Goal: Task Accomplishment & Management: Use online tool/utility

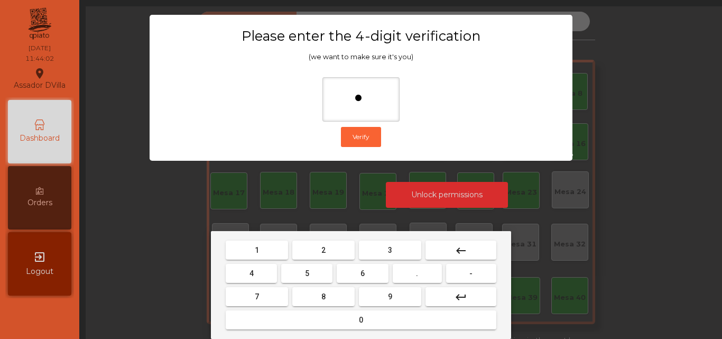
click at [264, 269] on button "4" at bounding box center [251, 273] width 51 height 19
click at [362, 267] on button "6" at bounding box center [362, 273] width 51 height 19
click at [379, 293] on button "9" at bounding box center [390, 296] width 62 height 19
type input "****"
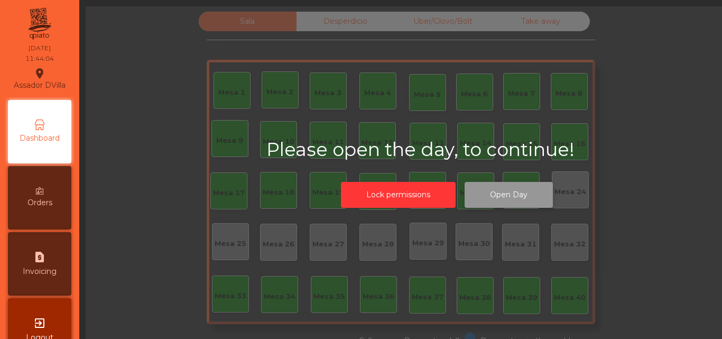
click at [508, 202] on button "Open Day" at bounding box center [508, 195] width 88 height 26
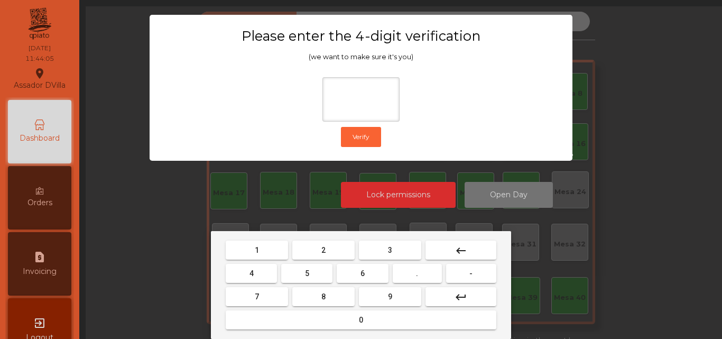
click at [308, 249] on button "2" at bounding box center [323, 249] width 62 height 19
drag, startPoint x: 262, startPoint y: 264, endPoint x: 350, endPoint y: 271, distance: 88.5
click at [262, 264] on button "4" at bounding box center [251, 273] width 51 height 19
drag, startPoint x: 368, startPoint y: 272, endPoint x: 387, endPoint y: 296, distance: 30.9
click at [371, 278] on button "6" at bounding box center [362, 273] width 51 height 19
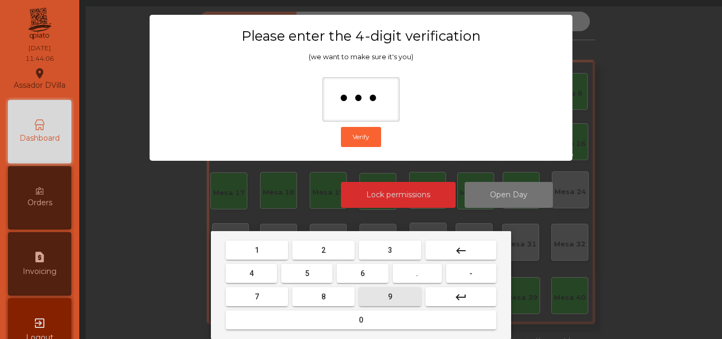
click at [387, 296] on button "9" at bounding box center [390, 296] width 62 height 19
type input "****"
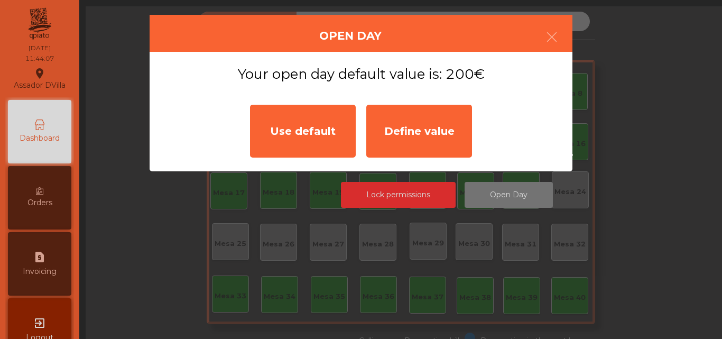
click at [290, 119] on div "Use default" at bounding box center [303, 131] width 106 height 53
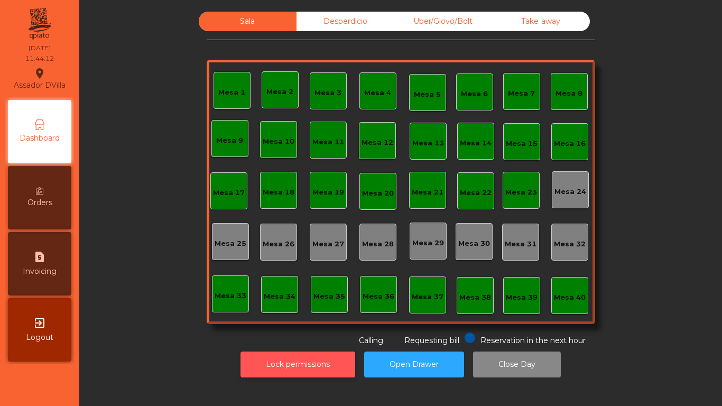
click at [314, 338] on button "Lock permissions" at bounding box center [297, 364] width 115 height 26
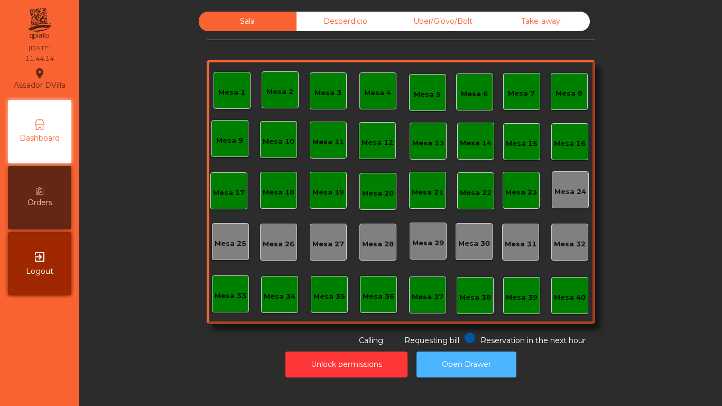
click at [439, 338] on button "Open Drawer" at bounding box center [466, 364] width 100 height 26
click at [467, 338] on button "Open Drawer" at bounding box center [466, 364] width 100 height 26
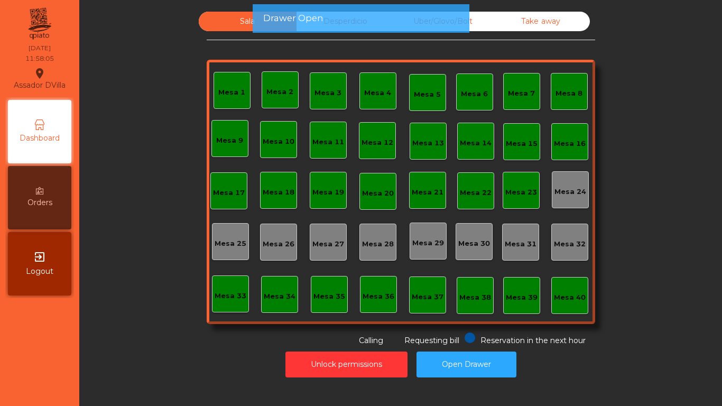
click at [7, 338] on nav "Assador DVilla location_on [DATE] 11:58:05 Dashboard Orders exit_to_app Logout" at bounding box center [39, 203] width 79 height 406
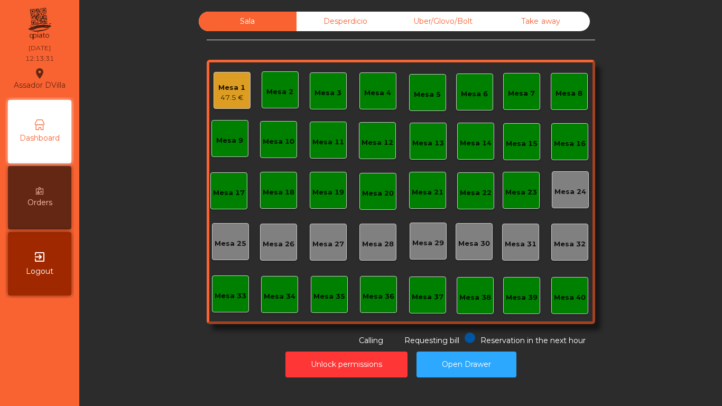
click at [277, 94] on div "Mesa 2" at bounding box center [279, 92] width 27 height 11
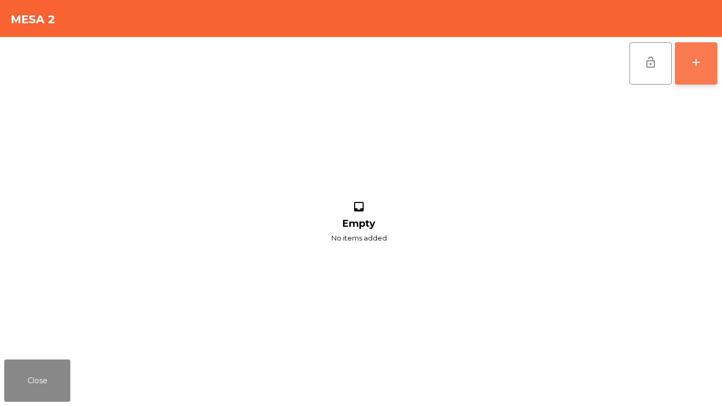
click at [710, 54] on button "add" at bounding box center [696, 63] width 42 height 42
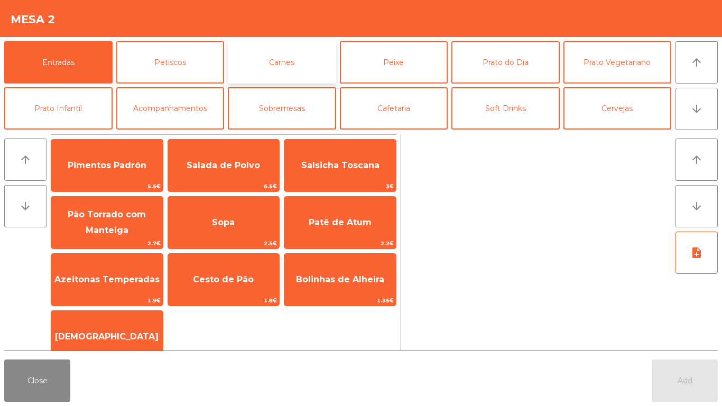
click at [307, 53] on button "Carnes" at bounding box center [282, 62] width 108 height 42
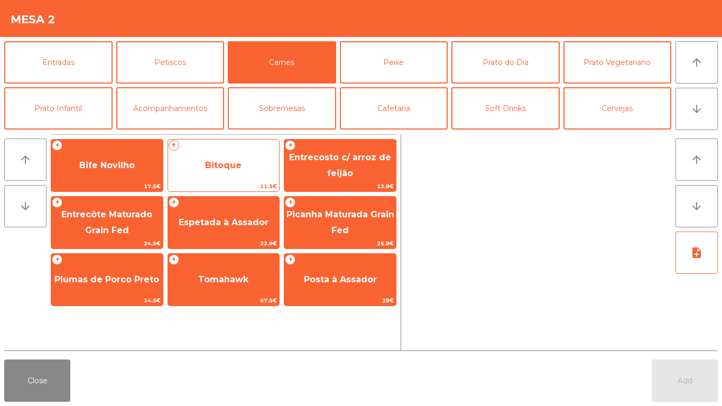
click at [227, 156] on span "Bitoque" at bounding box center [223, 165] width 111 height 29
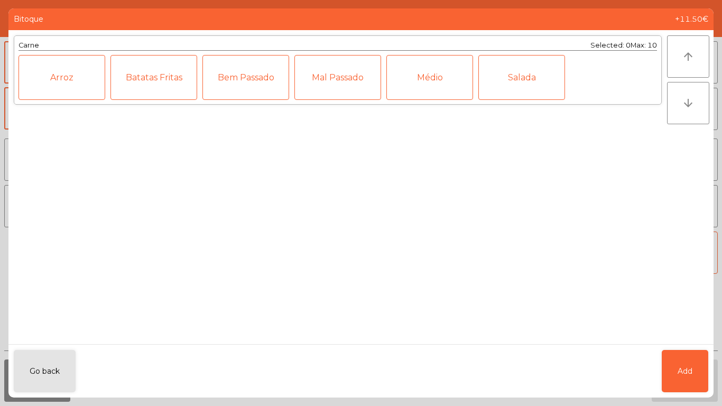
click at [244, 85] on div "Bem Passado" at bounding box center [245, 77] width 87 height 45
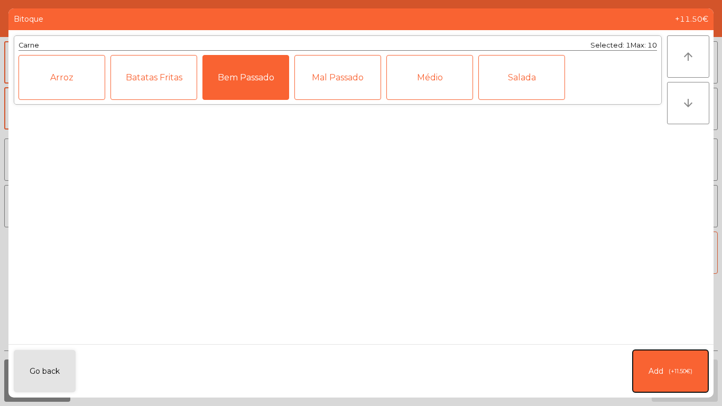
click at [679, 338] on button "Add (+11.50€)" at bounding box center [670, 371] width 76 height 42
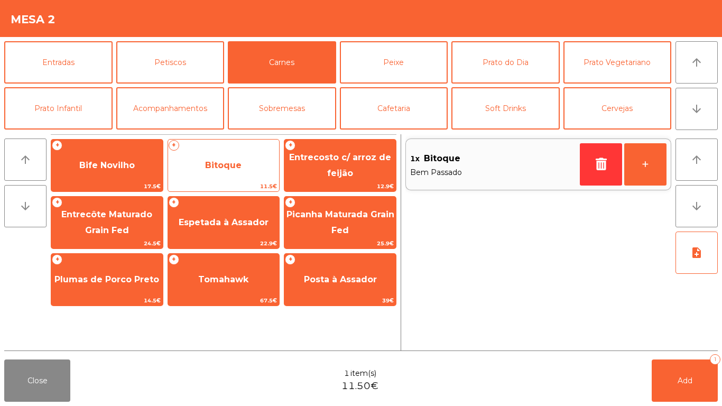
click at [221, 170] on span "Bitoque" at bounding box center [223, 165] width 36 height 10
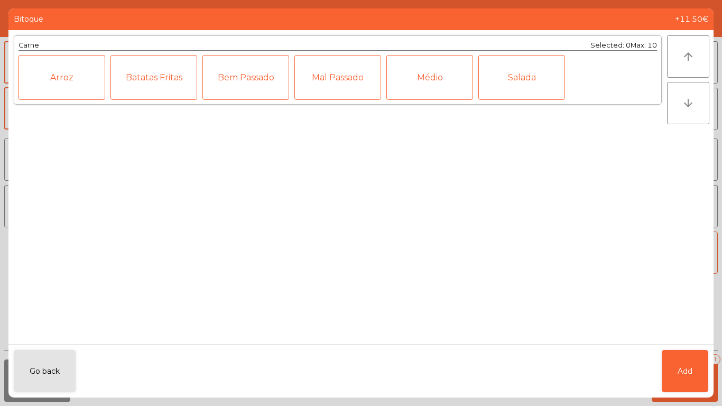
click at [437, 76] on div "Médio" at bounding box center [429, 77] width 87 height 45
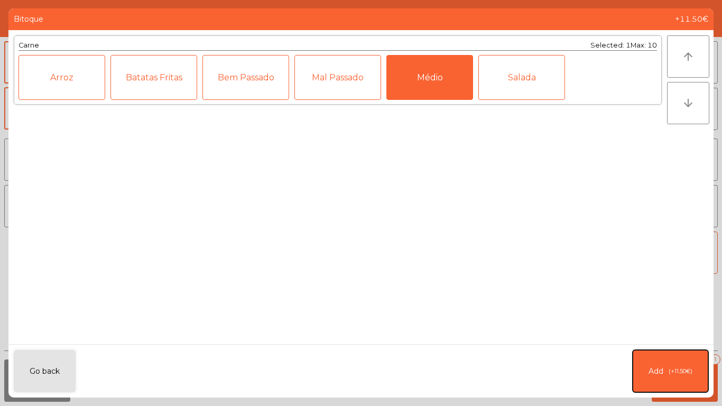
click at [674, 338] on button "Add (+11.50€)" at bounding box center [670, 371] width 76 height 42
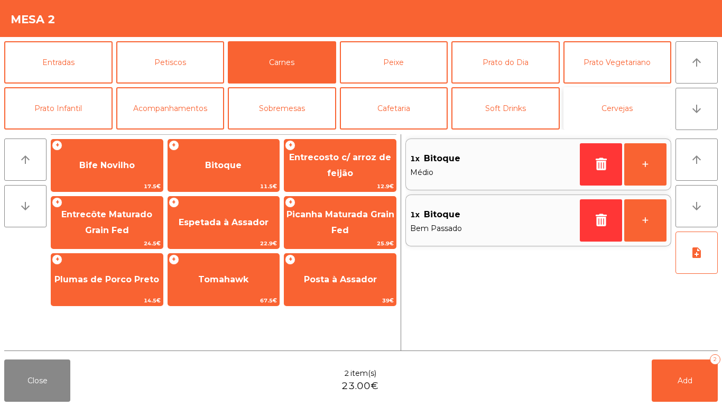
click at [621, 109] on button "Cervejas" at bounding box center [617, 108] width 108 height 42
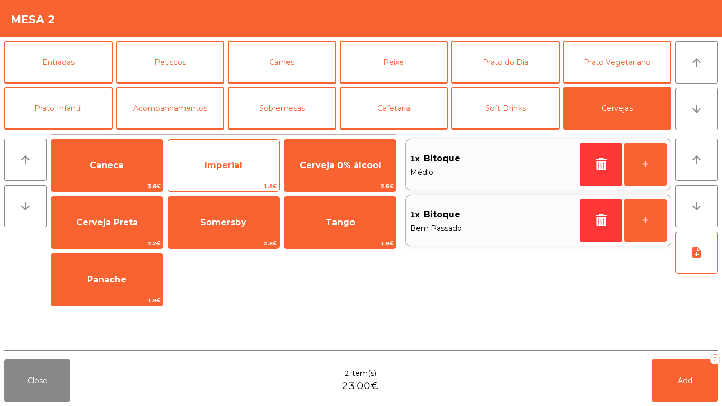
click at [222, 169] on span "Imperial" at bounding box center [223, 165] width 38 height 10
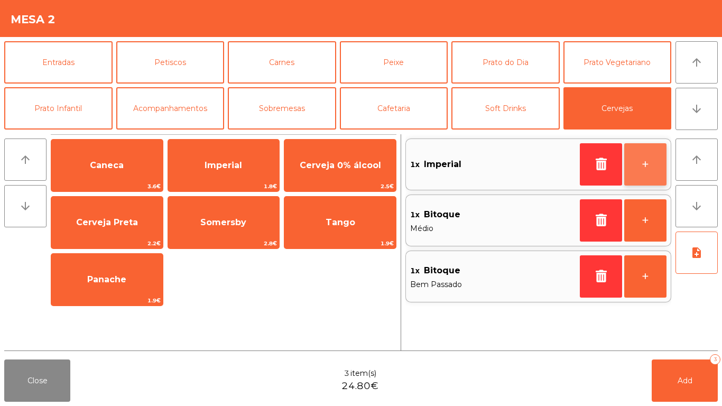
click at [648, 154] on button "+" at bounding box center [645, 164] width 42 height 42
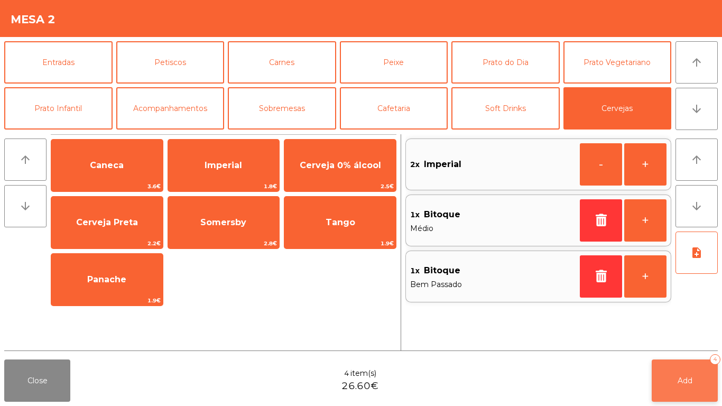
click at [684, 338] on span "Add" at bounding box center [684, 381] width 15 height 10
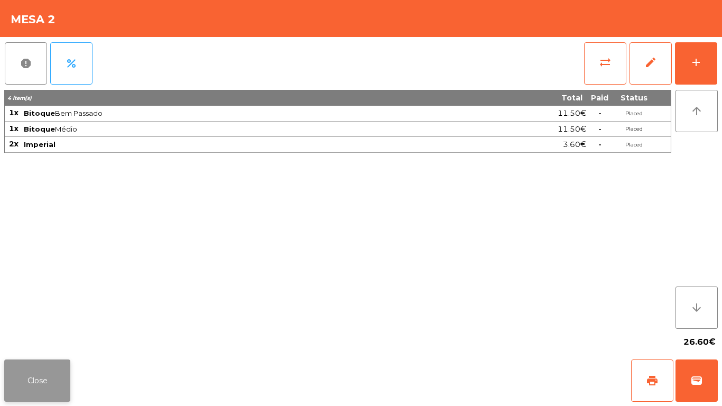
click at [29, 338] on button "Close" at bounding box center [37, 380] width 66 height 42
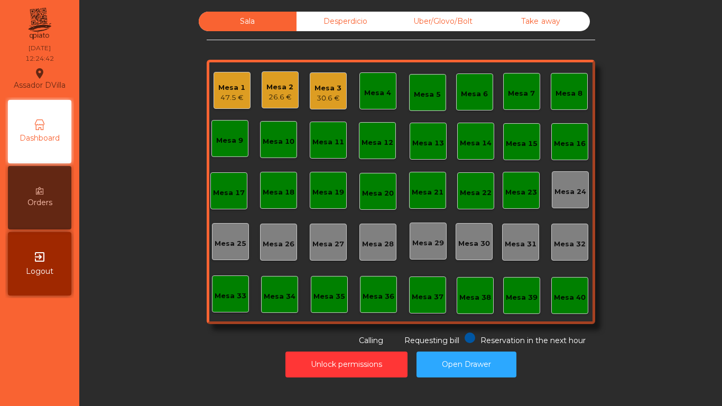
click at [364, 95] on div "Mesa 4" at bounding box center [377, 93] width 27 height 11
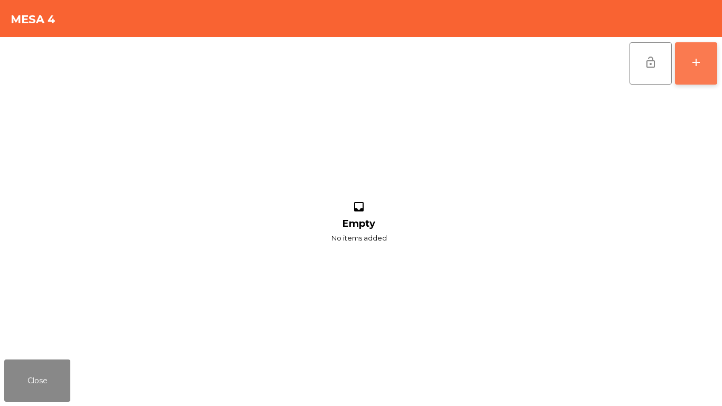
click at [706, 62] on button "add" at bounding box center [696, 63] width 42 height 42
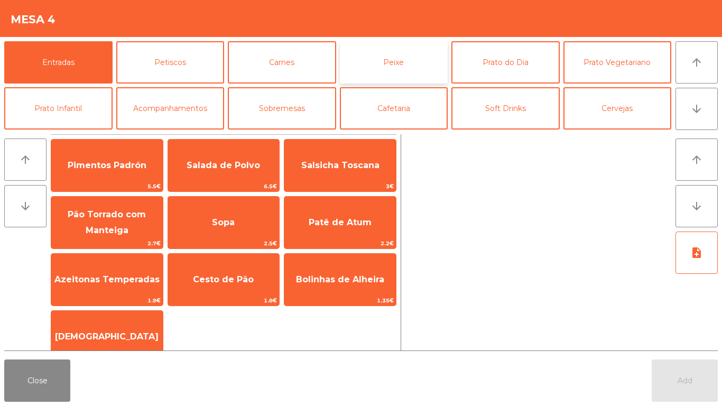
click at [406, 66] on button "Peixe" at bounding box center [394, 62] width 108 height 42
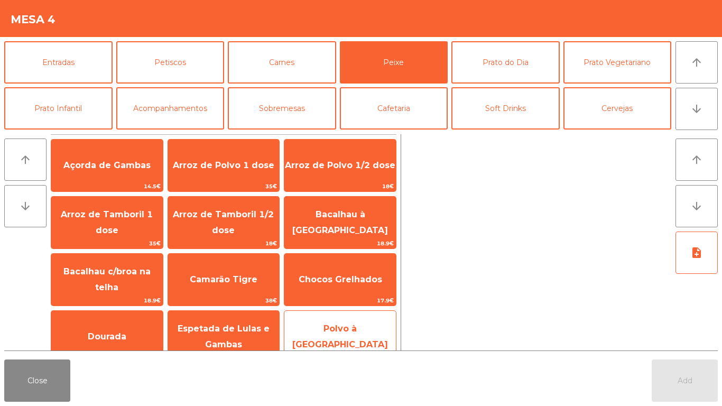
click at [340, 331] on span "Polvo à [GEOGRAPHIC_DATA]" at bounding box center [340, 336] width 96 height 26
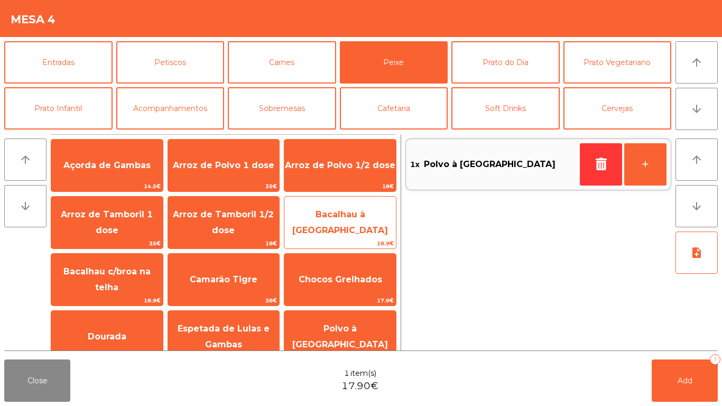
click at [303, 229] on span "Bacalhau à [GEOGRAPHIC_DATA]" at bounding box center [339, 222] width 111 height 45
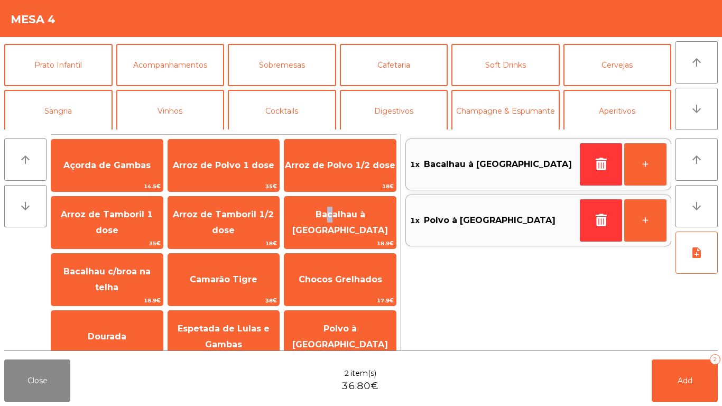
scroll to position [39, 0]
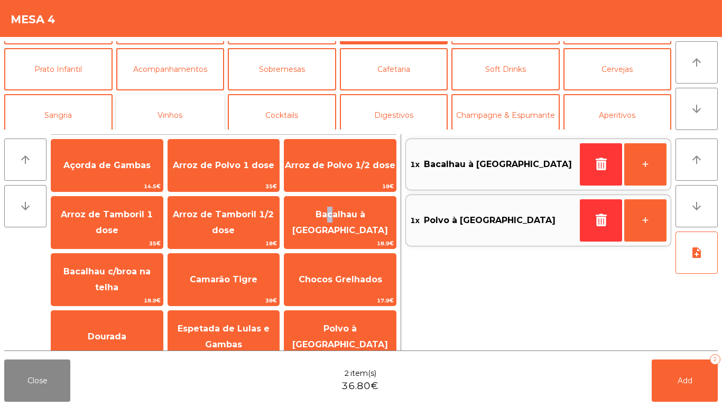
click at [150, 120] on button "Vinhos" at bounding box center [170, 115] width 108 height 42
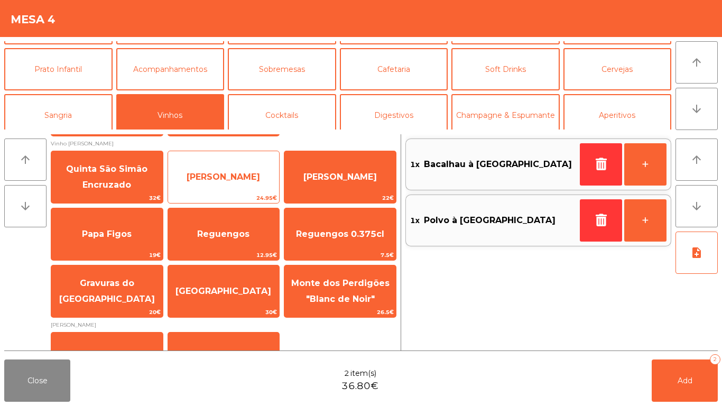
scroll to position [370, 0]
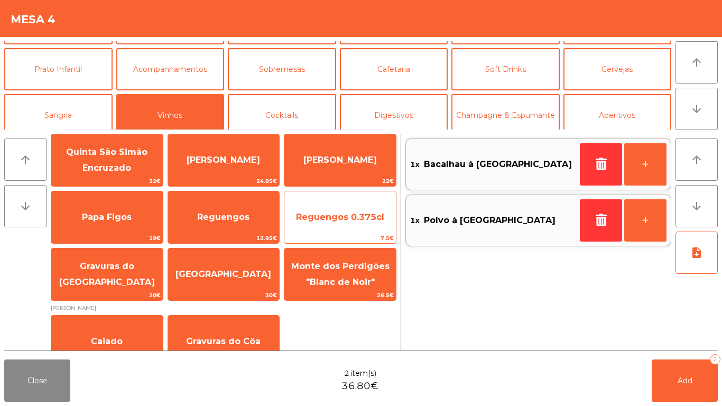
click at [333, 222] on span "Reguengos 0.375cl" at bounding box center [339, 217] width 111 height 29
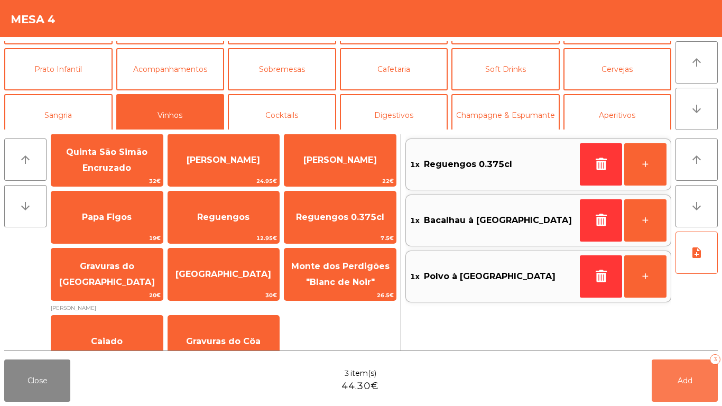
click at [671, 338] on button "Add 3" at bounding box center [684, 380] width 66 height 42
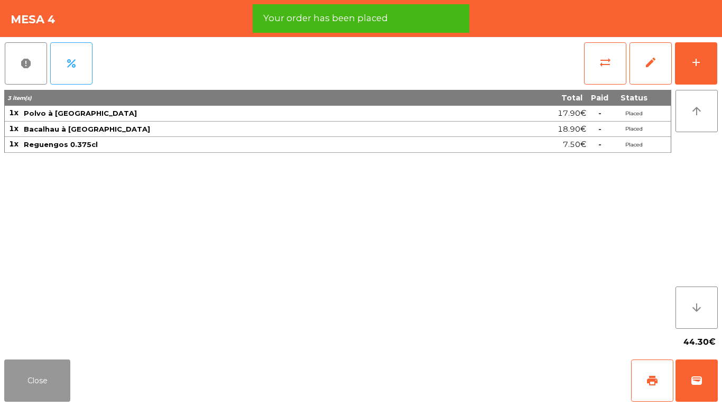
click at [36, 338] on button "Close" at bounding box center [37, 380] width 66 height 42
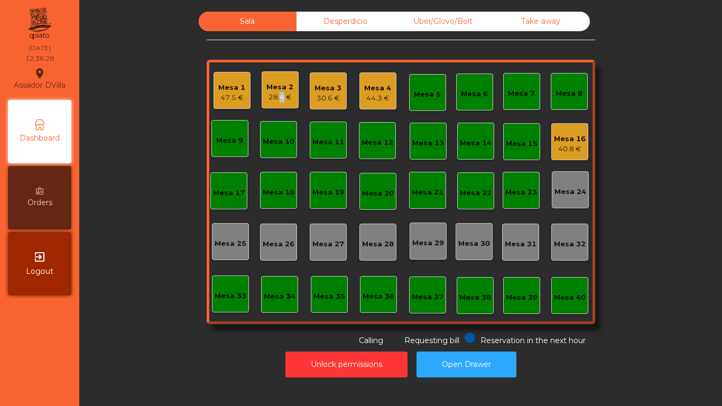
click at [275, 99] on div "28.4 €" at bounding box center [279, 97] width 27 height 11
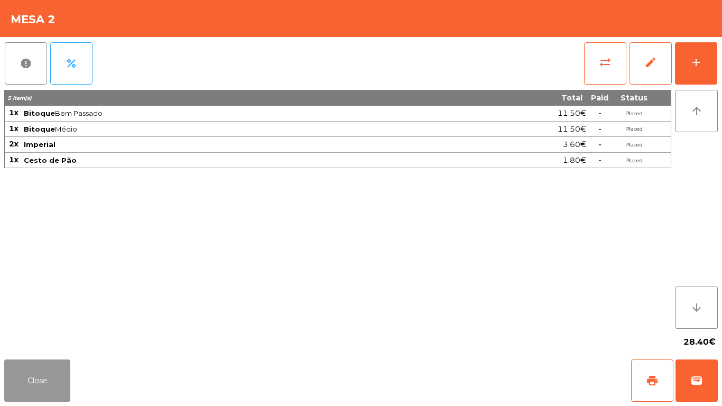
click at [8, 338] on button "Close" at bounding box center [37, 380] width 66 height 42
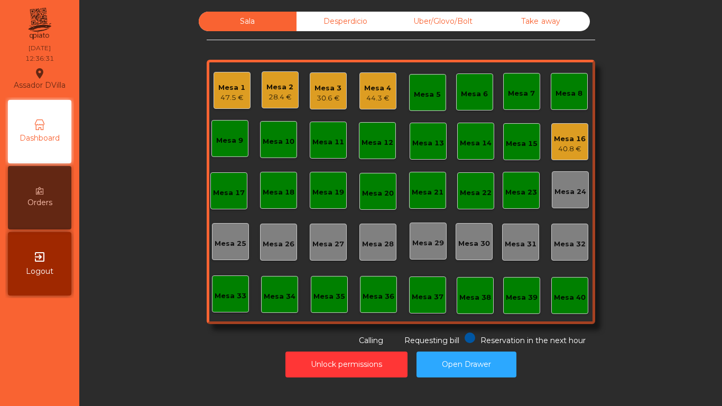
click at [319, 100] on div "30.6 €" at bounding box center [327, 98] width 27 height 11
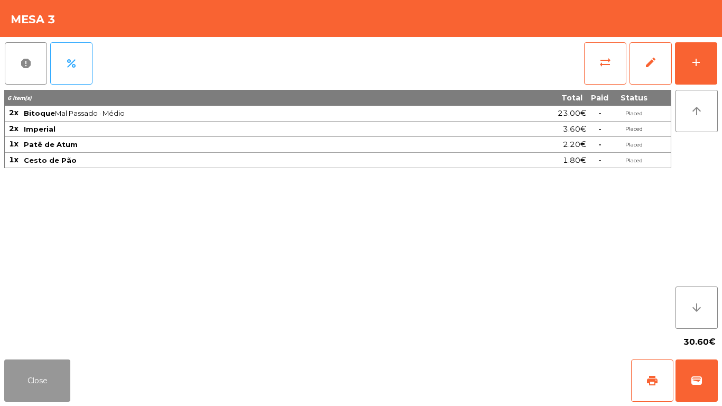
drag, startPoint x: 27, startPoint y: 374, endPoint x: 134, endPoint y: 294, distance: 133.2
click at [28, 338] on button "Close" at bounding box center [37, 380] width 66 height 42
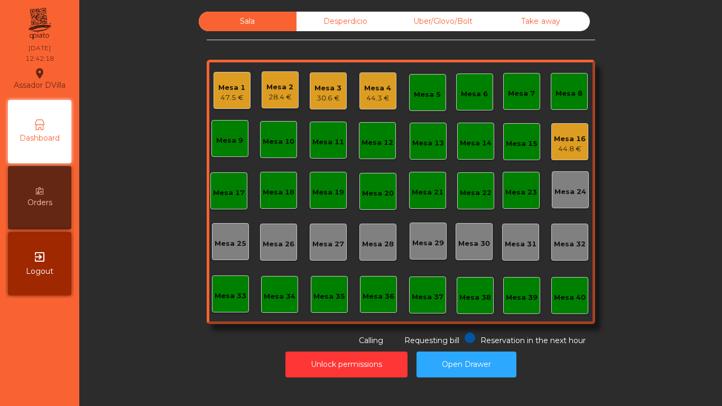
click at [279, 96] on div "28.4 €" at bounding box center [279, 97] width 27 height 11
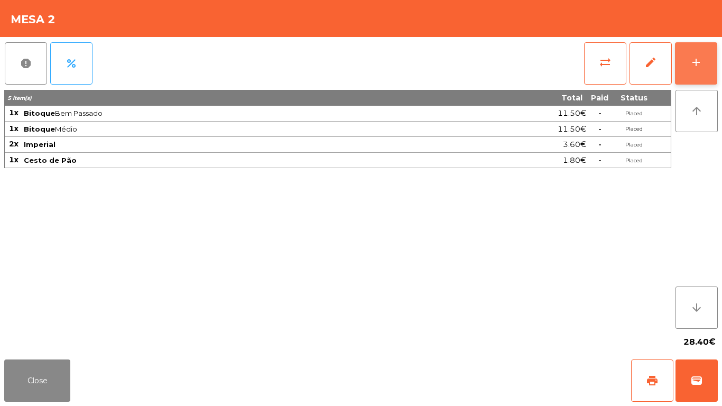
click at [709, 55] on button "add" at bounding box center [696, 63] width 42 height 42
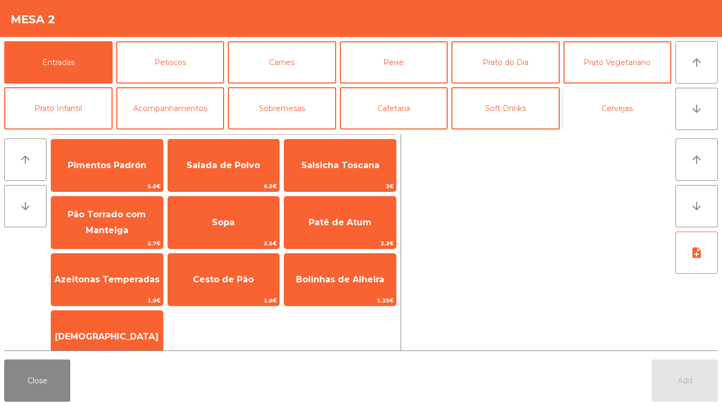
click at [621, 108] on button "Cervejas" at bounding box center [617, 108] width 108 height 42
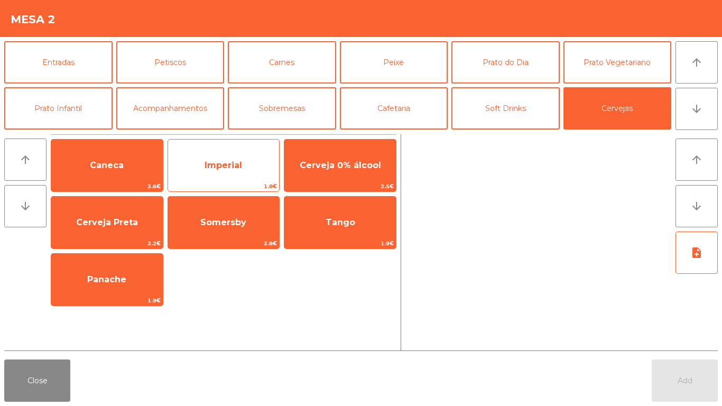
click at [213, 174] on span "Imperial" at bounding box center [223, 165] width 111 height 29
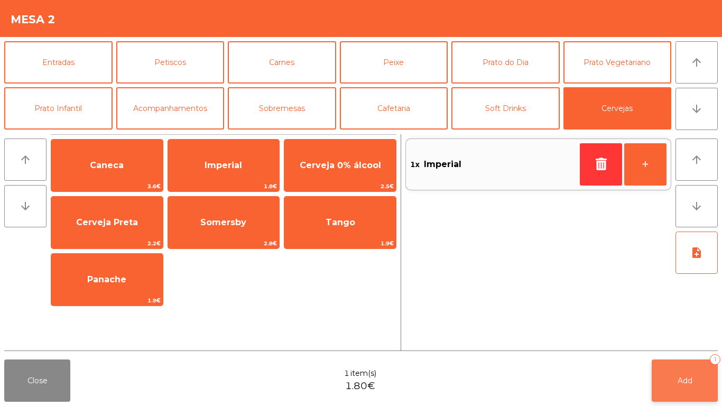
click at [690, 338] on button "Add 1" at bounding box center [684, 380] width 66 height 42
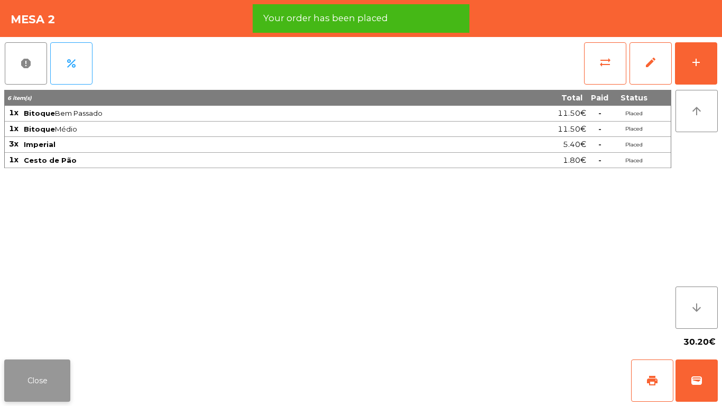
click at [57, 338] on button "Close" at bounding box center [37, 380] width 66 height 42
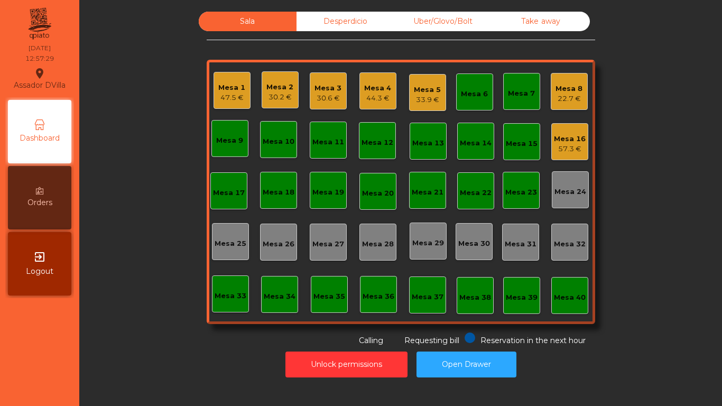
click at [331, 89] on div "Mesa 3" at bounding box center [327, 88] width 27 height 11
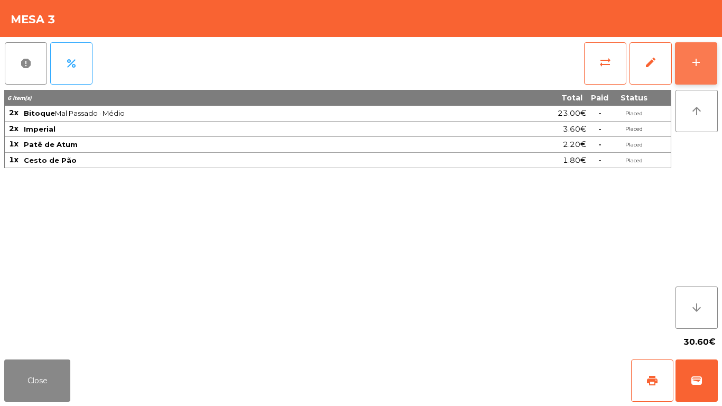
click at [699, 62] on div "add" at bounding box center [695, 62] width 13 height 13
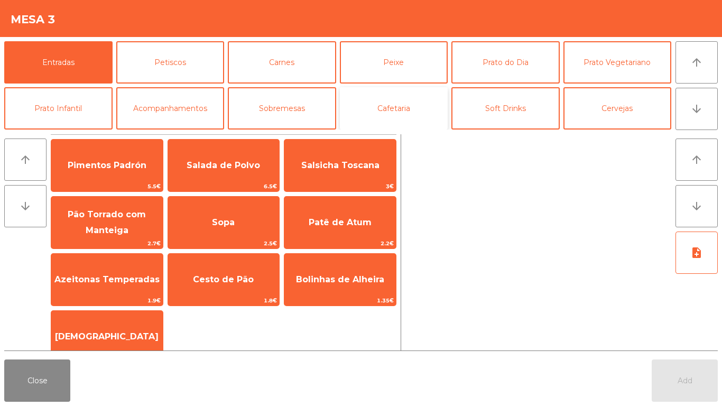
click at [387, 112] on button "Cafetaria" at bounding box center [394, 108] width 108 height 42
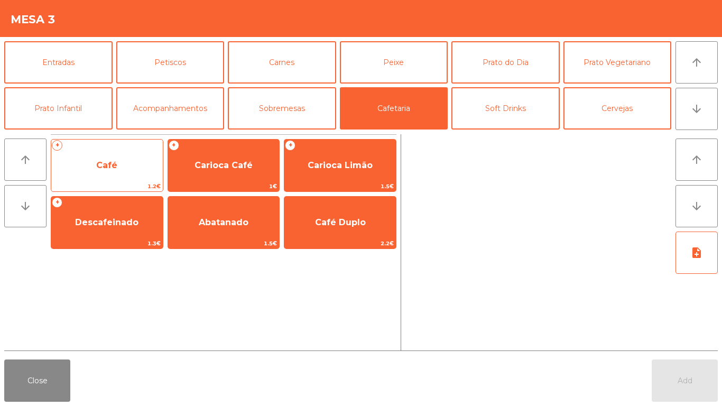
click at [102, 166] on span "Café" at bounding box center [106, 165] width 21 height 10
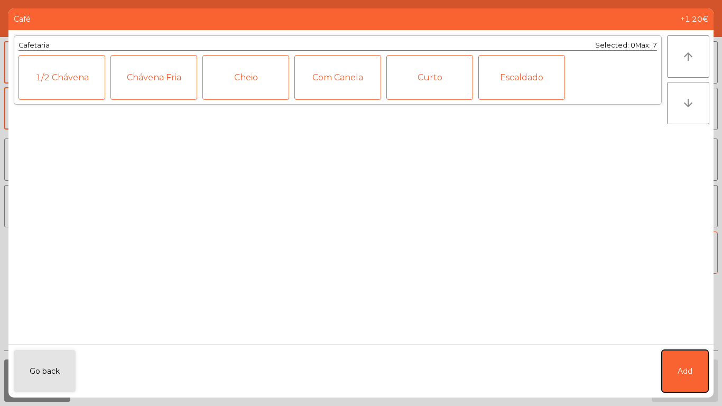
click at [697, 338] on button "Add" at bounding box center [684, 371] width 46 height 42
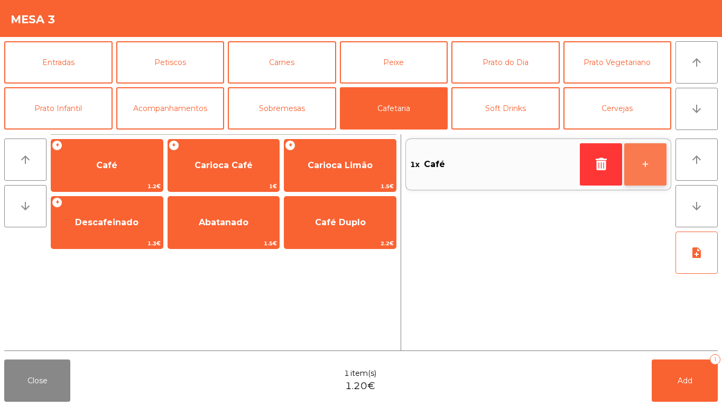
click at [637, 167] on button "+" at bounding box center [645, 164] width 42 height 42
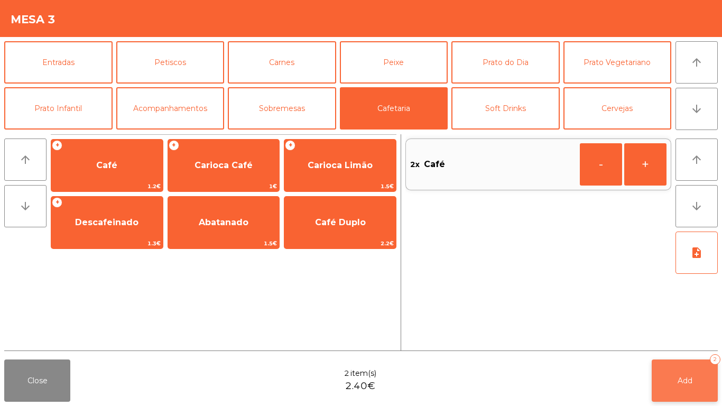
click at [690, 338] on span "Add" at bounding box center [684, 381] width 15 height 10
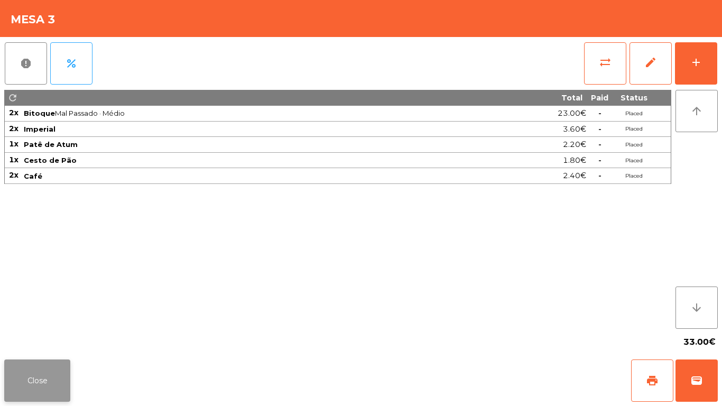
click at [33, 338] on button "Close" at bounding box center [37, 380] width 66 height 42
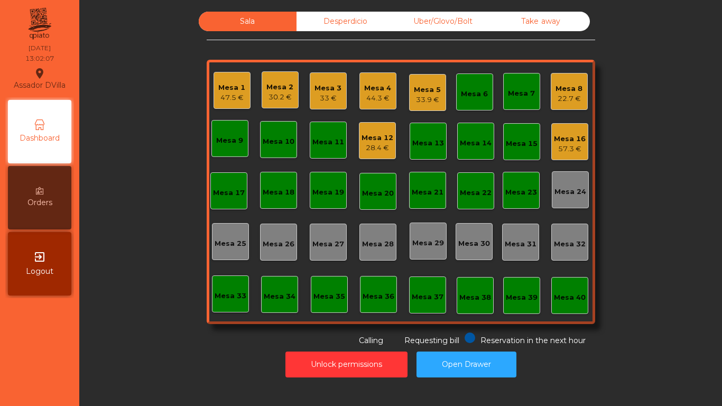
click at [226, 141] on div "Mesa 9" at bounding box center [229, 140] width 27 height 11
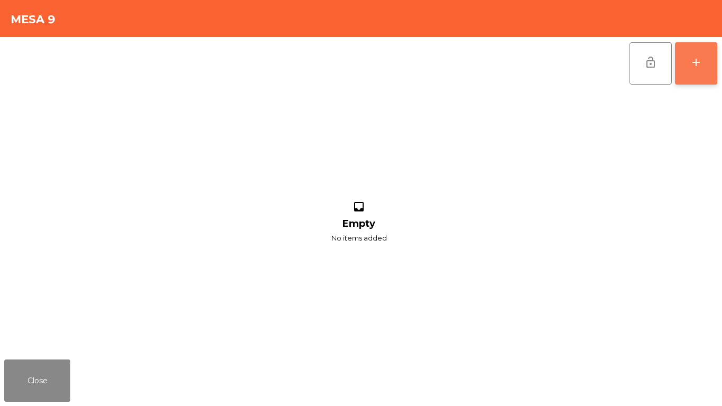
click at [694, 65] on div "add" at bounding box center [695, 62] width 13 height 13
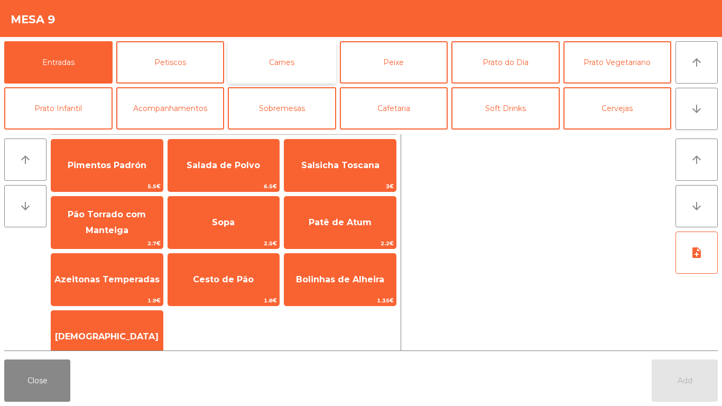
click at [268, 71] on button "Carnes" at bounding box center [282, 62] width 108 height 42
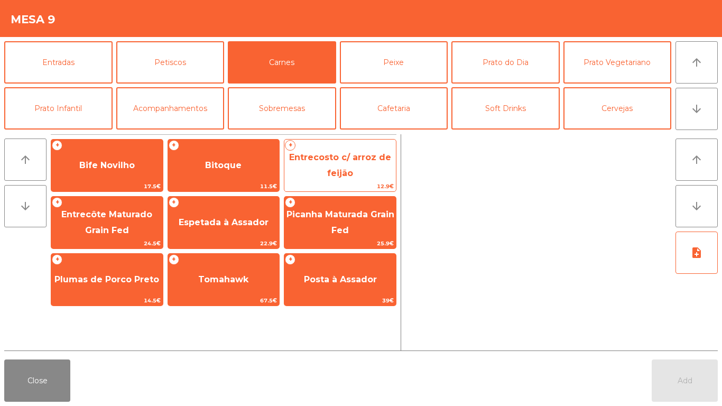
click at [303, 174] on span "Entrecosto c/ arroz de feijão" at bounding box center [339, 165] width 111 height 45
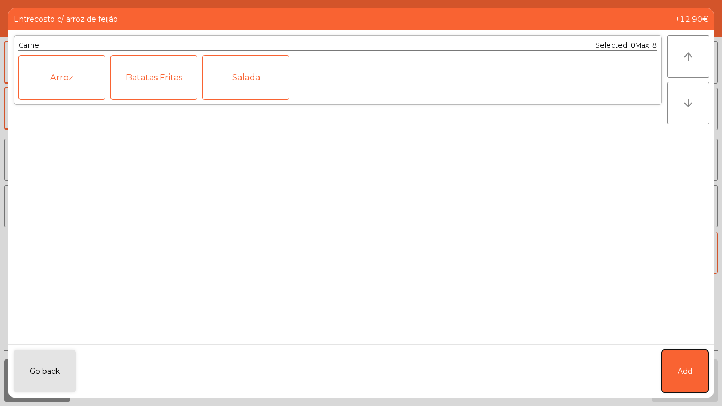
click at [667, 338] on button "Add" at bounding box center [684, 371] width 46 height 42
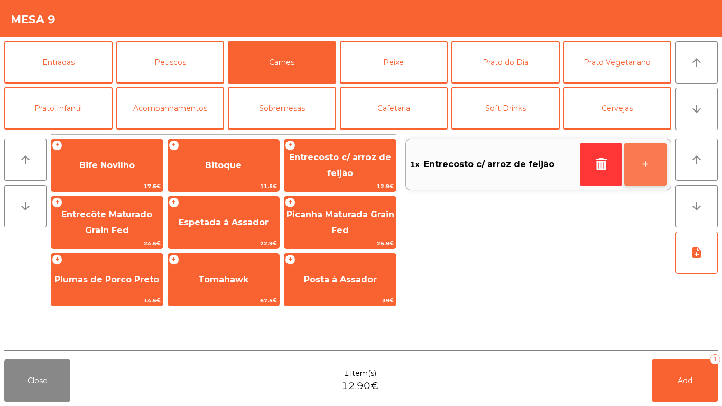
click at [649, 179] on button "+" at bounding box center [645, 164] width 42 height 42
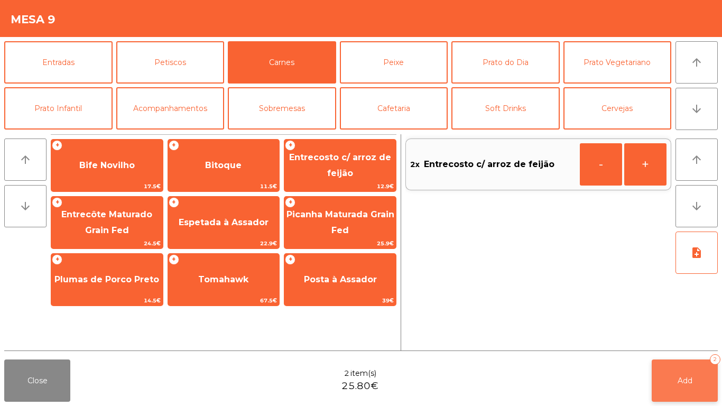
click at [705, 338] on button "Add 2" at bounding box center [684, 380] width 66 height 42
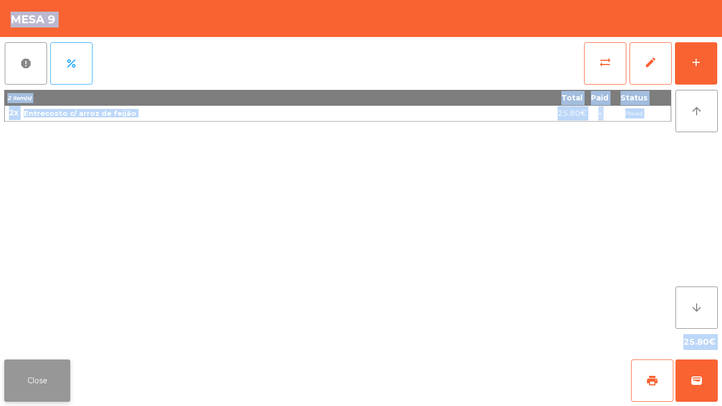
click at [44, 338] on button "Close" at bounding box center [37, 380] width 66 height 42
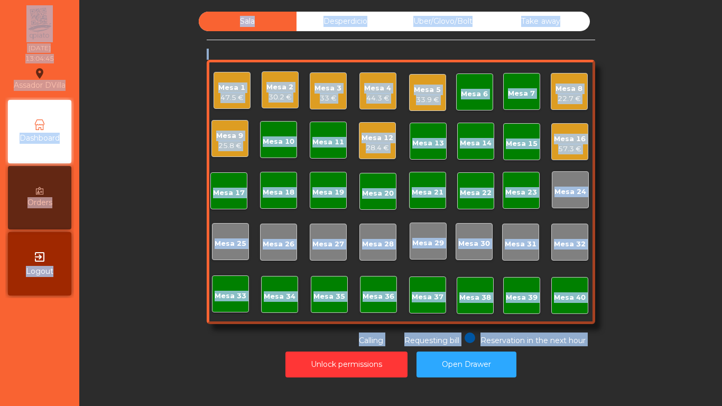
click at [222, 98] on div "47.5 €" at bounding box center [231, 97] width 27 height 11
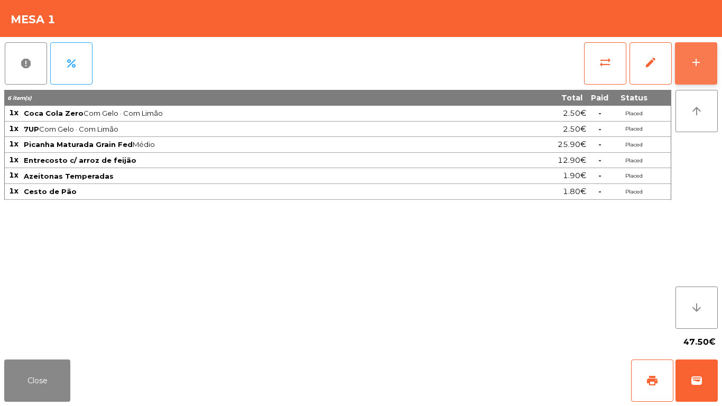
click at [702, 70] on button "add" at bounding box center [696, 63] width 42 height 42
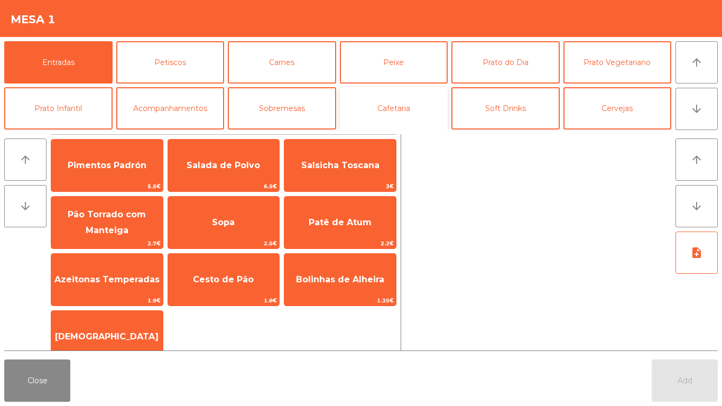
click at [395, 116] on button "Cafetaria" at bounding box center [394, 108] width 108 height 42
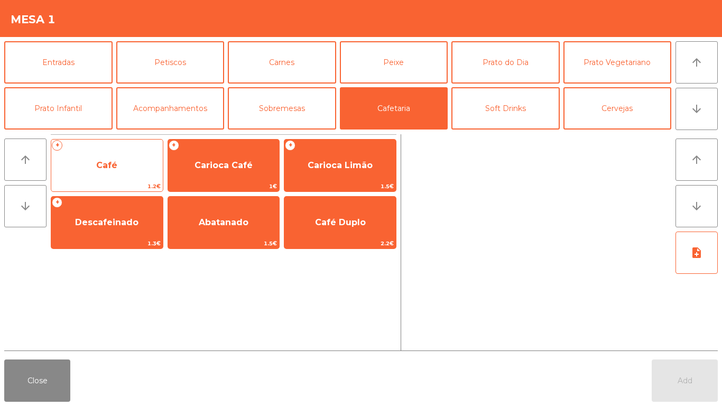
click at [123, 164] on span "Café" at bounding box center [106, 165] width 111 height 29
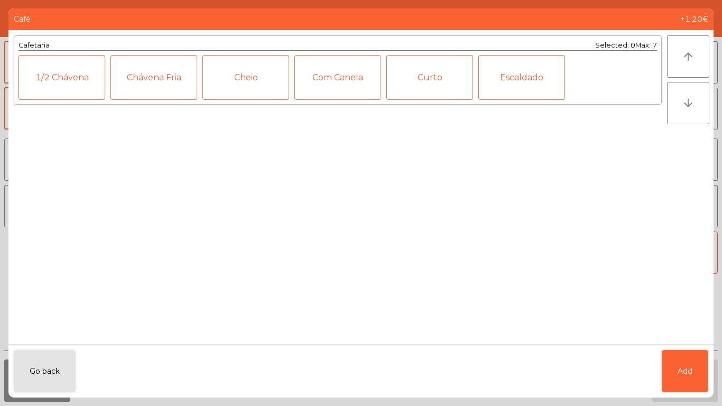
click at [243, 88] on div "Cheio" at bounding box center [245, 77] width 87 height 45
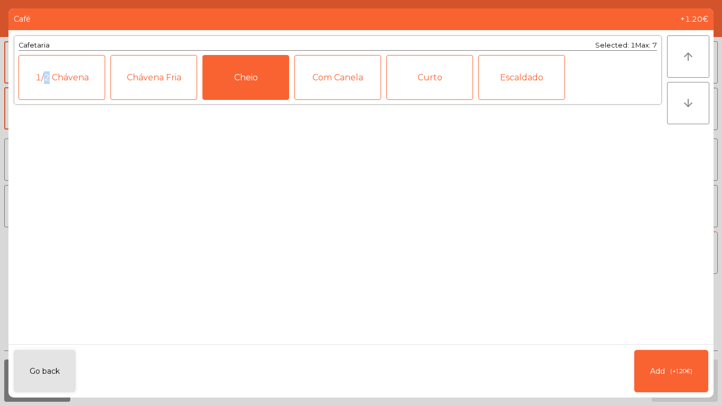
click at [85, 81] on div "1/2 Chávena" at bounding box center [61, 77] width 87 height 45
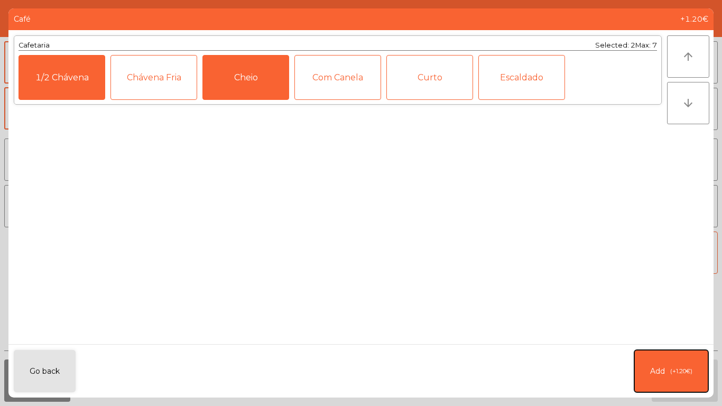
click at [666, 338] on button "Add (+1.20€)" at bounding box center [671, 371] width 74 height 42
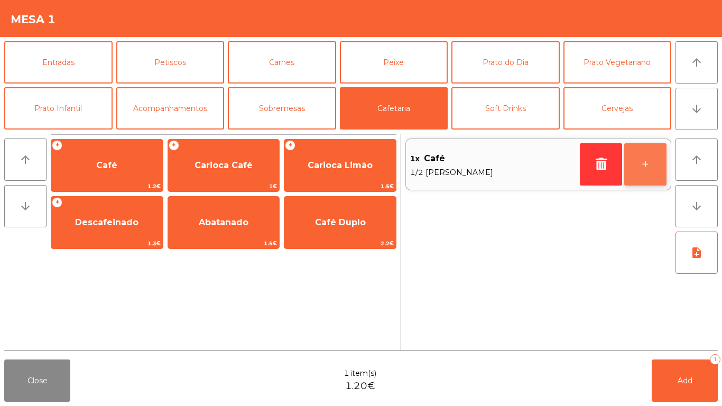
click at [659, 165] on button "+" at bounding box center [645, 164] width 42 height 42
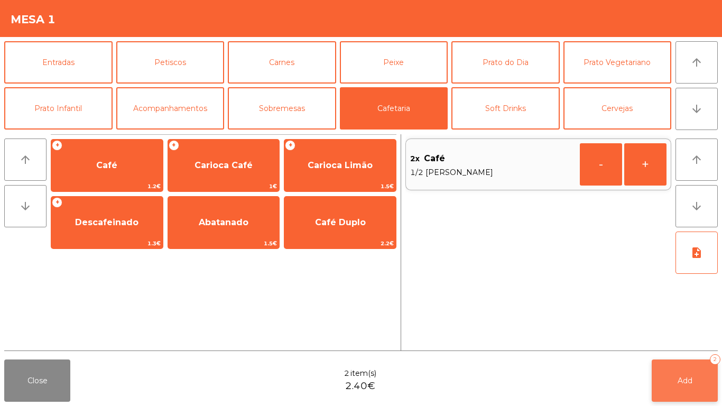
click at [685, 338] on button "Add 2" at bounding box center [684, 380] width 66 height 42
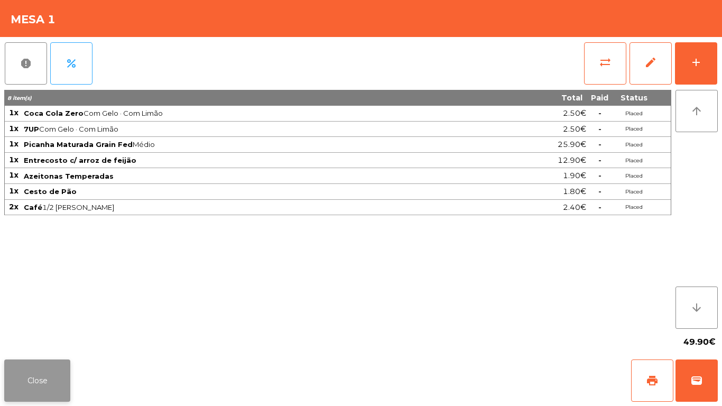
click at [25, 338] on button "Close" at bounding box center [37, 380] width 66 height 42
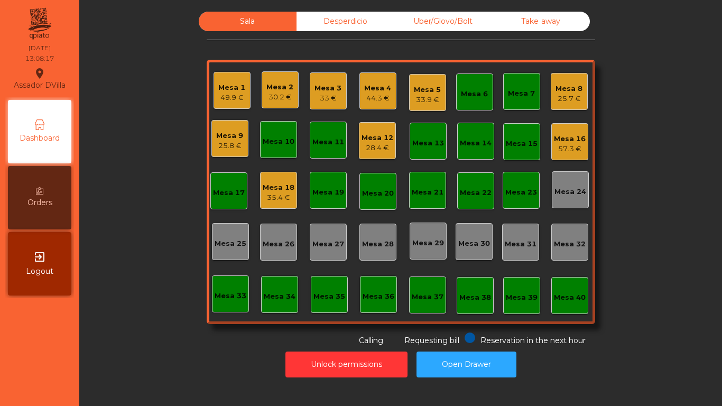
click at [268, 194] on div "35.4 €" at bounding box center [279, 197] width 32 height 11
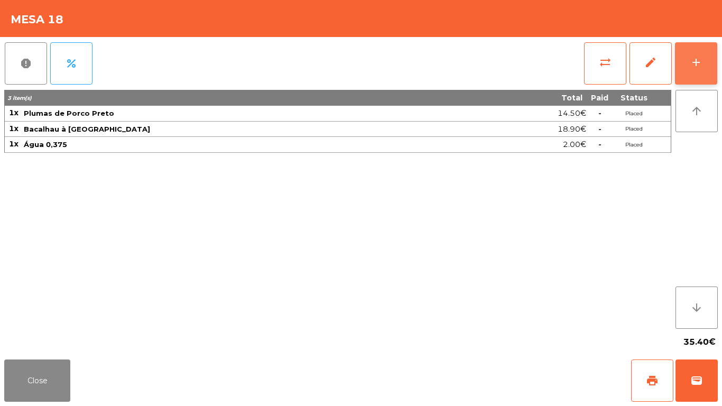
click at [714, 53] on button "add" at bounding box center [696, 63] width 42 height 42
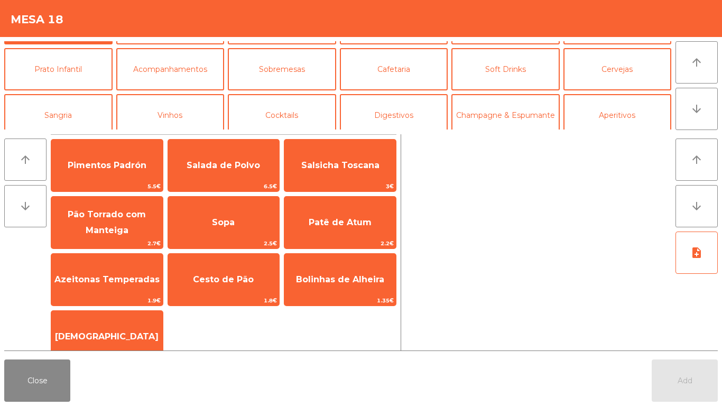
scroll to position [92, 0]
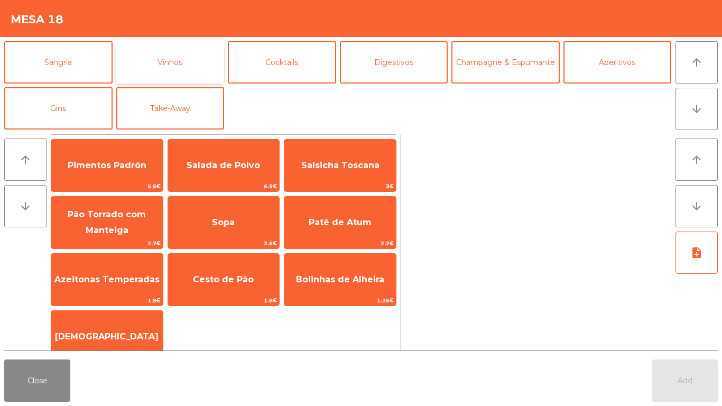
click at [174, 67] on button "Vinhos" at bounding box center [170, 62] width 108 height 42
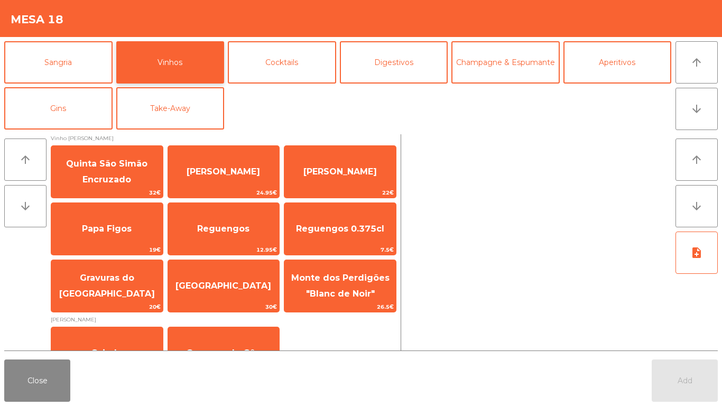
scroll to position [356, 0]
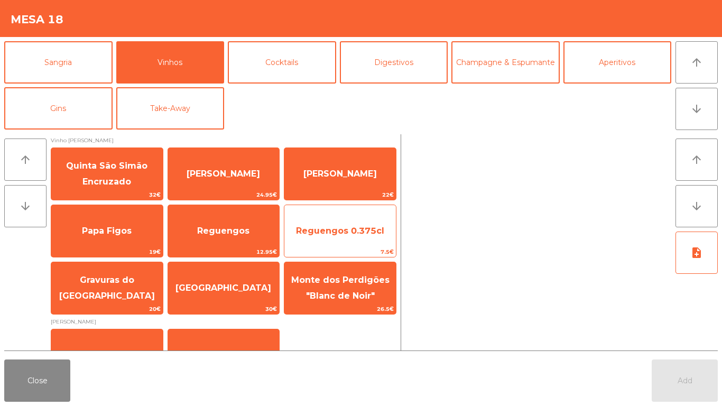
click at [357, 227] on span "Reguengos 0.375cl" at bounding box center [340, 231] width 88 height 10
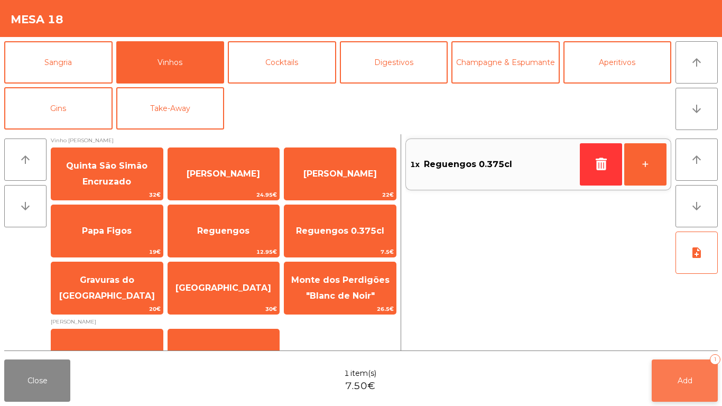
click at [689, 338] on button "Add 1" at bounding box center [684, 380] width 66 height 42
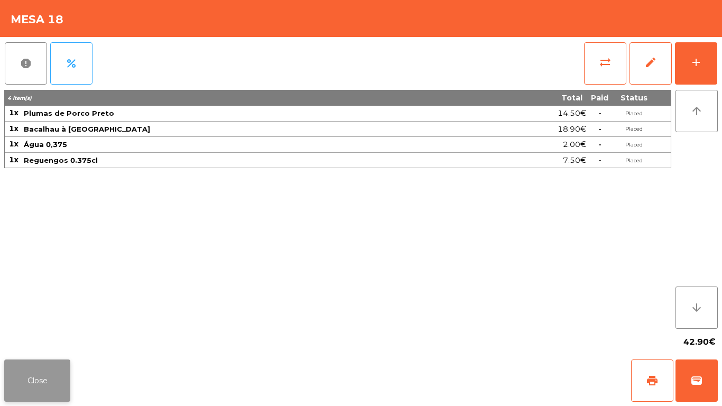
click at [45, 338] on button "Close" at bounding box center [37, 380] width 66 height 42
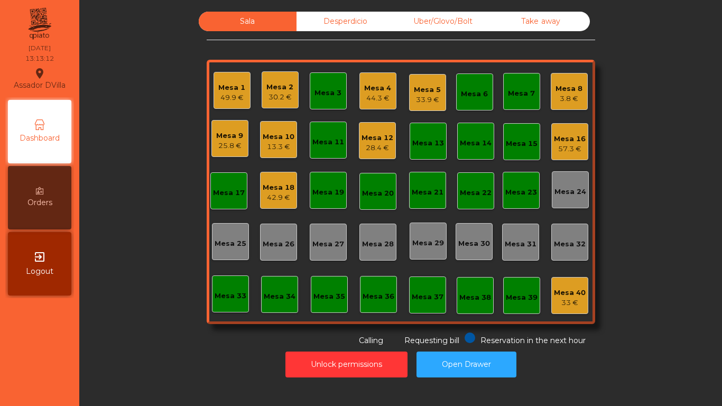
click at [366, 199] on div "Mesa 20" at bounding box center [377, 191] width 37 height 37
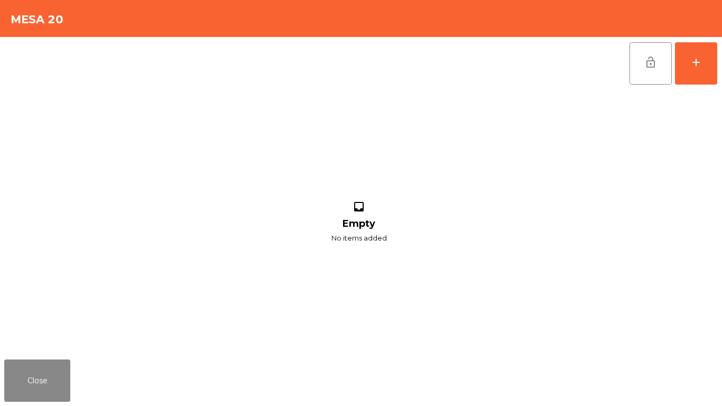
click at [721, 67] on div "lock_open add inbox Empty No items added" at bounding box center [361, 196] width 722 height 318
click at [721, 58] on div "lock_open add inbox Empty No items added" at bounding box center [361, 196] width 722 height 318
click at [711, 57] on button "add" at bounding box center [696, 63] width 42 height 42
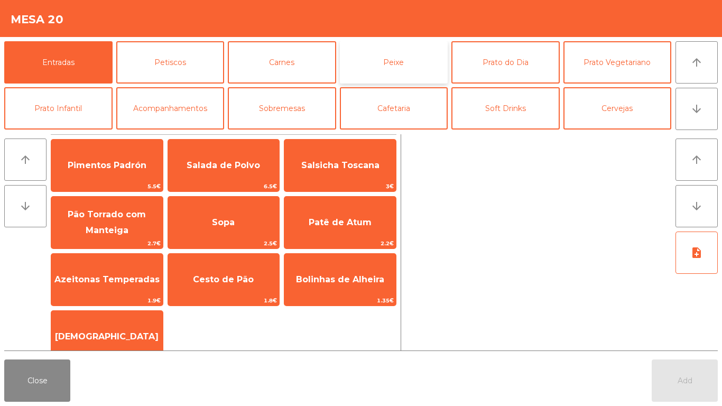
click at [393, 65] on button "Peixe" at bounding box center [394, 62] width 108 height 42
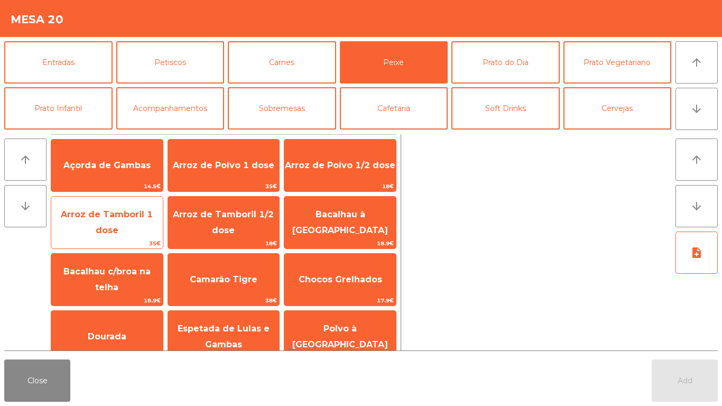
click at [101, 228] on span "Arroz de Tamboril 1 dose" at bounding box center [106, 222] width 111 height 45
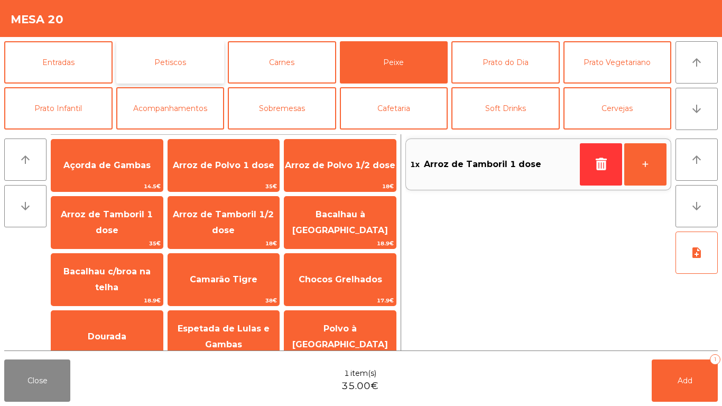
click at [167, 66] on button "Petiscos" at bounding box center [170, 62] width 108 height 42
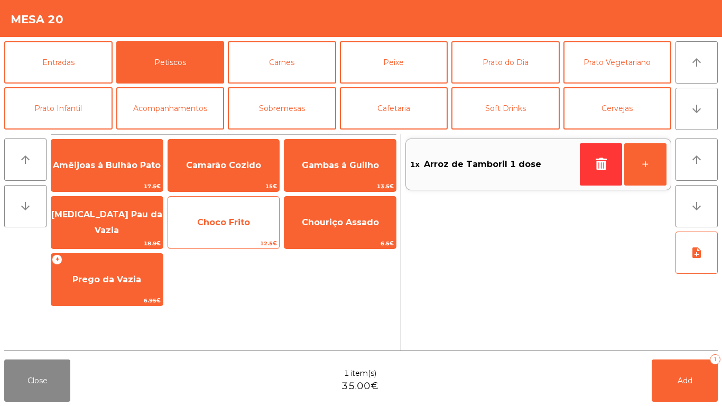
click at [211, 227] on span "Choco Frito" at bounding box center [223, 222] width 111 height 29
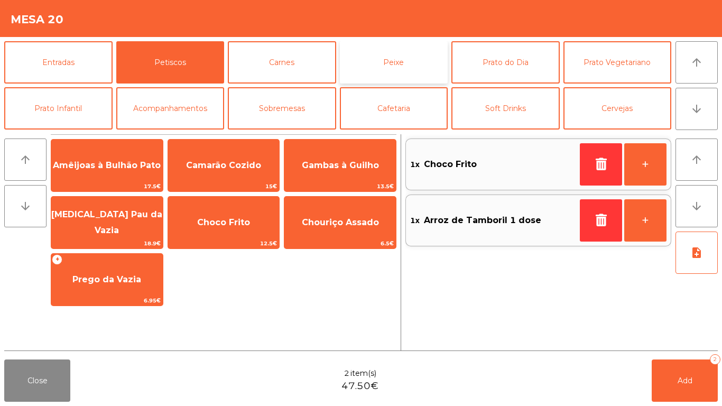
click at [395, 68] on button "Peixe" at bounding box center [394, 62] width 108 height 42
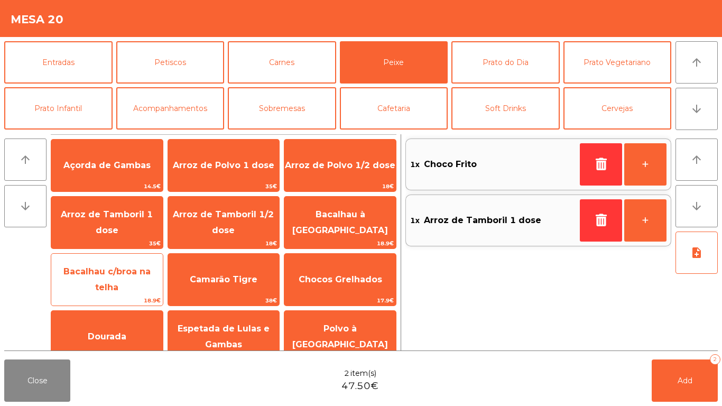
click at [103, 281] on span "Bacalhau c/broa na telha" at bounding box center [106, 279] width 87 height 26
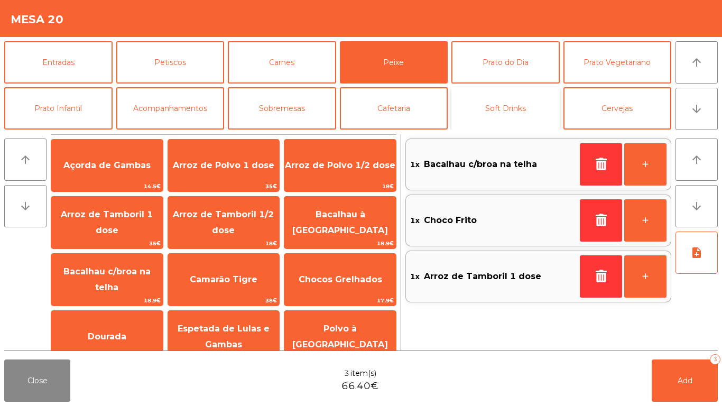
click at [505, 107] on button "Soft Drinks" at bounding box center [505, 108] width 108 height 42
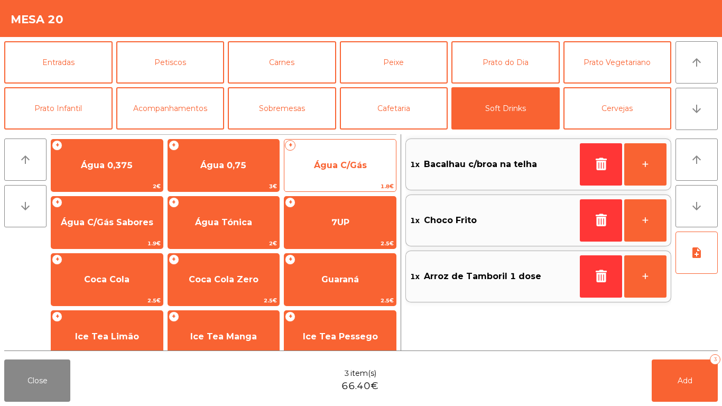
click at [344, 161] on span "Água C/Gás" at bounding box center [340, 165] width 53 height 10
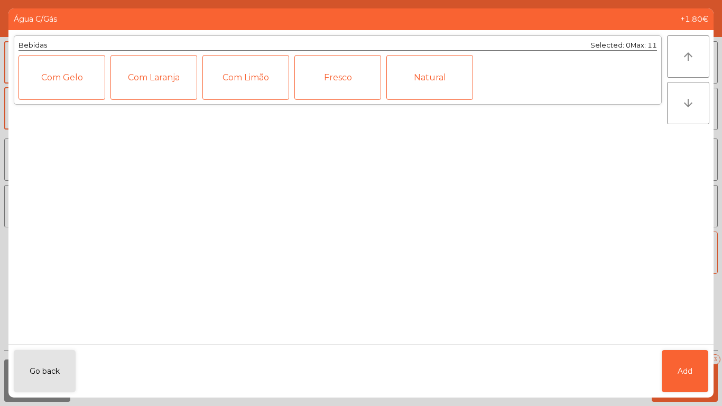
click at [341, 96] on div "Fresco" at bounding box center [337, 77] width 87 height 45
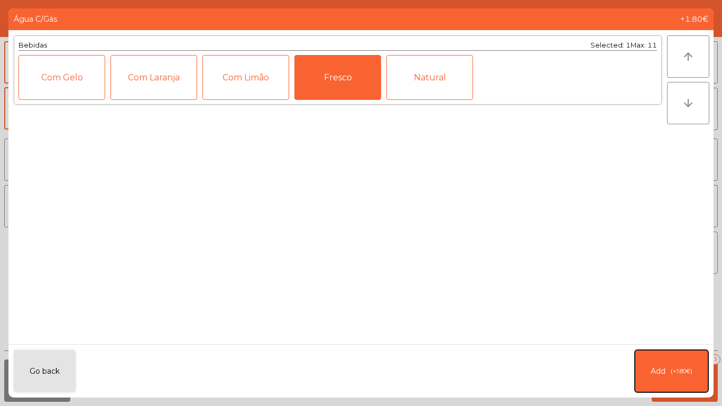
click at [657, 338] on span "Add" at bounding box center [657, 371] width 15 height 11
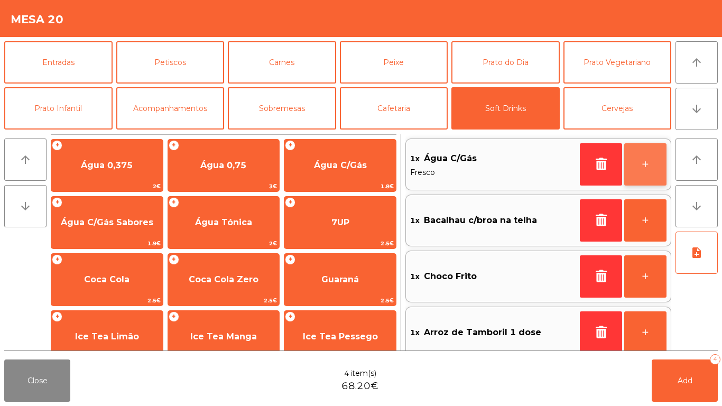
click at [646, 171] on button "+" at bounding box center [645, 164] width 42 height 42
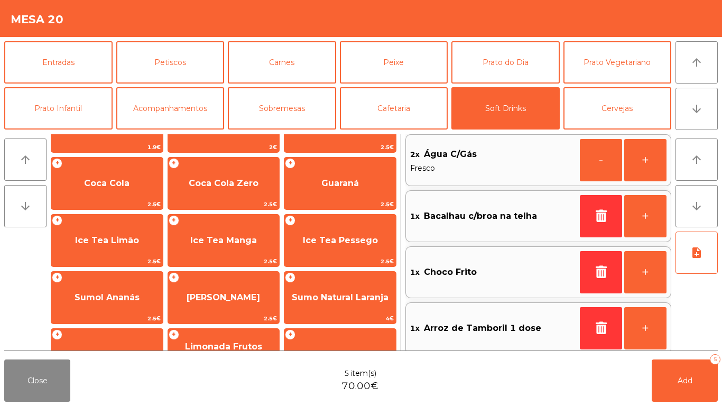
scroll to position [96, 0]
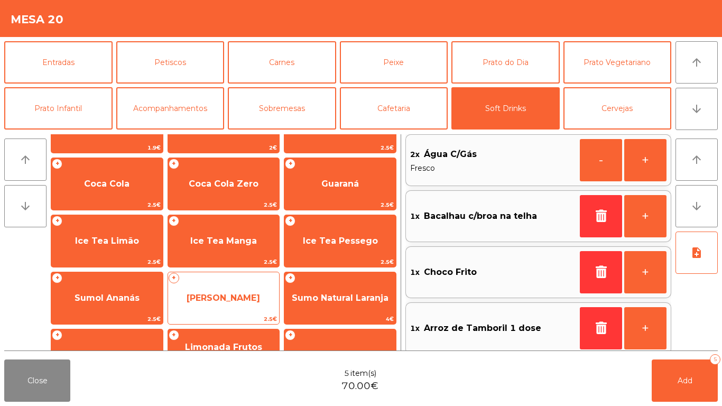
click at [212, 311] on span "[PERSON_NAME]" at bounding box center [223, 298] width 111 height 29
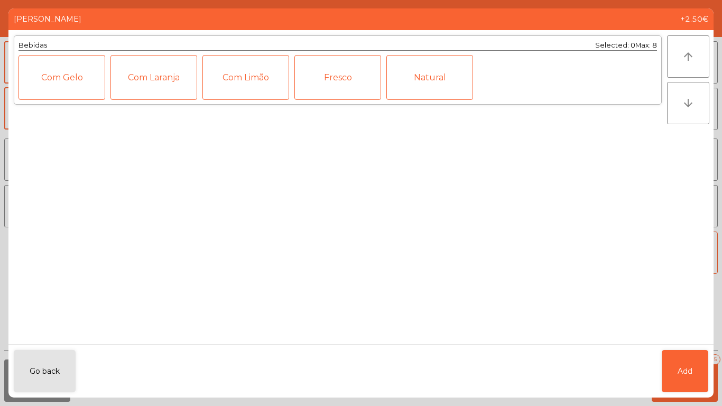
click at [326, 75] on div "Fresco" at bounding box center [337, 77] width 87 height 45
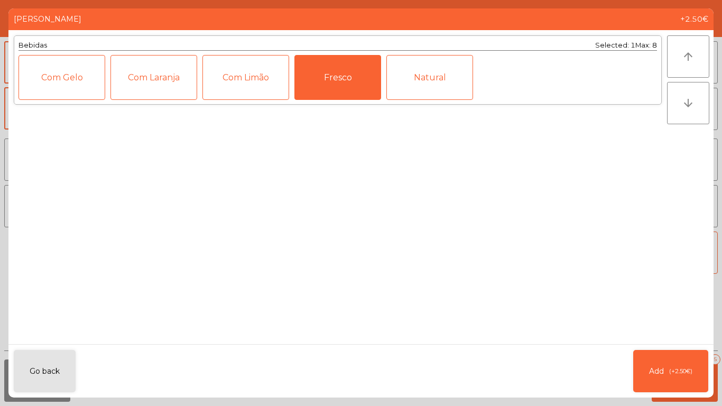
click at [443, 75] on div "Natural" at bounding box center [429, 77] width 87 height 45
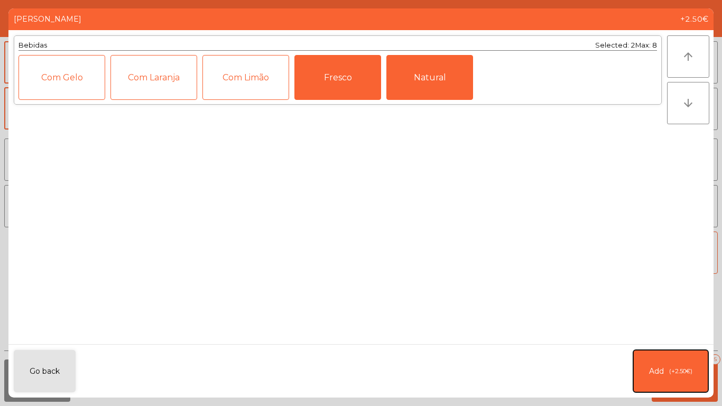
click at [671, 338] on button "Add (+2.50€)" at bounding box center [670, 371] width 75 height 42
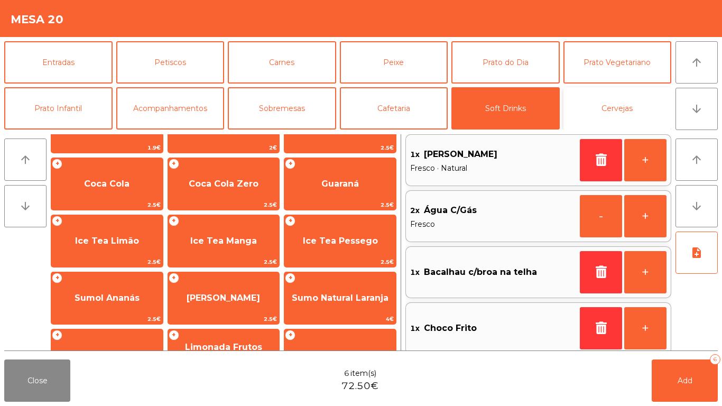
click at [618, 103] on button "Cervejas" at bounding box center [617, 108] width 108 height 42
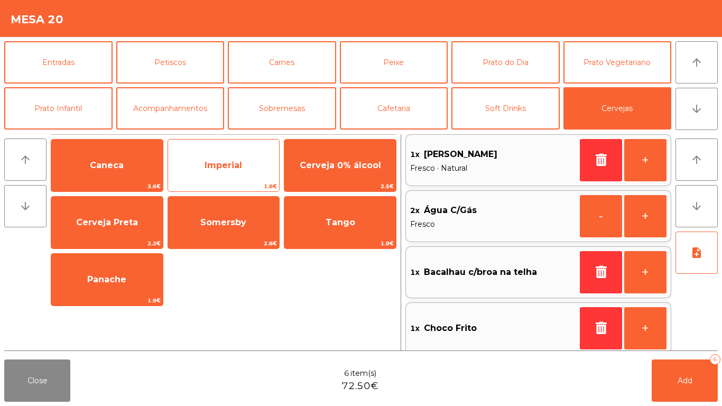
click at [232, 153] on span "Imperial" at bounding box center [223, 165] width 111 height 29
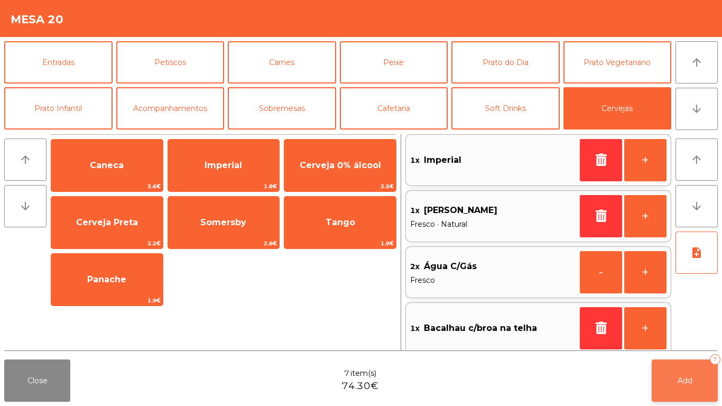
click at [693, 338] on button "Add 7" at bounding box center [684, 380] width 66 height 42
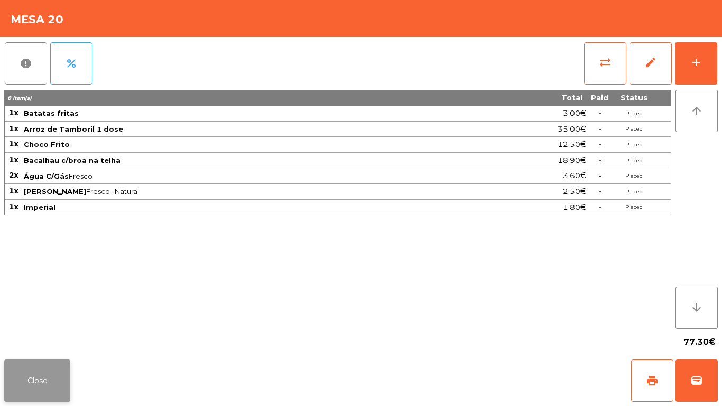
click at [46, 338] on button "Close" at bounding box center [37, 380] width 66 height 42
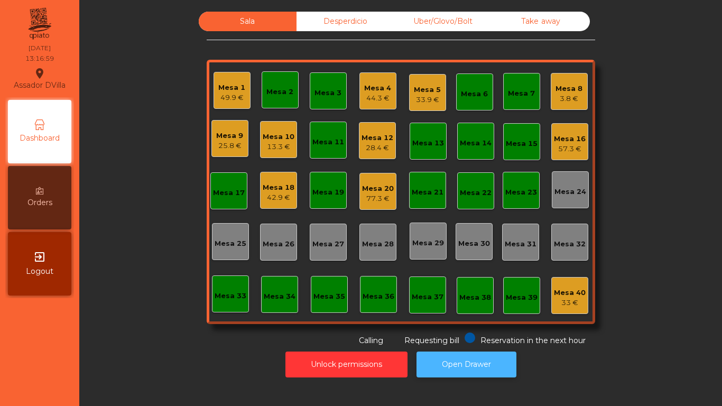
click at [462, 338] on button "Open Drawer" at bounding box center [466, 364] width 100 height 26
click at [568, 145] on div "57.3 €" at bounding box center [570, 149] width 32 height 11
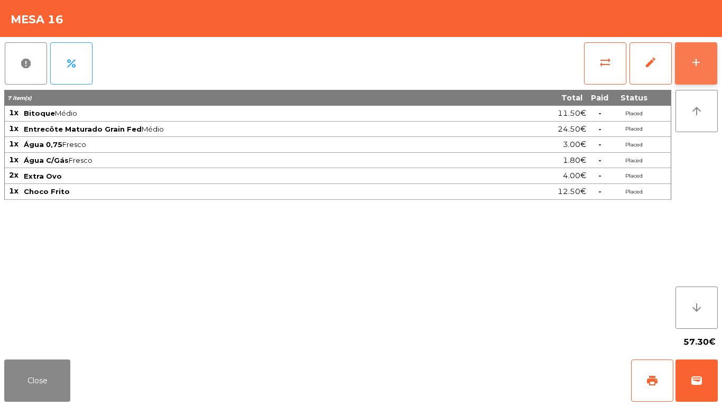
click at [698, 56] on div "add" at bounding box center [695, 62] width 13 height 13
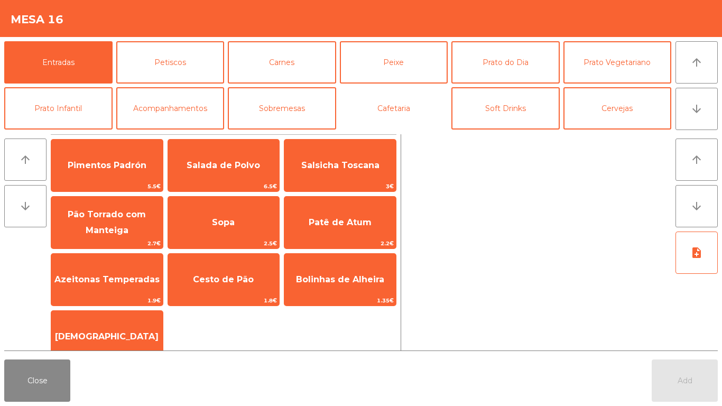
drag, startPoint x: 366, startPoint y: 105, endPoint x: 306, endPoint y: 135, distance: 67.1
click at [363, 104] on button "Cafetaria" at bounding box center [394, 108] width 108 height 42
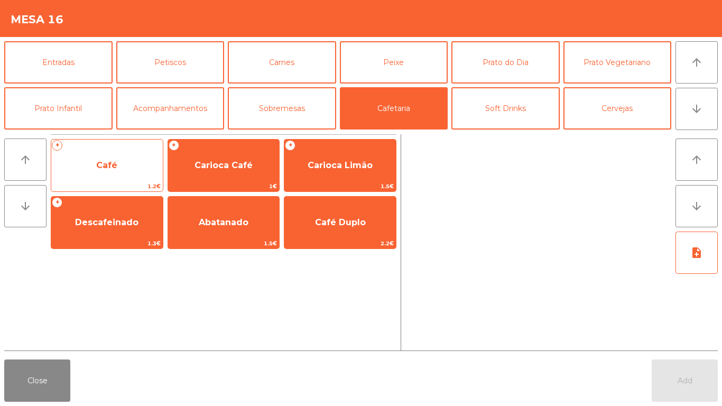
click at [144, 166] on span "Café" at bounding box center [106, 165] width 111 height 29
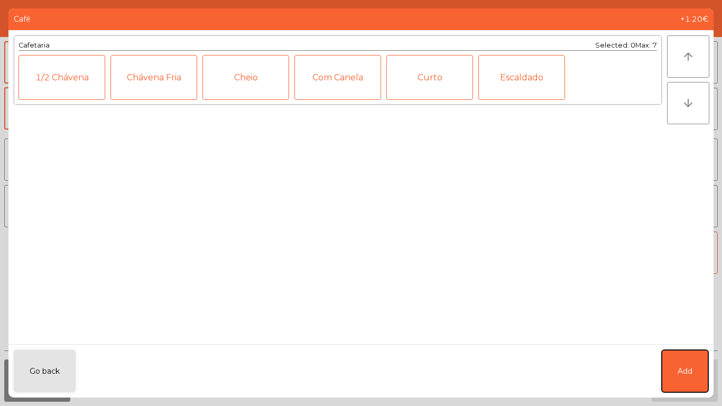
click at [665, 338] on button "Add" at bounding box center [684, 371] width 46 height 42
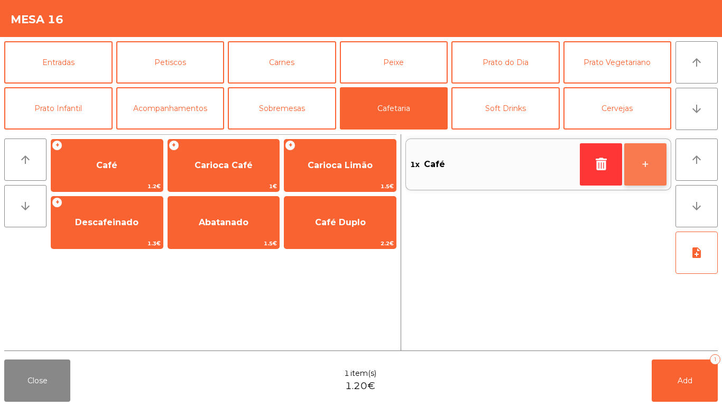
click at [648, 178] on button "+" at bounding box center [645, 164] width 42 height 42
click at [582, 154] on button "-" at bounding box center [601, 164] width 42 height 42
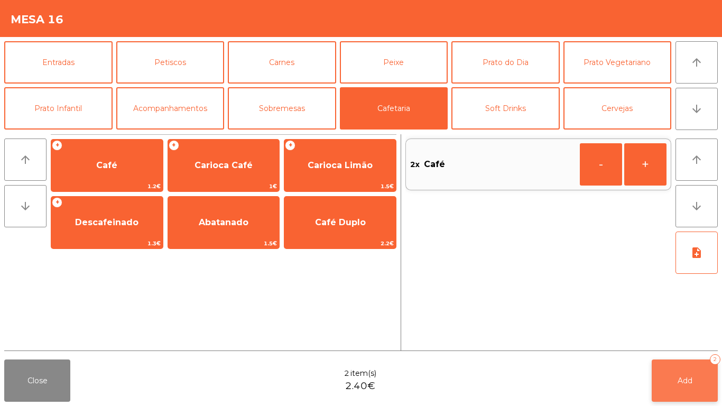
click at [665, 338] on button "Add 2" at bounding box center [684, 380] width 66 height 42
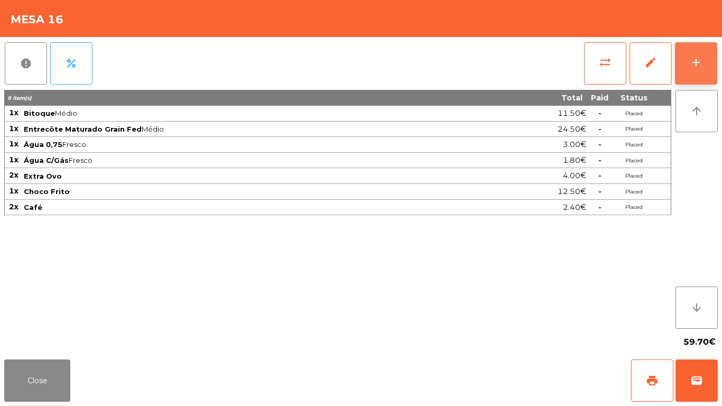
click at [703, 64] on button "add" at bounding box center [696, 63] width 42 height 42
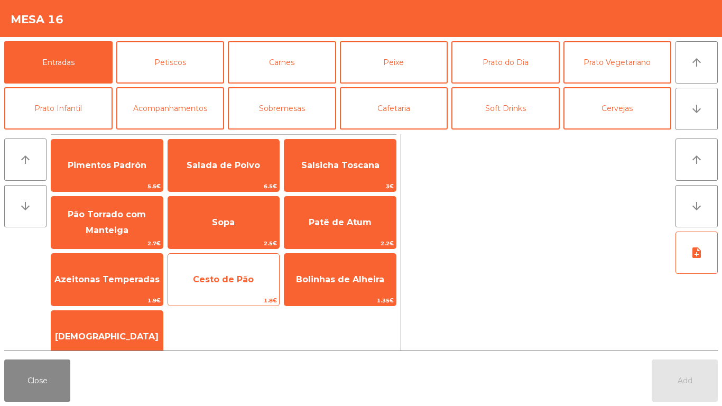
click at [219, 276] on span "Cesto de Pão" at bounding box center [223, 279] width 61 height 10
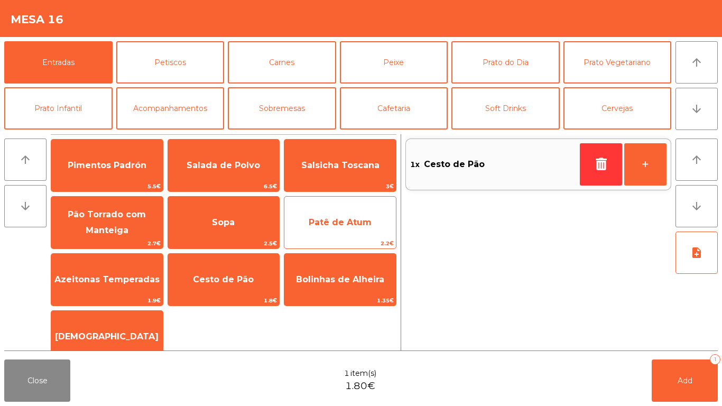
click at [295, 218] on span "Patê de Atum" at bounding box center [339, 222] width 111 height 29
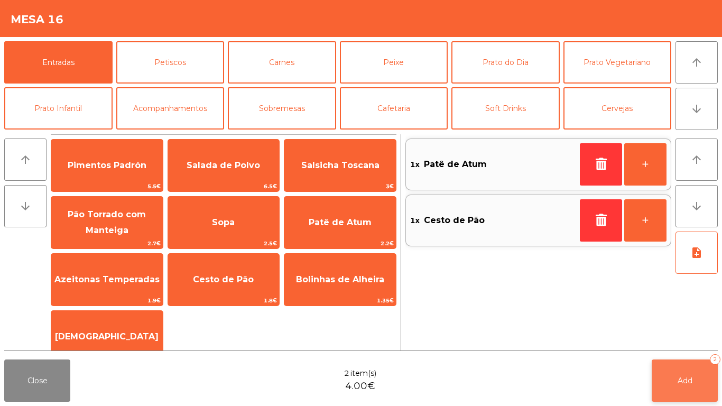
click at [683, 338] on button "Add 2" at bounding box center [684, 380] width 66 height 42
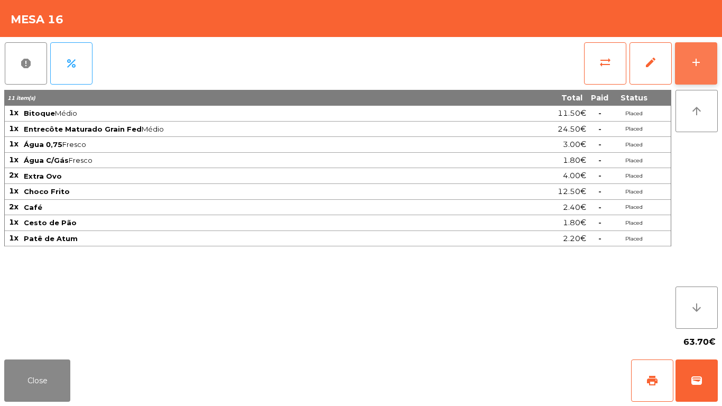
click at [695, 70] on button "add" at bounding box center [696, 63] width 42 height 42
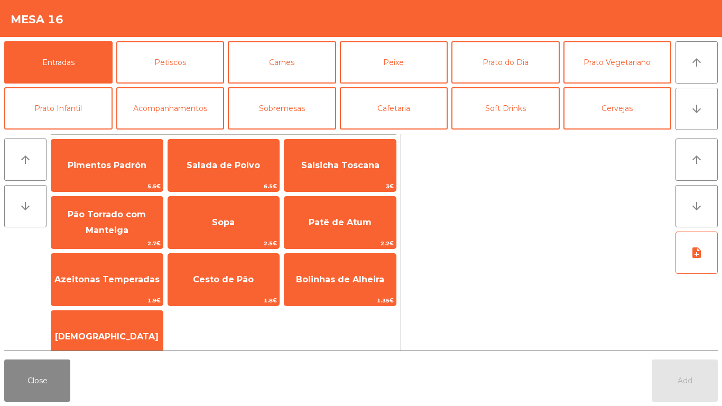
drag, startPoint x: 130, startPoint y: 322, endPoint x: 563, endPoint y: 384, distance: 436.6
click at [130, 322] on span "[DEMOGRAPHIC_DATA]" at bounding box center [106, 336] width 111 height 29
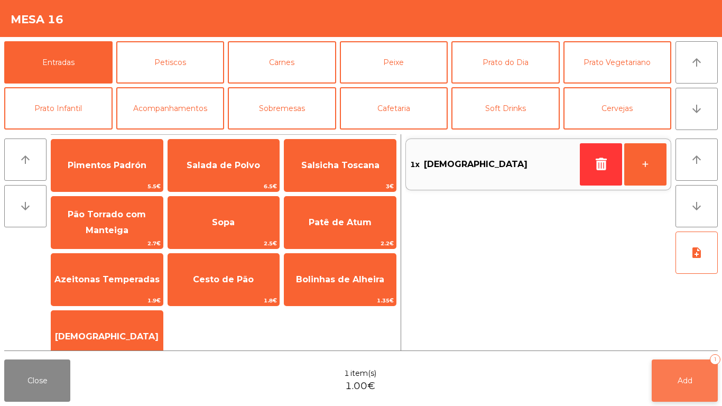
click at [679, 338] on button "Add 1" at bounding box center [684, 380] width 66 height 42
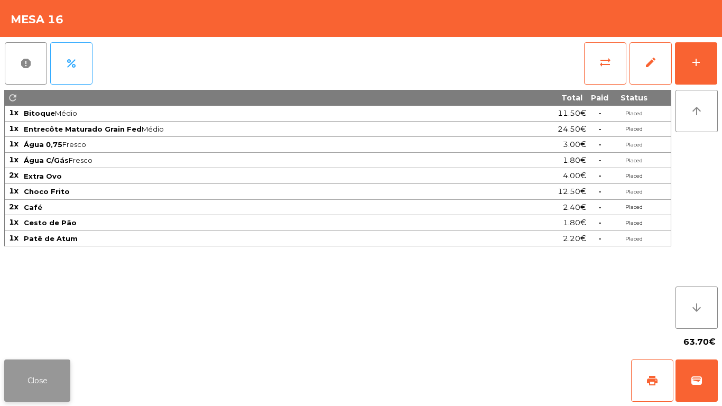
click at [36, 338] on button "Close" at bounding box center [37, 380] width 66 height 42
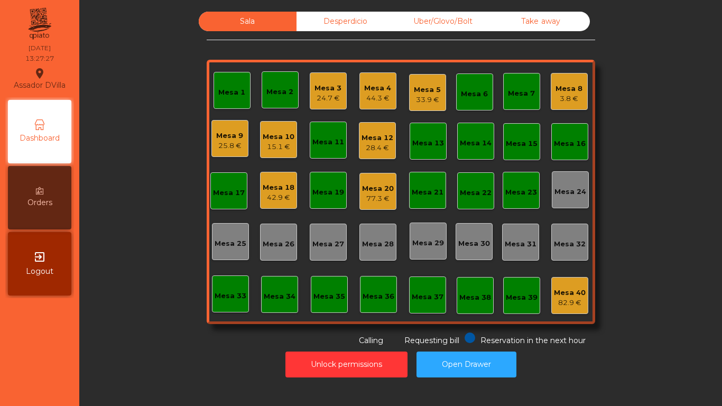
click at [216, 132] on div "Mesa 9" at bounding box center [229, 135] width 27 height 11
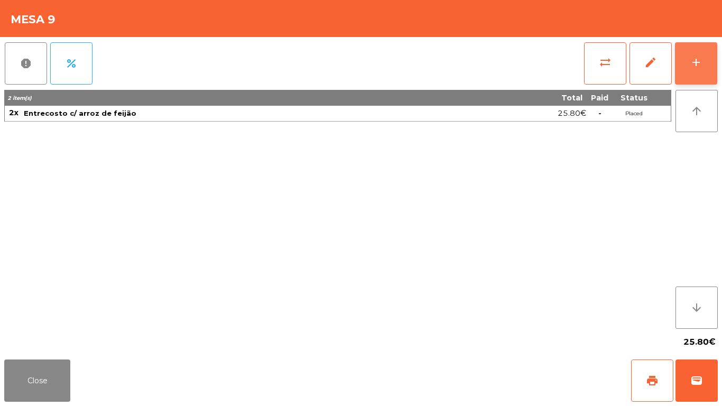
click at [706, 67] on button "add" at bounding box center [696, 63] width 42 height 42
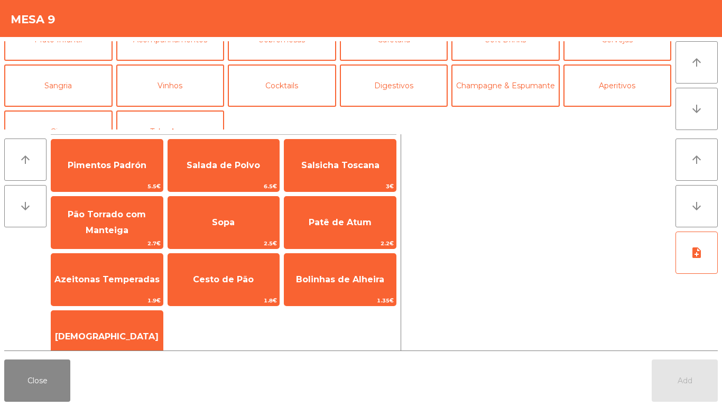
scroll to position [69, 0]
click at [176, 90] on button "Vinhos" at bounding box center [170, 85] width 108 height 42
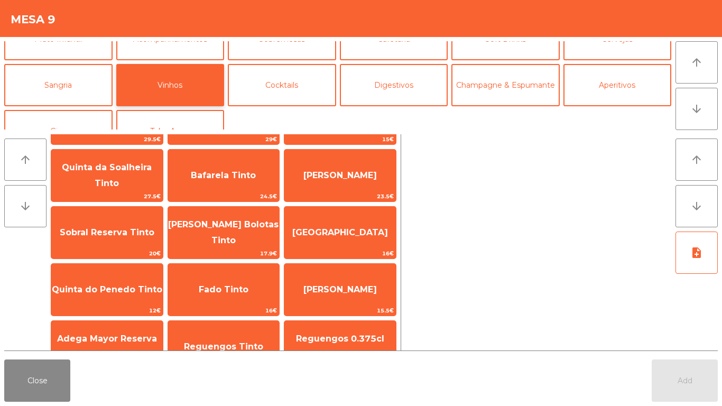
scroll to position [116, 0]
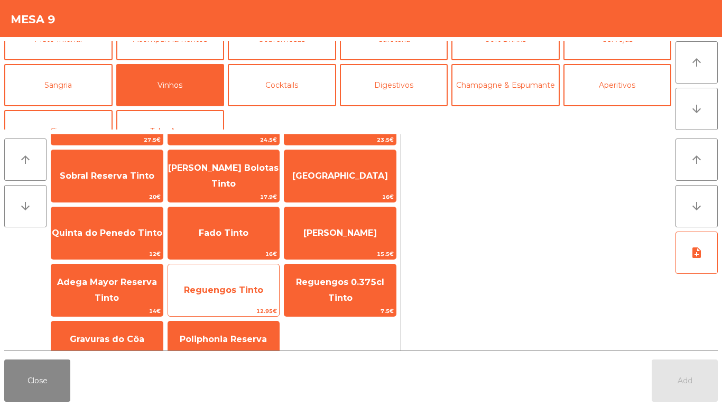
click at [244, 293] on span "Reguengos Tinto" at bounding box center [223, 290] width 79 height 10
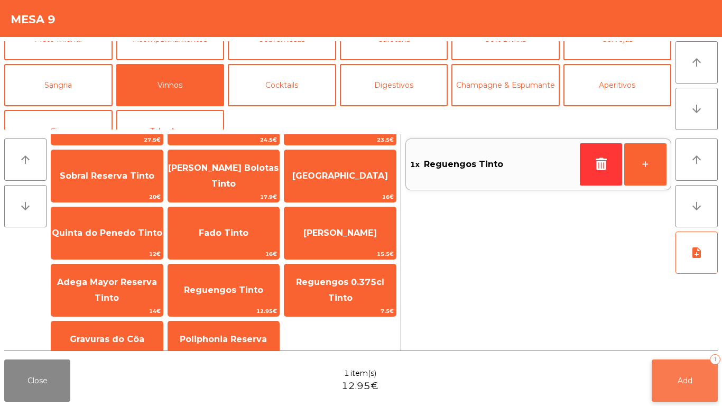
click at [684, 338] on button "Add 1" at bounding box center [684, 380] width 66 height 42
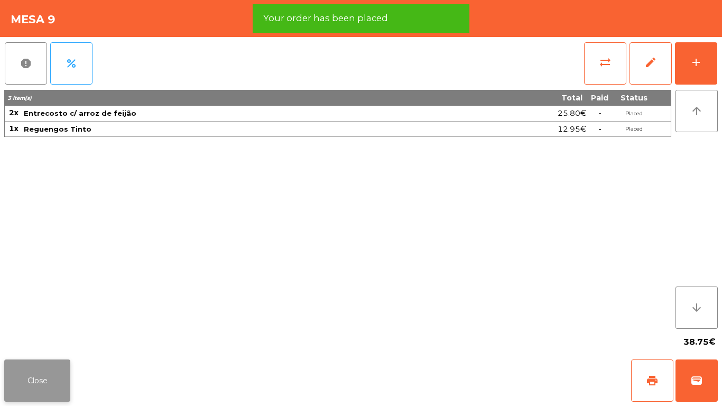
click at [21, 338] on button "Close" at bounding box center [37, 380] width 66 height 42
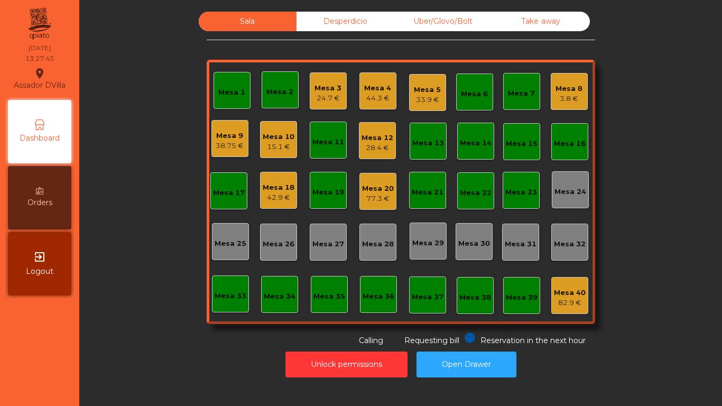
click at [374, 88] on div "Mesa 4" at bounding box center [377, 88] width 27 height 11
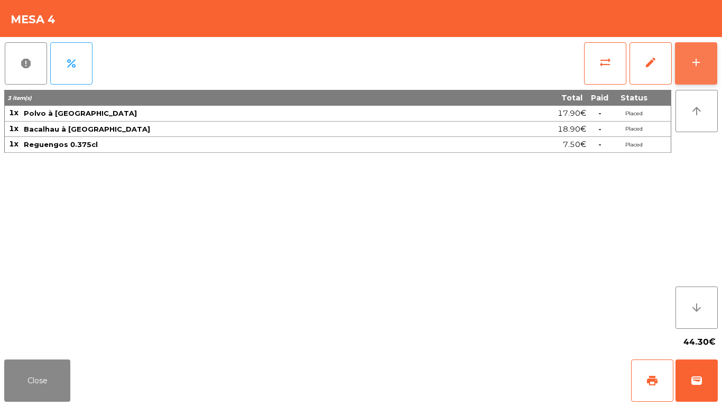
click at [692, 70] on button "add" at bounding box center [696, 63] width 42 height 42
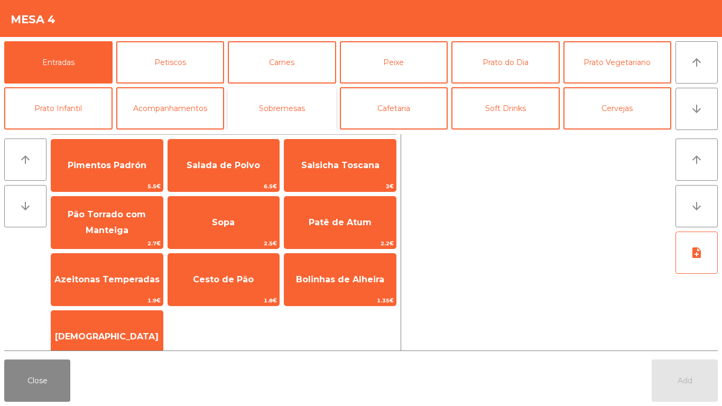
click at [318, 100] on button "Sobremesas" at bounding box center [282, 108] width 108 height 42
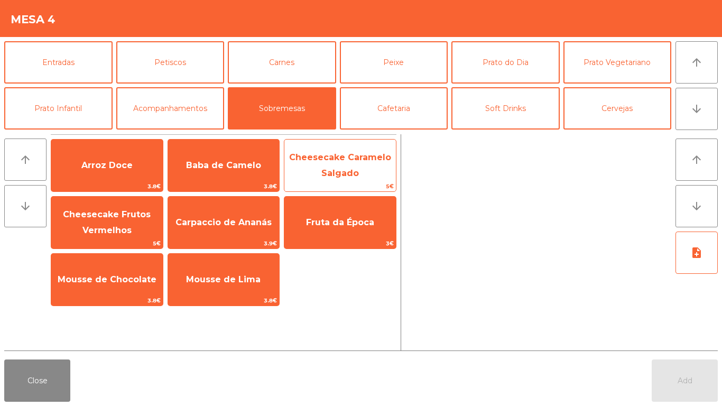
click at [350, 167] on span "Cheesecake Caramelo Salgado" at bounding box center [339, 165] width 111 height 45
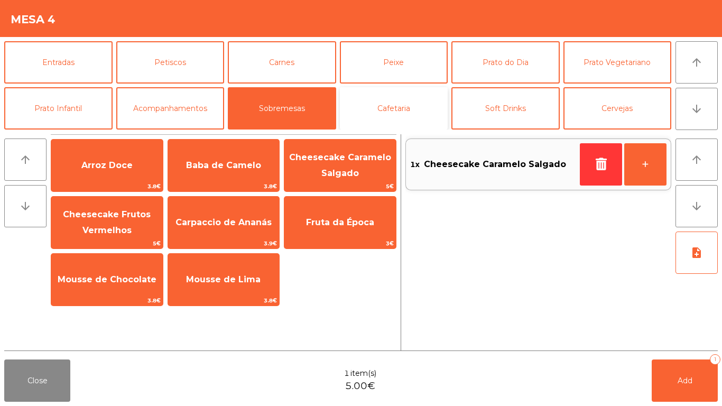
click at [407, 112] on button "Cafetaria" at bounding box center [394, 108] width 108 height 42
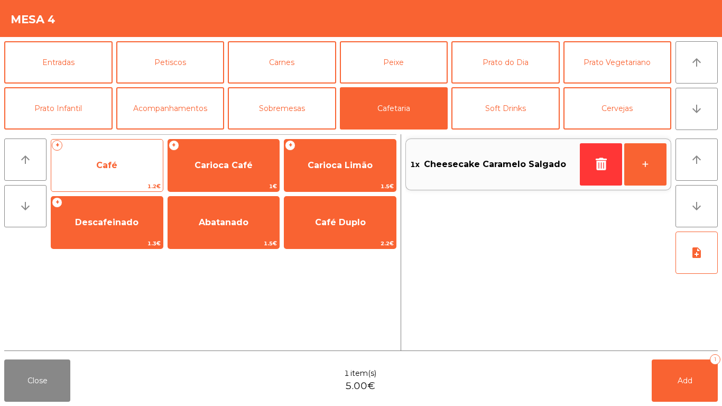
click at [112, 175] on span "Café" at bounding box center [106, 165] width 111 height 29
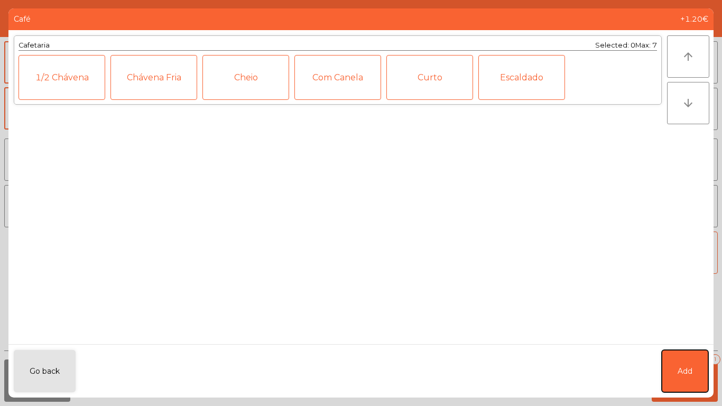
click at [679, 338] on span "Add" at bounding box center [684, 371] width 15 height 11
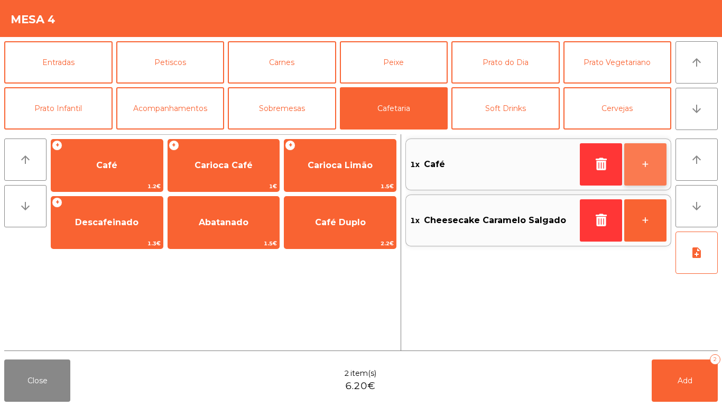
click at [637, 162] on button "+" at bounding box center [645, 164] width 42 height 42
click at [721, 338] on div "arrow_upward arrow_downward + Café 1.2€ + Carioca Café 1€ + Carioca Limão 1.5€ …" at bounding box center [361, 242] width 722 height 225
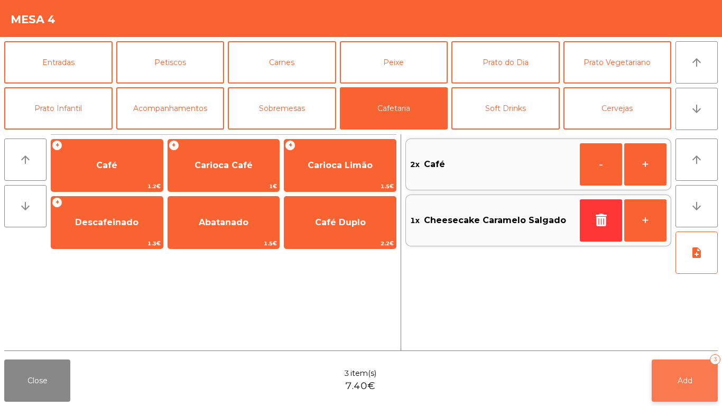
click at [677, 338] on span "Add" at bounding box center [684, 381] width 15 height 10
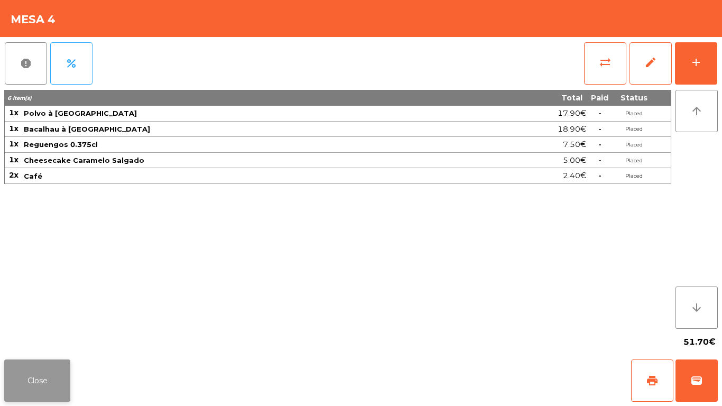
click at [16, 338] on button "Close" at bounding box center [37, 380] width 66 height 42
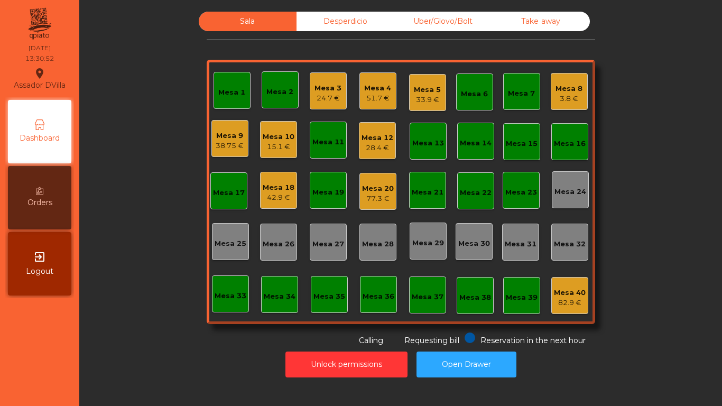
click at [218, 95] on div "Mesa 1" at bounding box center [231, 92] width 27 height 11
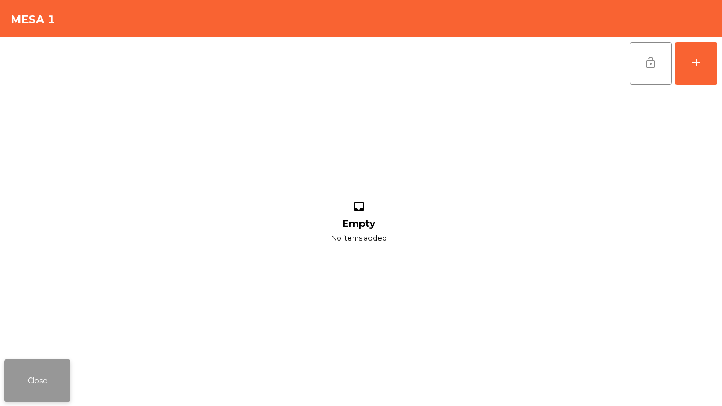
click at [26, 338] on button "Close" at bounding box center [37, 380] width 66 height 42
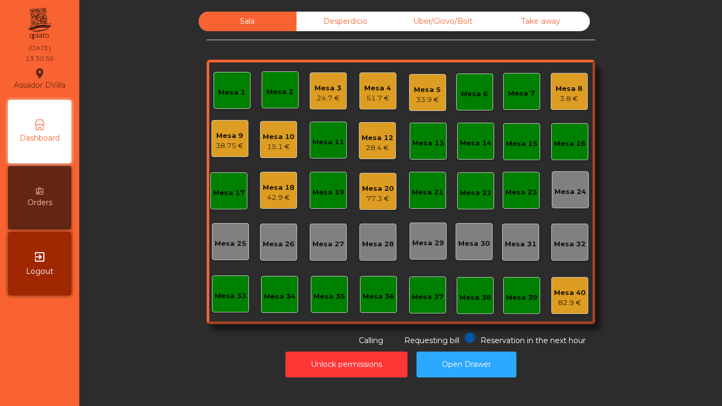
click at [269, 89] on div "Mesa 2" at bounding box center [279, 92] width 27 height 11
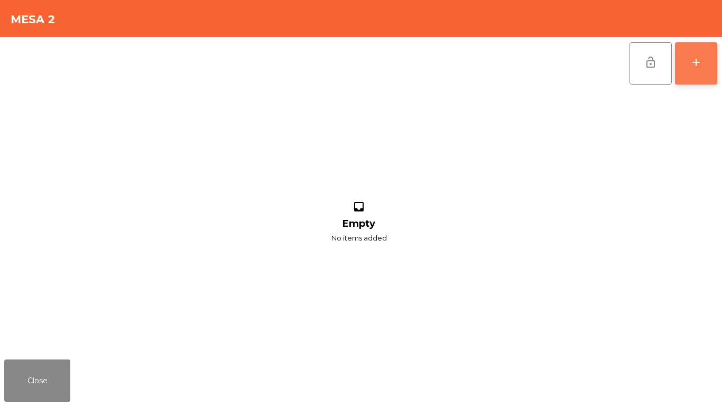
click at [707, 64] on button "add" at bounding box center [696, 63] width 42 height 42
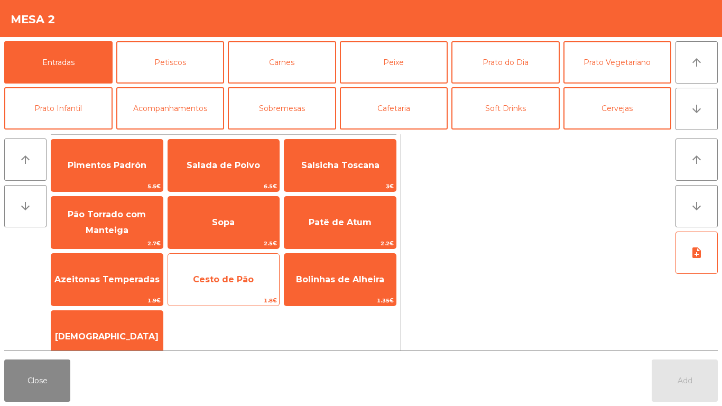
click at [229, 286] on span "Cesto de Pão" at bounding box center [223, 279] width 111 height 29
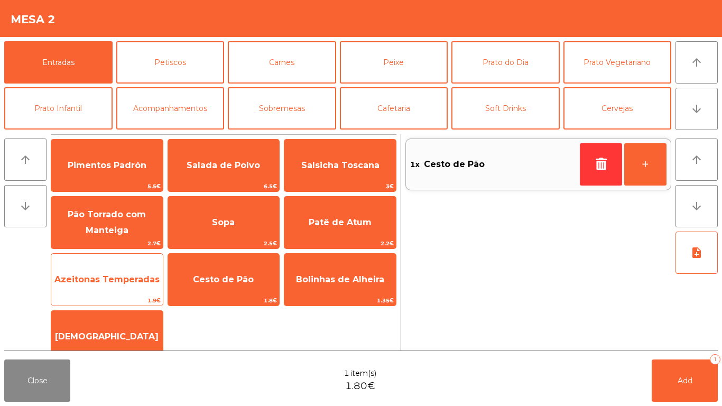
click at [90, 283] on span "Azeitonas Temperadas" at bounding box center [106, 279] width 105 height 10
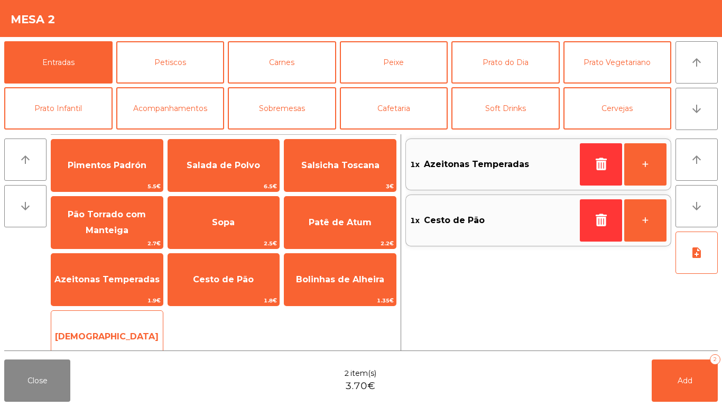
click at [104, 331] on span "[DEMOGRAPHIC_DATA]" at bounding box center [107, 336] width 104 height 10
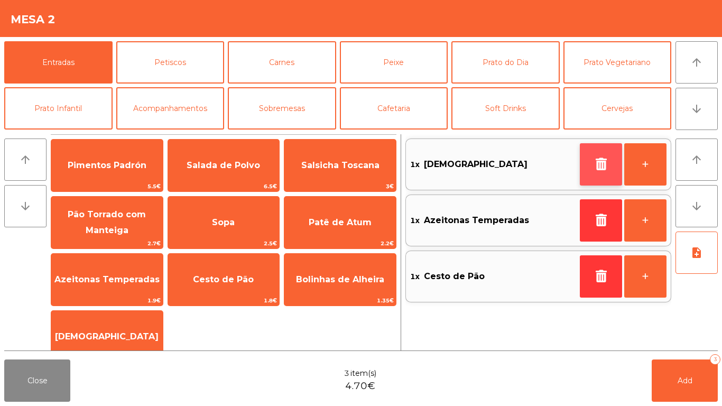
click at [602, 167] on icon "button" at bounding box center [601, 163] width 16 height 13
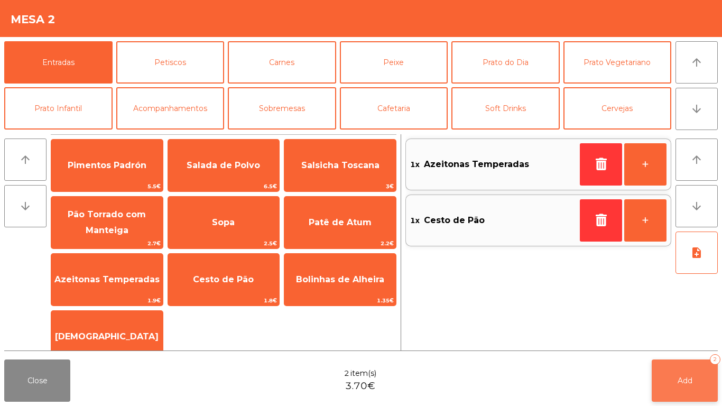
click at [688, 338] on button "Add 2" at bounding box center [684, 380] width 66 height 42
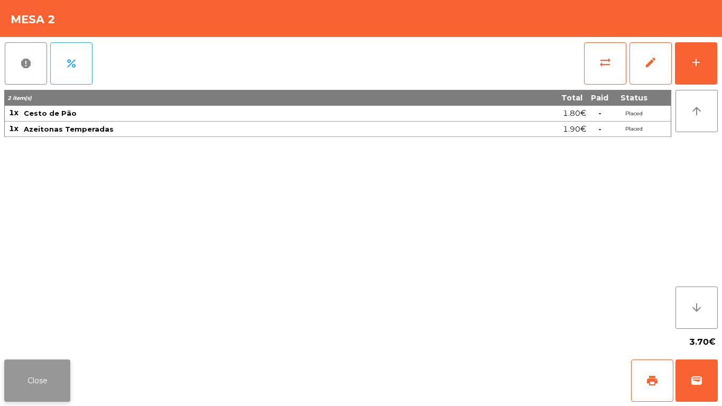
click at [54, 338] on button "Close" at bounding box center [37, 380] width 66 height 42
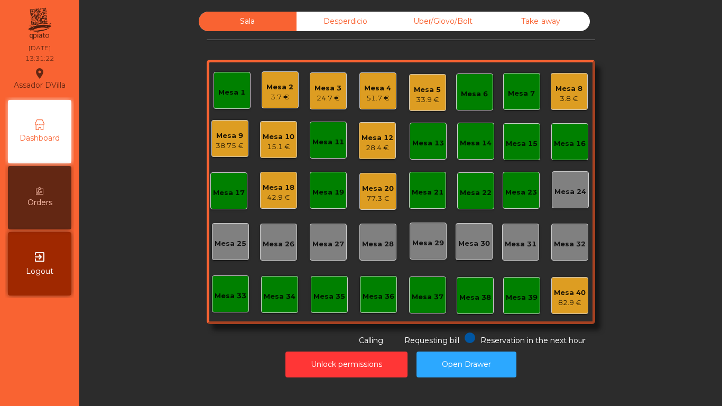
click at [369, 143] on div "28.4 €" at bounding box center [377, 148] width 32 height 11
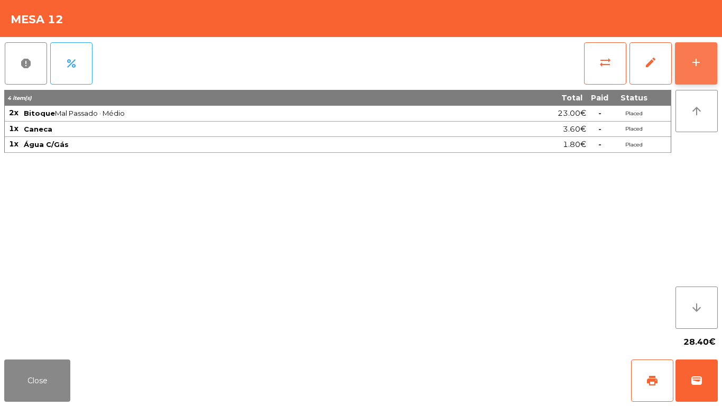
click at [698, 62] on div "add" at bounding box center [695, 62] width 13 height 13
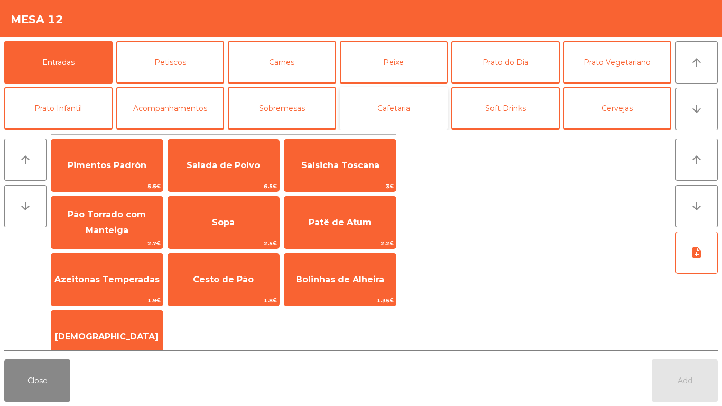
click at [412, 113] on button "Cafetaria" at bounding box center [394, 108] width 108 height 42
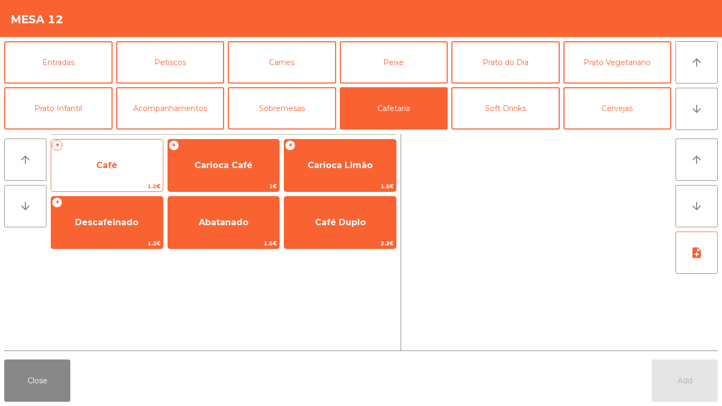
click at [108, 152] on span "Café" at bounding box center [106, 165] width 111 height 29
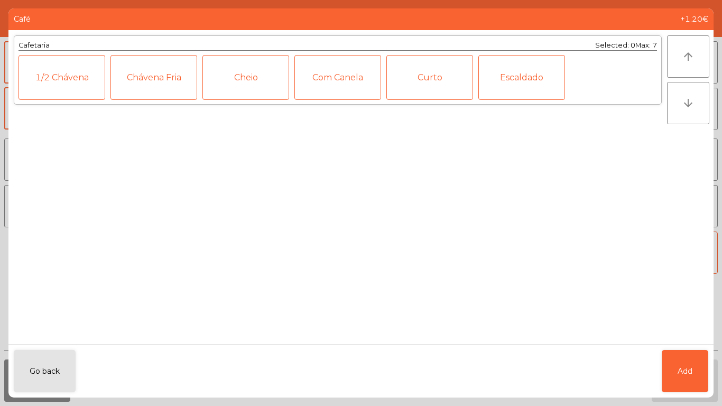
click at [721, 338] on ngb-modal-window "Café +1.20€ Cafetaria Selected: 0 Max: 7 1/2 [PERSON_NAME] Fria Cheio Com [PERS…" at bounding box center [361, 203] width 722 height 406
click at [706, 338] on button "Add" at bounding box center [684, 371] width 46 height 42
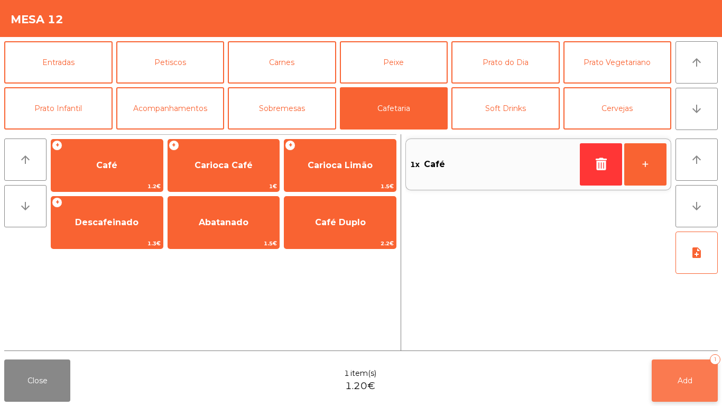
click at [676, 338] on button "Add 1" at bounding box center [684, 380] width 66 height 42
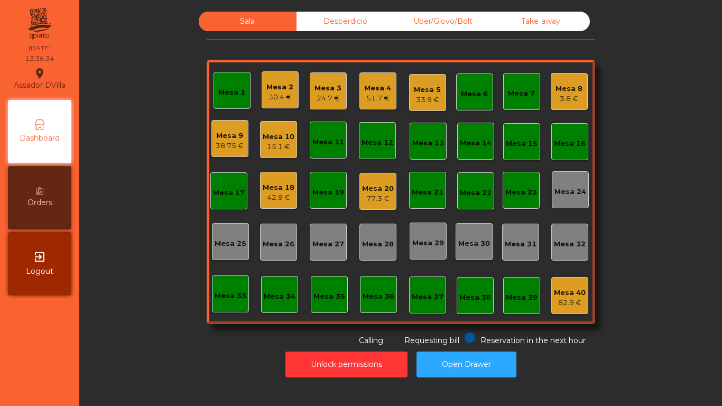
click at [271, 130] on div "Mesa 10 15.1 €" at bounding box center [279, 139] width 32 height 25
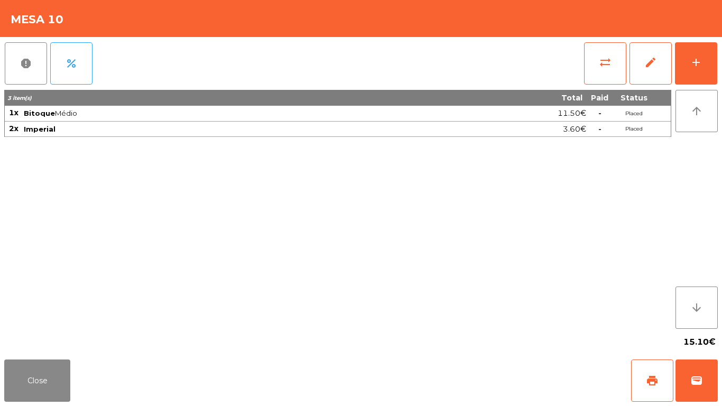
click at [721, 60] on div "report percent sync_alt edit add 3 item(s) Total Paid Status 1x Bitoque Médio 1…" at bounding box center [361, 196] width 722 height 318
click at [703, 67] on button "add" at bounding box center [696, 63] width 42 height 42
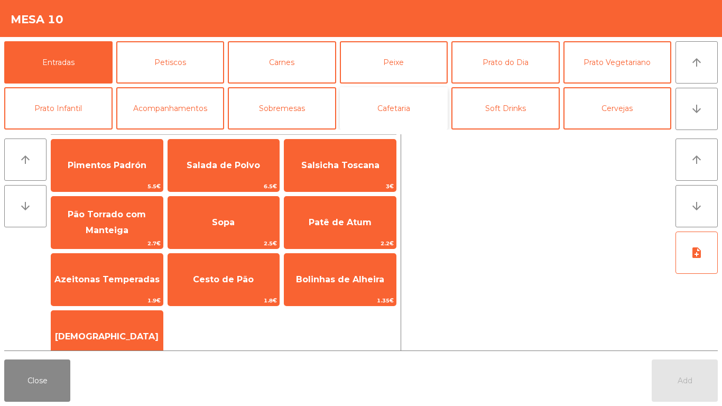
click at [387, 107] on button "Cafetaria" at bounding box center [394, 108] width 108 height 42
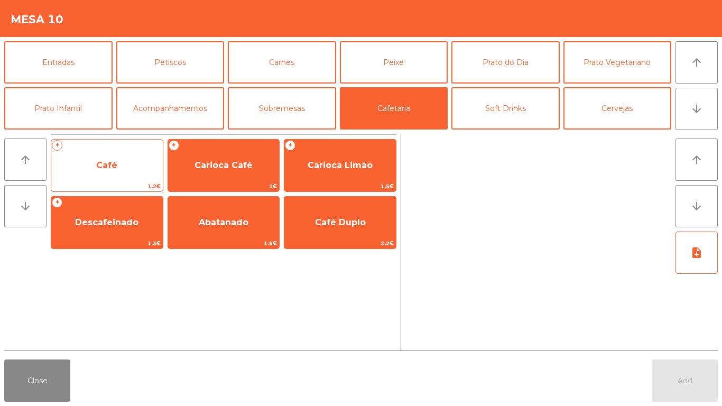
click at [118, 172] on span "Café" at bounding box center [106, 165] width 111 height 29
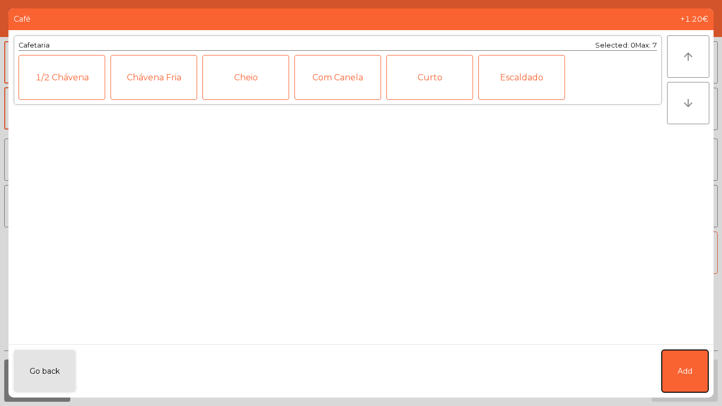
click at [678, 338] on button "Add" at bounding box center [684, 371] width 46 height 42
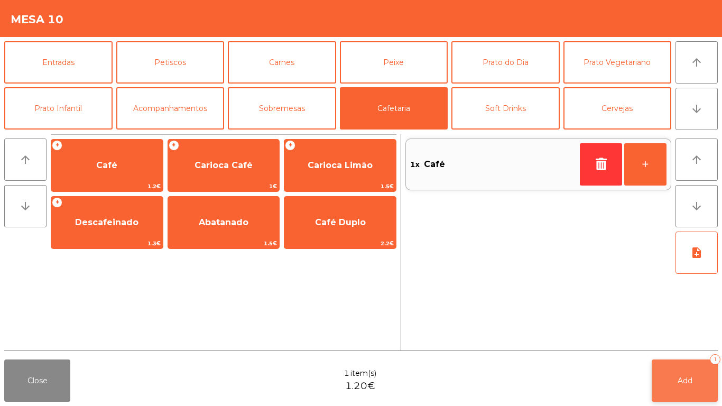
click at [701, 338] on button "Add 1" at bounding box center [684, 380] width 66 height 42
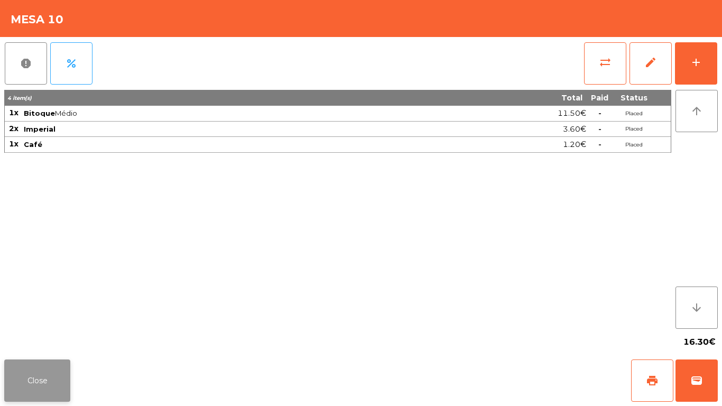
click at [36, 338] on button "Close" at bounding box center [37, 380] width 66 height 42
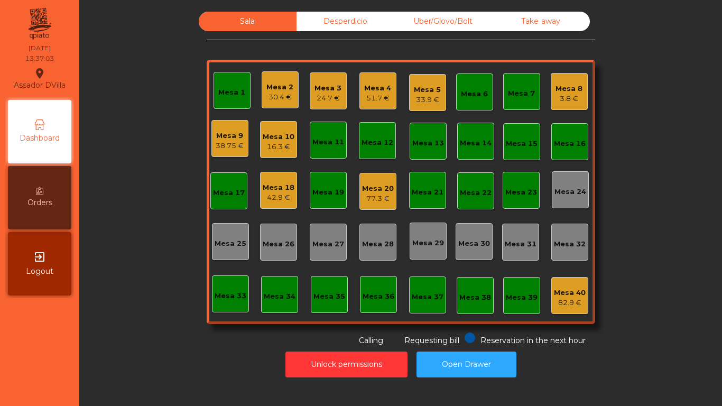
click at [428, 95] on div "33.9 €" at bounding box center [427, 100] width 27 height 11
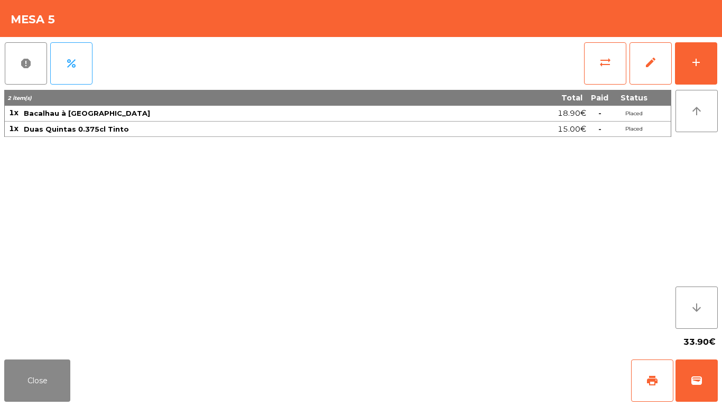
click at [721, 66] on div "report percent sync_alt edit add 2 item(s) Total Paid Status 1x Bacalhau à Laga…" at bounding box center [361, 196] width 722 height 318
click at [706, 59] on button "add" at bounding box center [696, 63] width 42 height 42
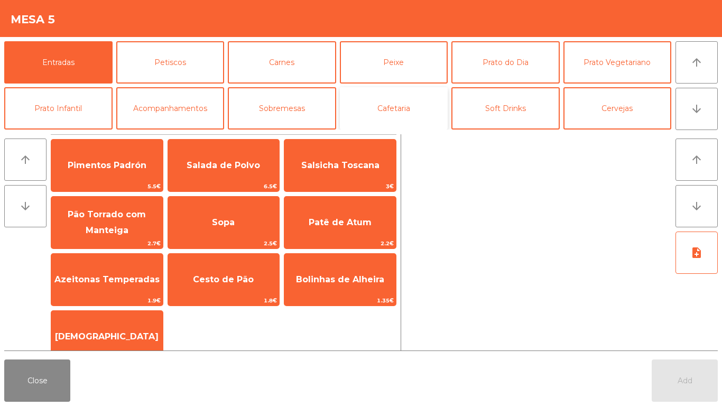
click at [402, 108] on button "Cafetaria" at bounding box center [394, 108] width 108 height 42
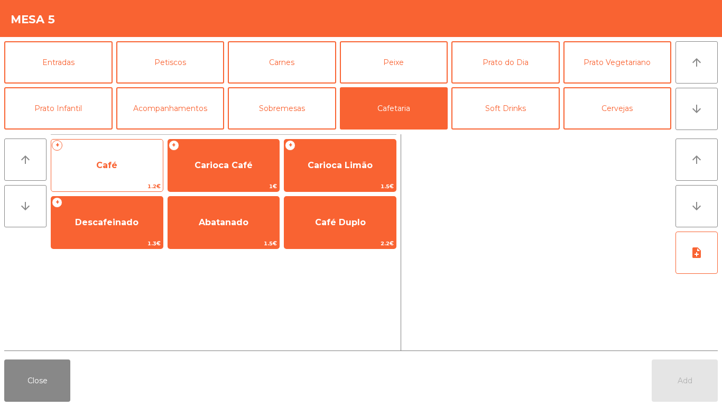
click at [89, 176] on span "Café" at bounding box center [106, 165] width 111 height 29
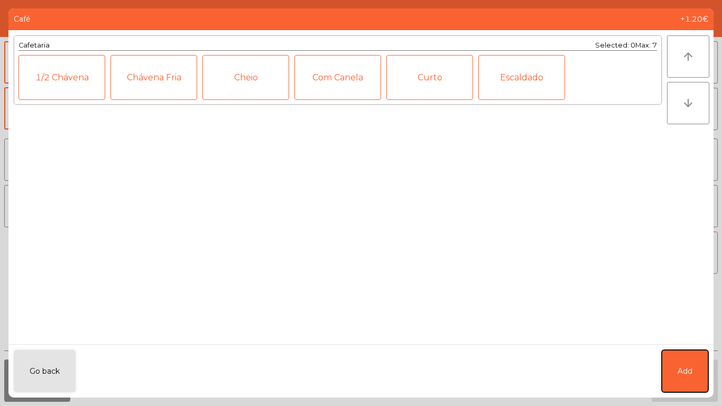
click at [677, 338] on button "Add" at bounding box center [684, 371] width 46 height 42
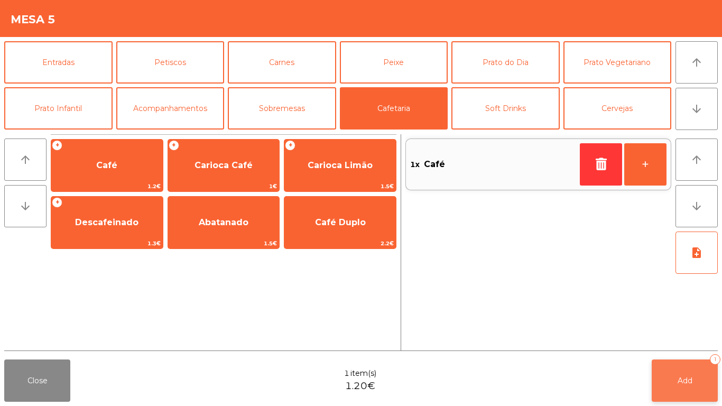
click at [678, 338] on span "Add" at bounding box center [684, 381] width 15 height 10
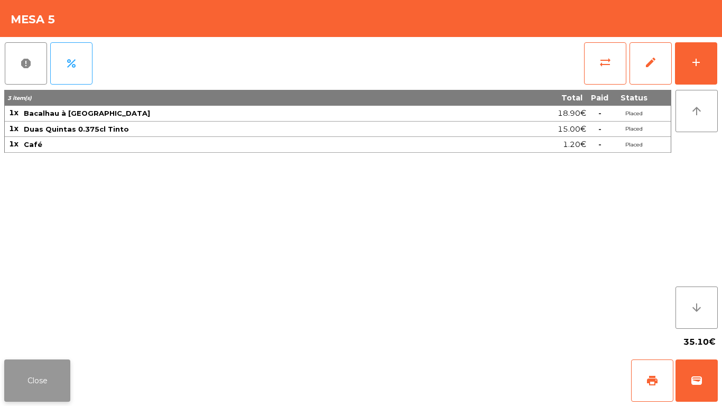
click at [42, 338] on button "Close" at bounding box center [37, 380] width 66 height 42
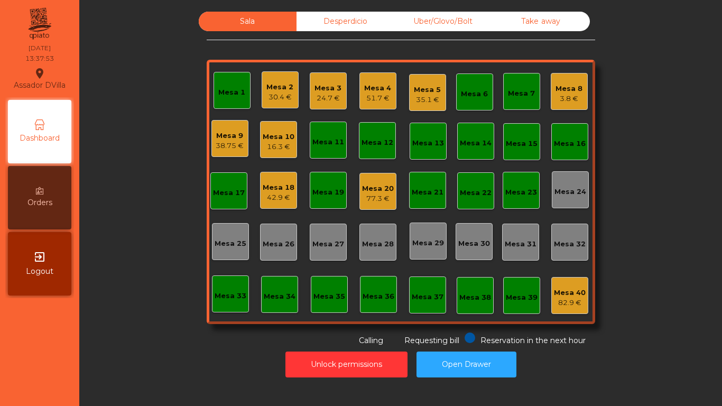
click at [235, 135] on div "Mesa 9" at bounding box center [230, 135] width 28 height 11
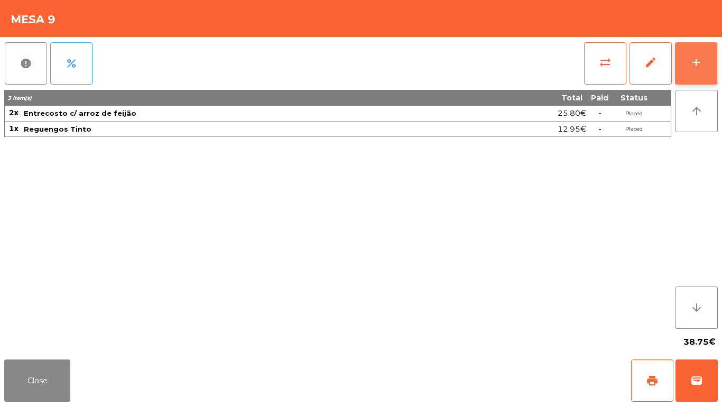
click at [687, 59] on button "add" at bounding box center [696, 63] width 42 height 42
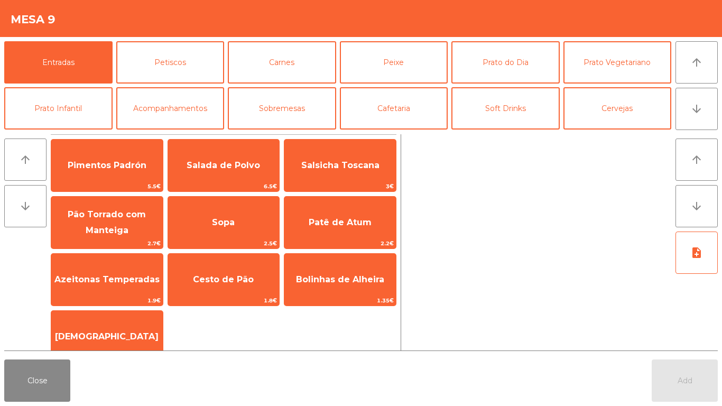
drag, startPoint x: 246, startPoint y: 273, endPoint x: 45, endPoint y: 272, distance: 200.8
click at [245, 273] on span "Cesto de Pão" at bounding box center [223, 279] width 111 height 29
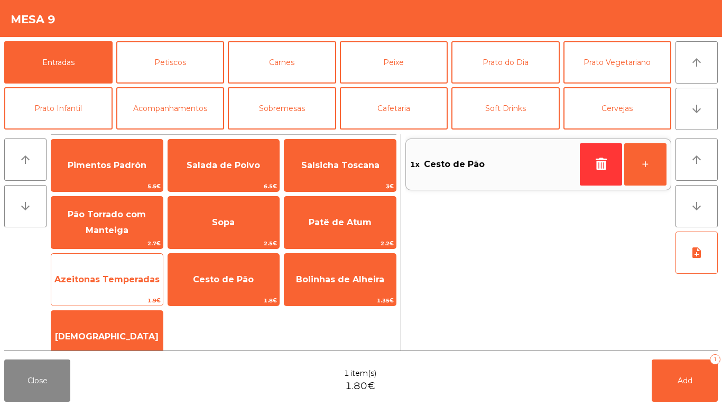
click at [81, 269] on span "Azeitonas Temperadas" at bounding box center [106, 279] width 111 height 29
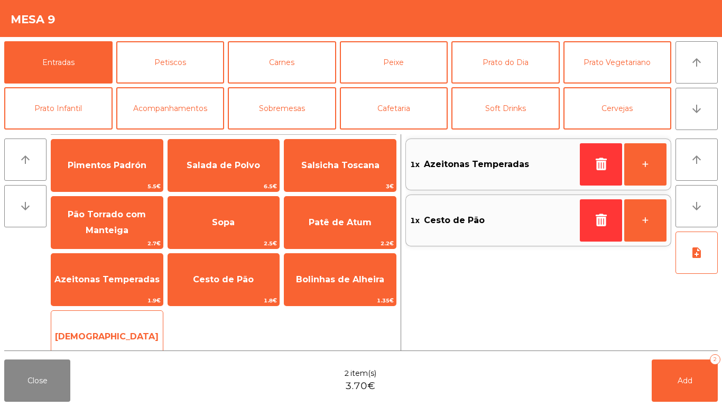
click at [139, 322] on span "[DEMOGRAPHIC_DATA]" at bounding box center [106, 336] width 111 height 29
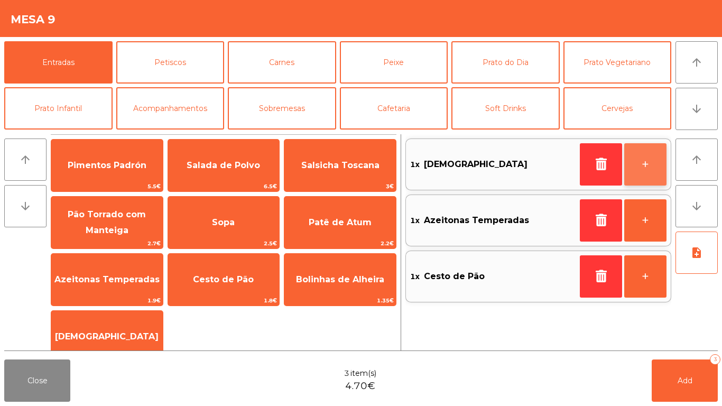
click at [632, 164] on button "+" at bounding box center [645, 164] width 42 height 42
click at [609, 162] on button "-" at bounding box center [601, 164] width 42 height 42
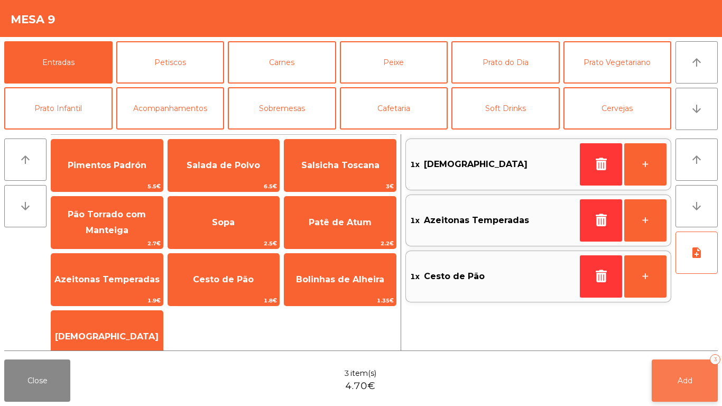
click at [675, 338] on button "Add 3" at bounding box center [684, 380] width 66 height 42
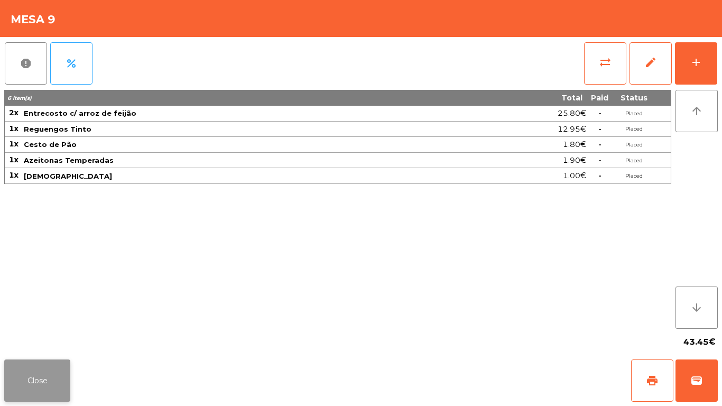
click at [35, 338] on button "Close" at bounding box center [37, 380] width 66 height 42
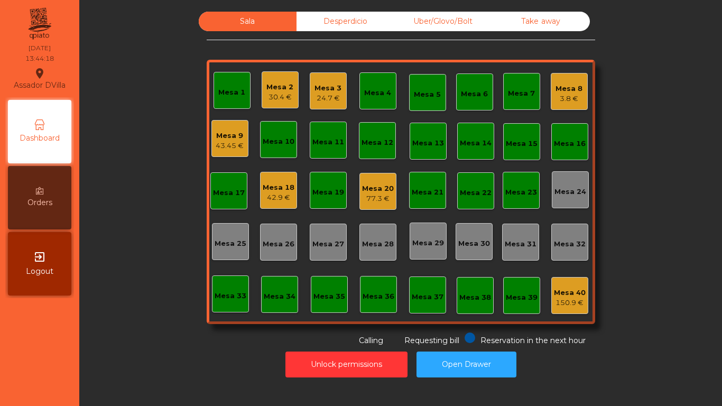
click at [572, 91] on div "Mesa 8" at bounding box center [568, 88] width 27 height 11
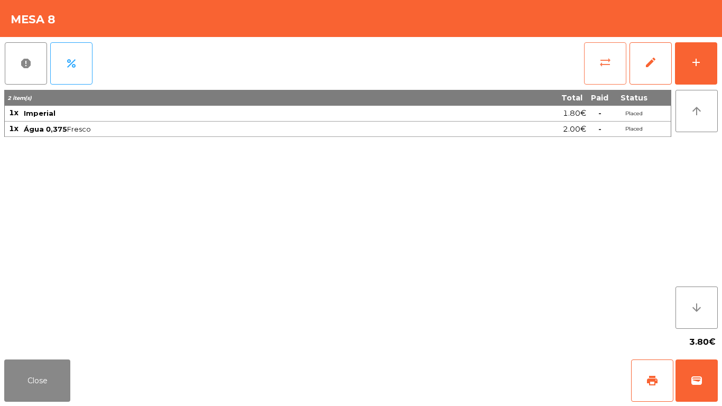
click at [607, 58] on span "sync_alt" at bounding box center [605, 62] width 13 height 13
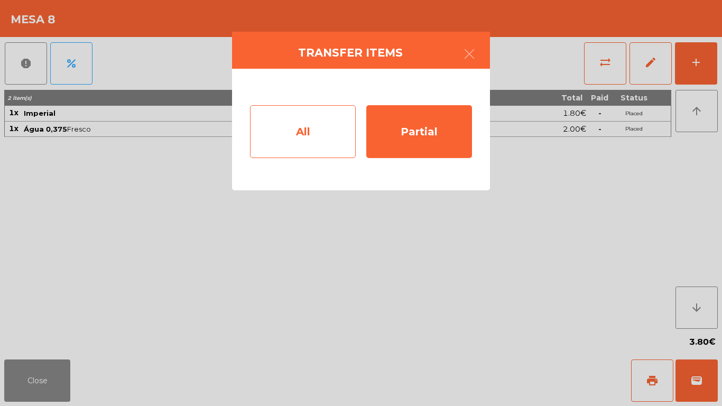
click at [287, 127] on div "All" at bounding box center [303, 131] width 106 height 53
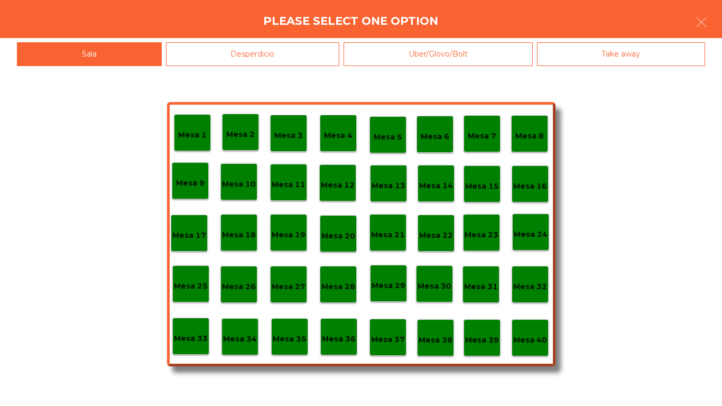
click at [527, 319] on div "Mesa 40" at bounding box center [529, 337] width 37 height 37
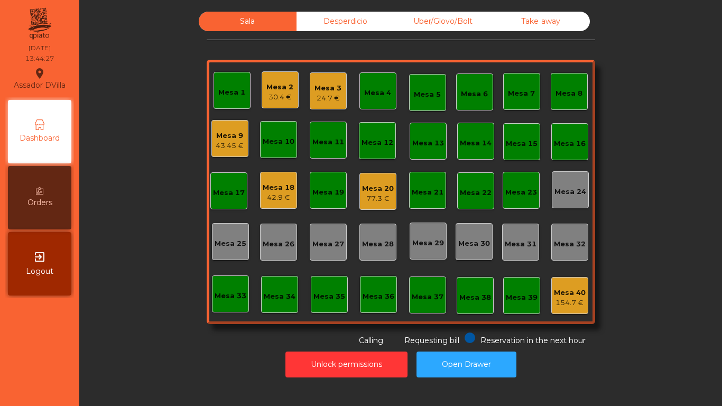
click at [270, 191] on div "Mesa 18" at bounding box center [279, 187] width 32 height 11
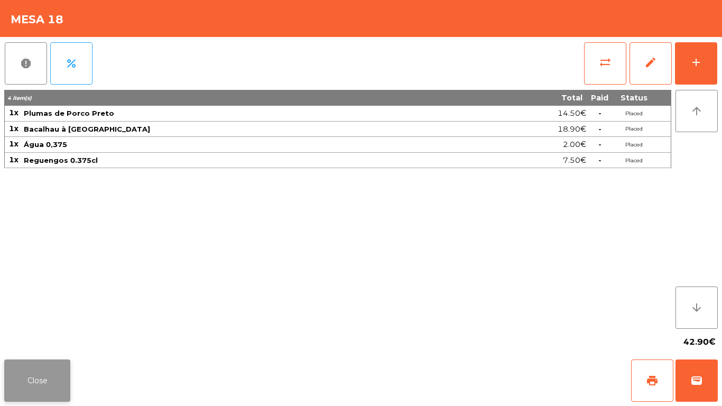
click at [32, 338] on button "Close" at bounding box center [37, 380] width 66 height 42
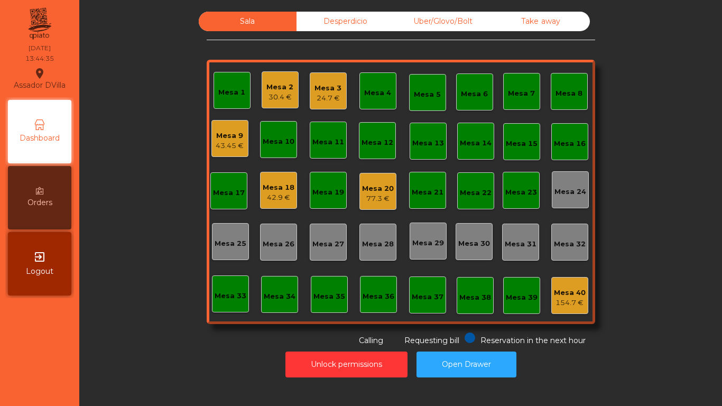
click at [368, 198] on div "77.3 €" at bounding box center [378, 198] width 32 height 11
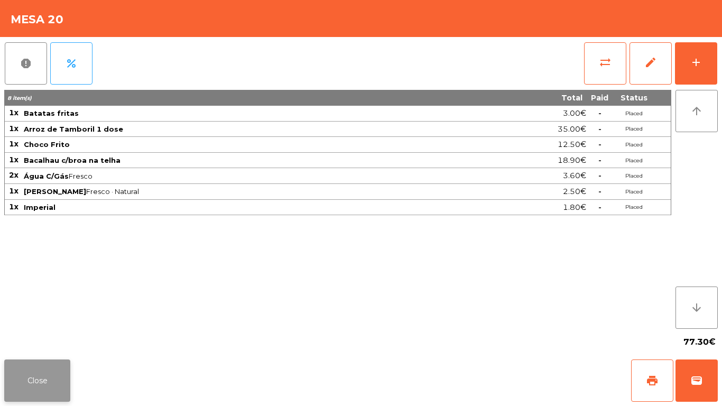
click at [45, 338] on button "Close" at bounding box center [37, 380] width 66 height 42
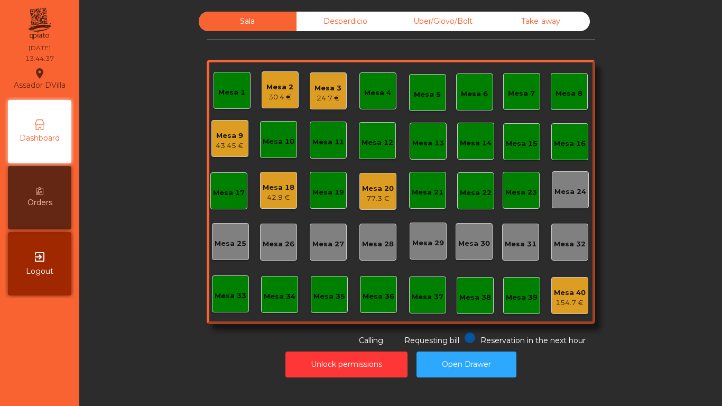
click at [282, 91] on div "Mesa 2" at bounding box center [279, 87] width 27 height 11
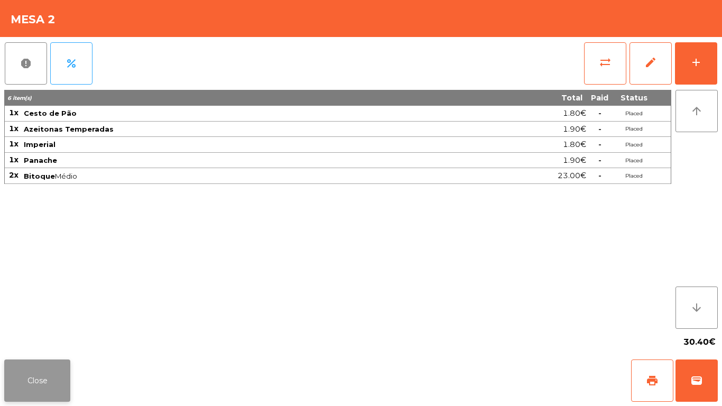
click at [54, 338] on button "Close" at bounding box center [37, 380] width 66 height 42
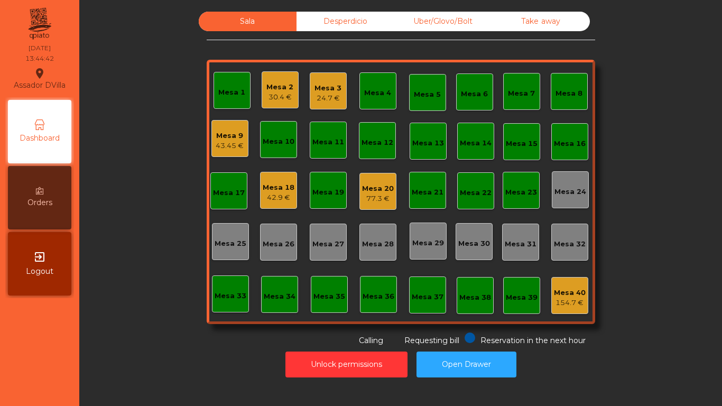
click at [310, 88] on div "Mesa 3 24.7 €" at bounding box center [328, 90] width 37 height 37
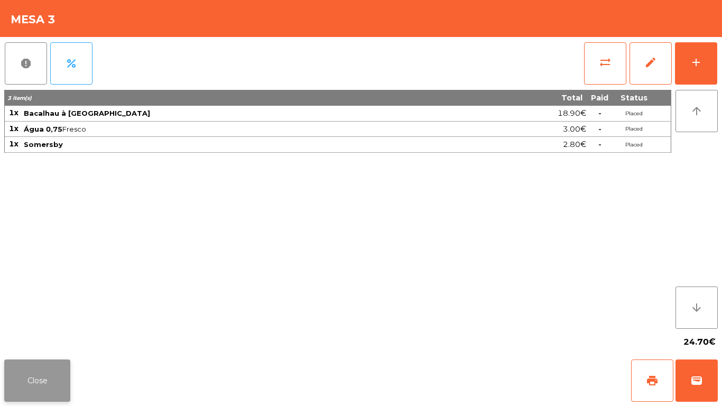
click at [58, 338] on button "Close" at bounding box center [37, 380] width 66 height 42
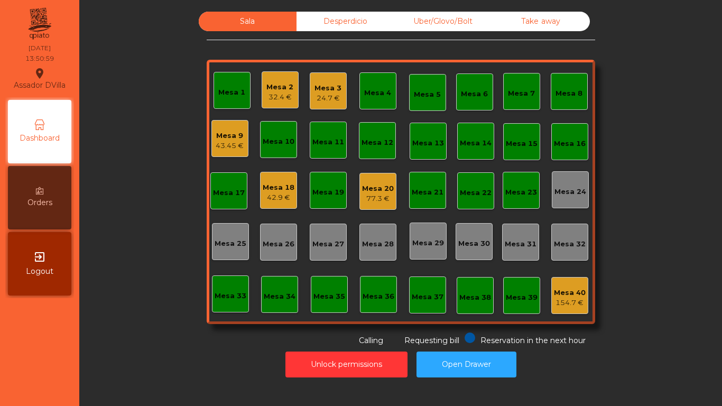
click at [317, 90] on div "Mesa 3" at bounding box center [327, 88] width 27 height 11
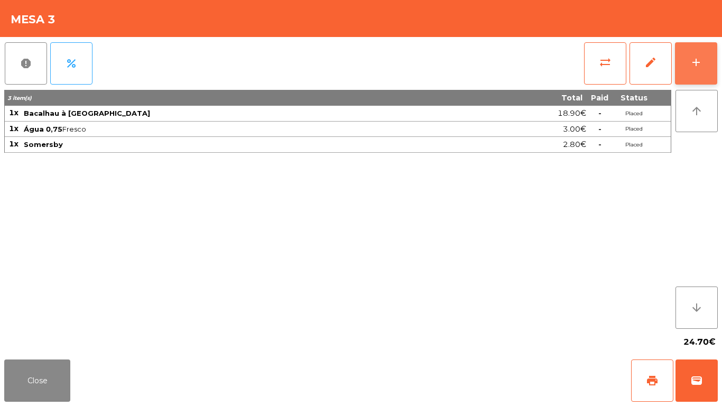
click at [716, 61] on button "add" at bounding box center [696, 63] width 42 height 42
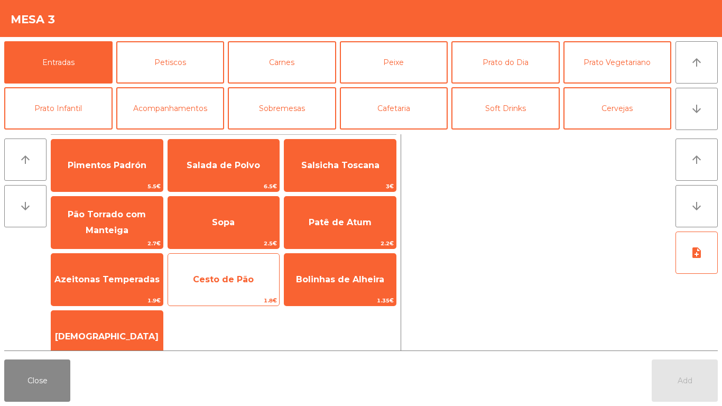
click at [226, 264] on div "Cesto de Pão 1.8€" at bounding box center [223, 279] width 113 height 53
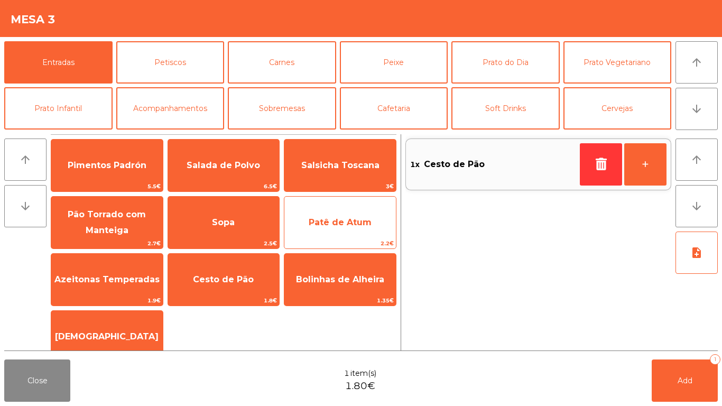
click at [326, 217] on span "Patê de Atum" at bounding box center [340, 222] width 63 height 10
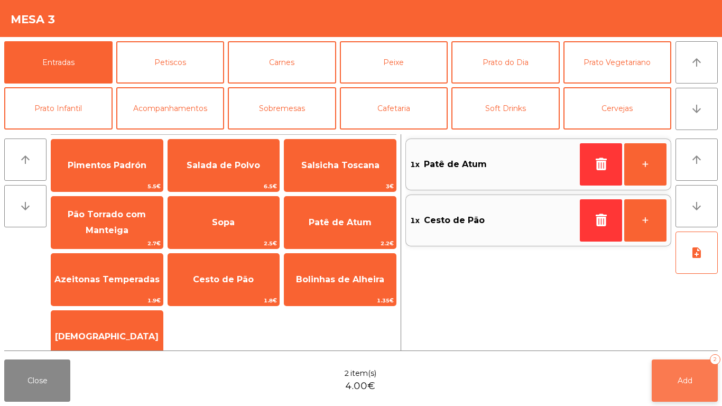
click at [657, 338] on button "Add 2" at bounding box center [684, 380] width 66 height 42
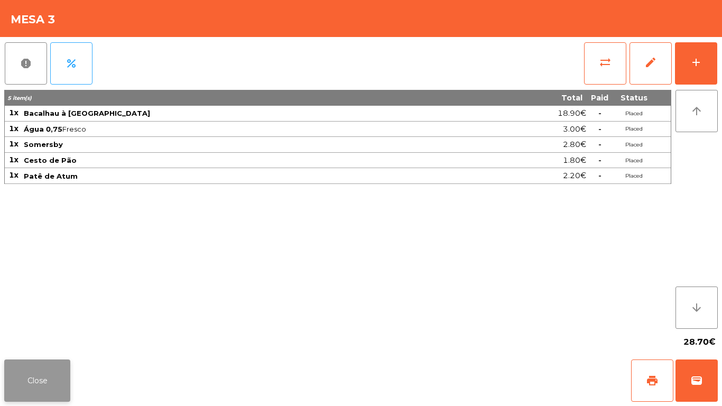
click at [39, 338] on button "Close" at bounding box center [37, 380] width 66 height 42
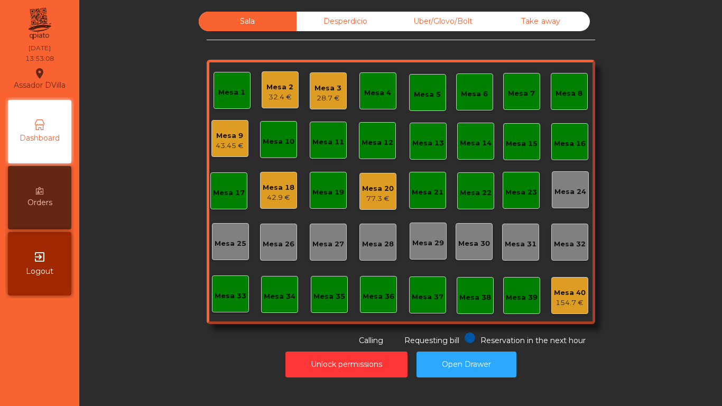
click at [267, 86] on div "Mesa 2" at bounding box center [279, 87] width 27 height 11
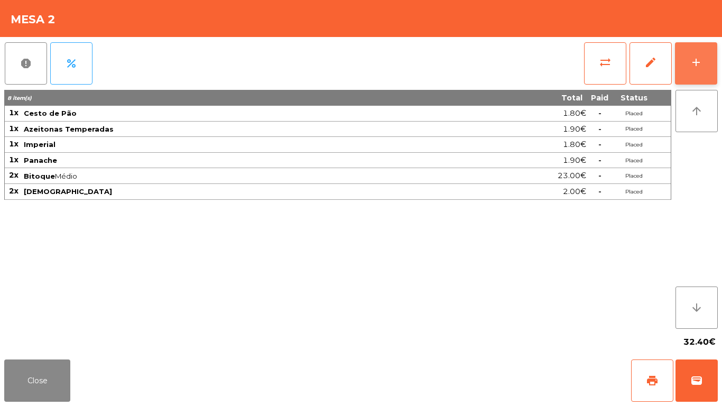
click at [707, 59] on button "add" at bounding box center [696, 63] width 42 height 42
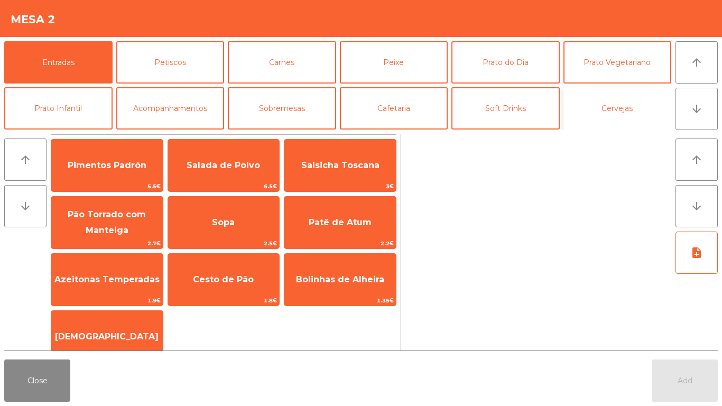
click at [629, 107] on button "Cervejas" at bounding box center [617, 108] width 108 height 42
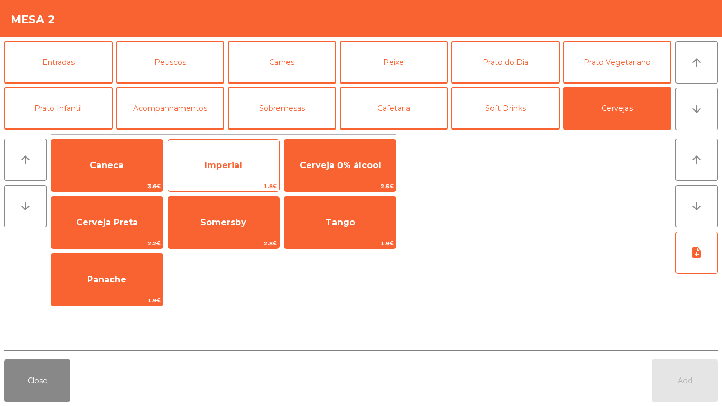
click at [230, 170] on span "Imperial" at bounding box center [223, 165] width 111 height 29
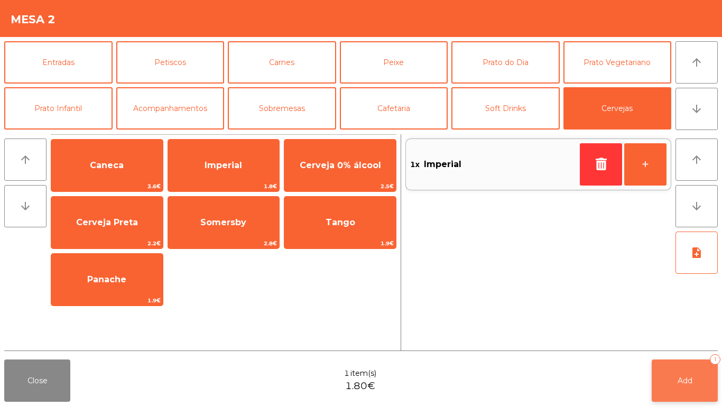
click at [691, 338] on span "Add" at bounding box center [684, 381] width 15 height 10
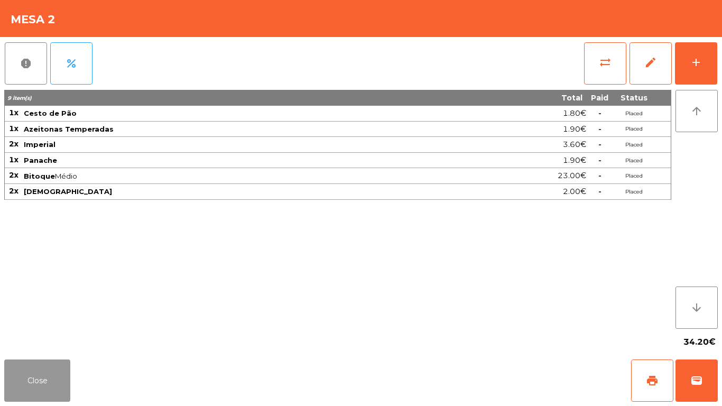
click at [24, 338] on button "Close" at bounding box center [37, 380] width 66 height 42
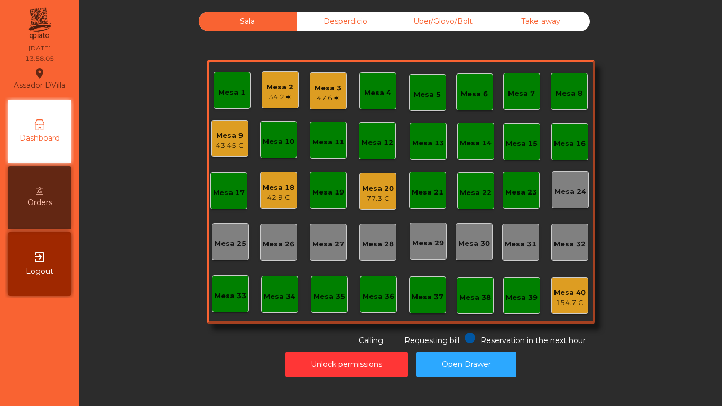
click at [368, 195] on div "77.3 €" at bounding box center [378, 198] width 32 height 11
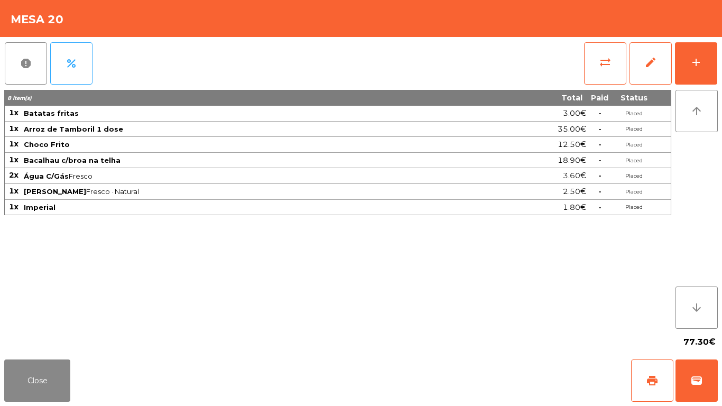
click at [721, 27] on div "Mesa 20" at bounding box center [361, 18] width 722 height 37
click at [685, 49] on button "add" at bounding box center [696, 63] width 42 height 42
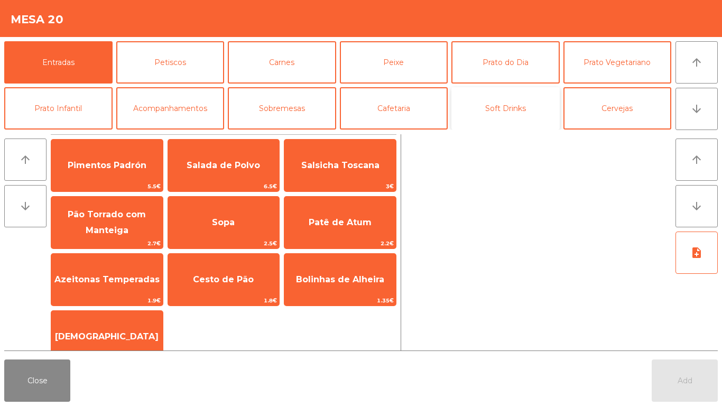
click at [537, 104] on button "Soft Drinks" at bounding box center [505, 108] width 108 height 42
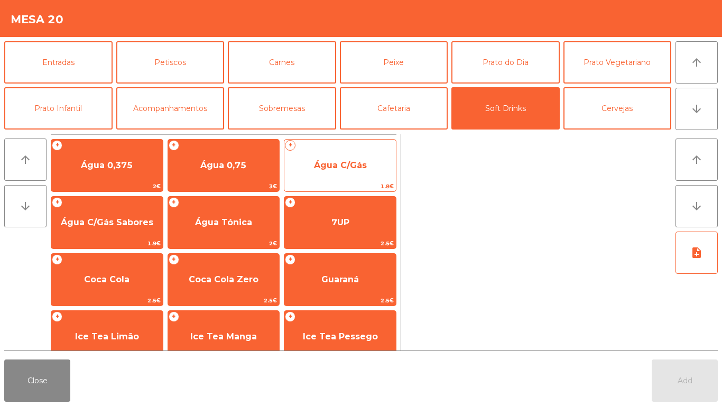
click at [355, 160] on span "Água C/Gás" at bounding box center [340, 165] width 53 height 10
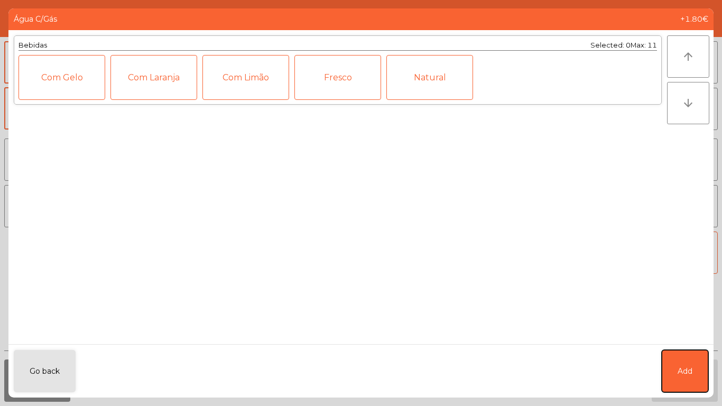
click at [694, 338] on button "Add" at bounding box center [684, 371] width 46 height 42
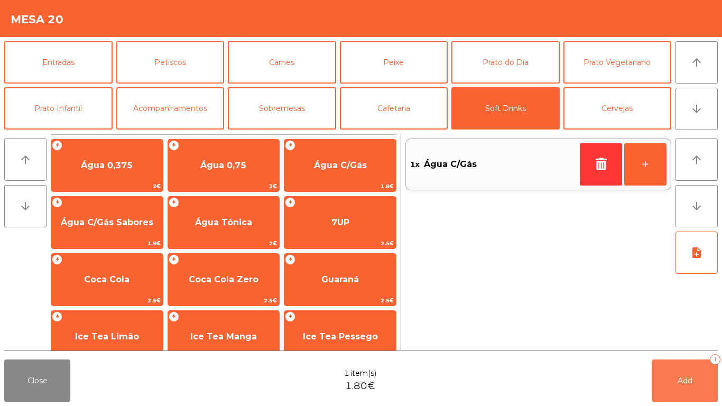
drag, startPoint x: 693, startPoint y: 369, endPoint x: 692, endPoint y: 378, distance: 9.6
click at [693, 338] on button "Add 1" at bounding box center [684, 380] width 66 height 42
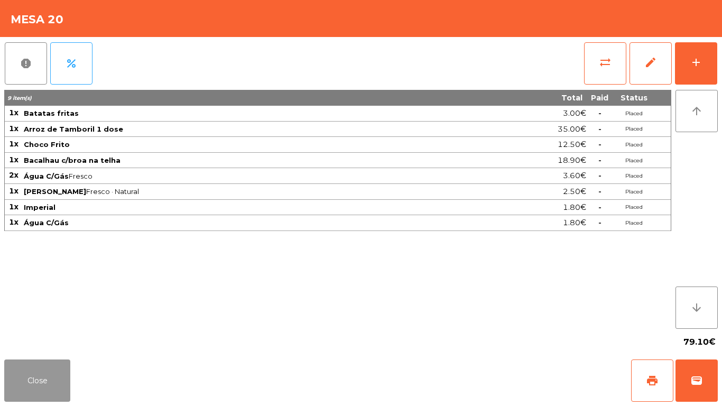
click at [29, 338] on button "Close" at bounding box center [37, 380] width 66 height 42
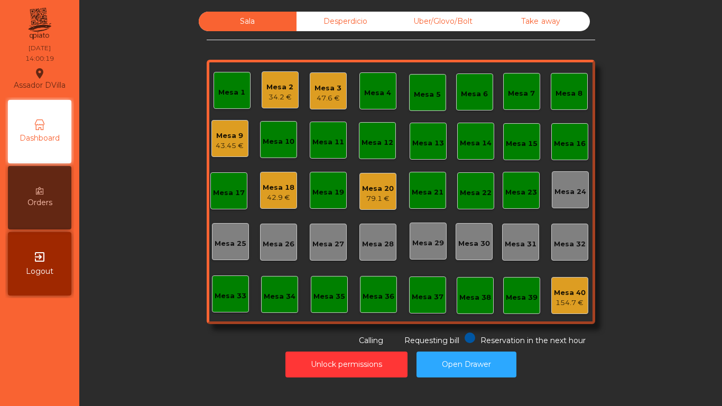
click at [310, 97] on div "Mesa 3 47.6 €" at bounding box center [328, 90] width 37 height 37
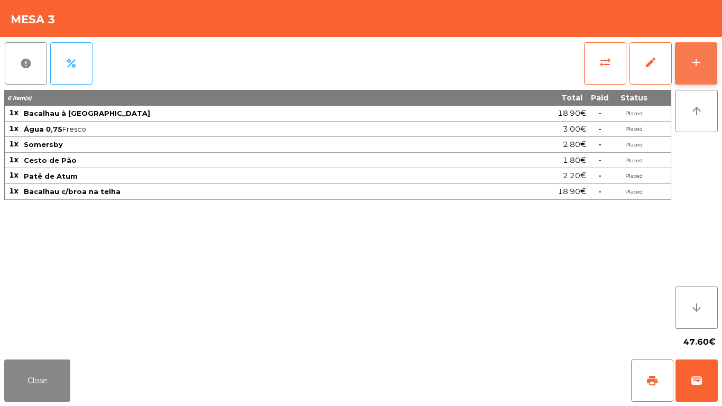
click at [698, 70] on button "add" at bounding box center [696, 63] width 42 height 42
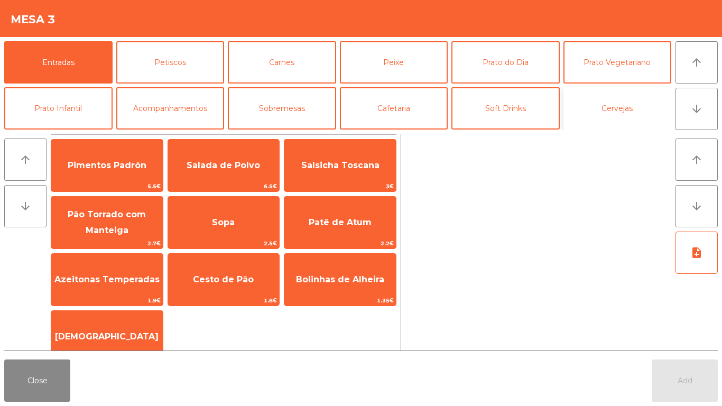
click at [612, 107] on button "Cervejas" at bounding box center [617, 108] width 108 height 42
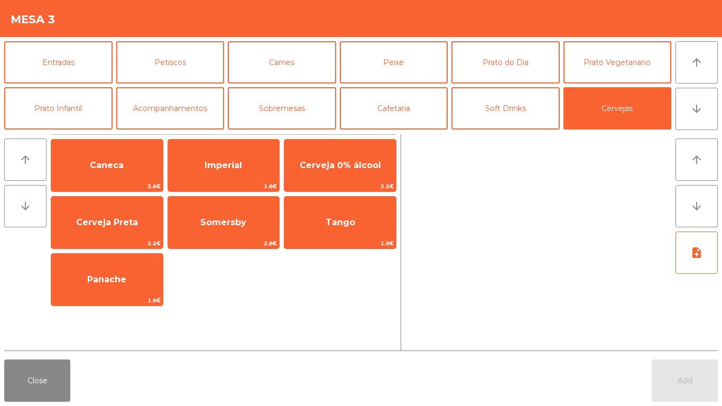
drag, startPoint x: 213, startPoint y: 224, endPoint x: 502, endPoint y: 405, distance: 340.7
click at [213, 225] on span "Somersby" at bounding box center [223, 222] width 46 height 10
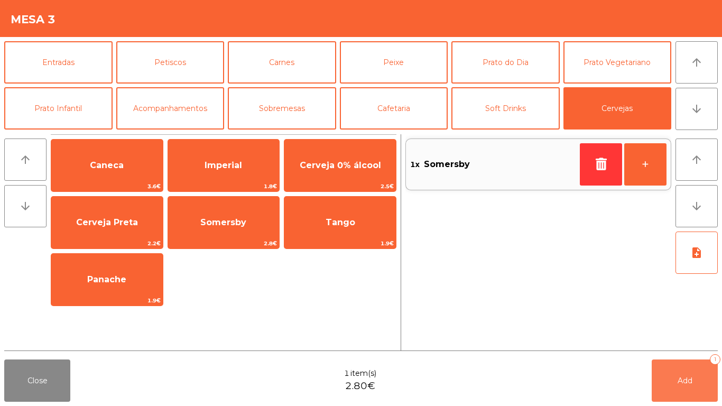
click at [678, 338] on button "Add 1" at bounding box center [684, 380] width 66 height 42
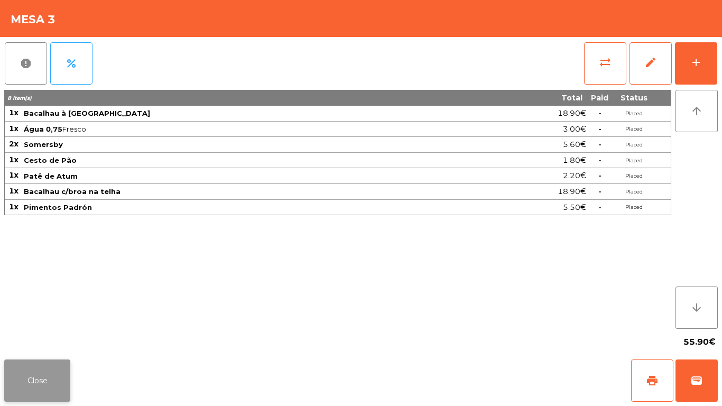
click at [48, 393] on button "Close" at bounding box center [37, 380] width 66 height 42
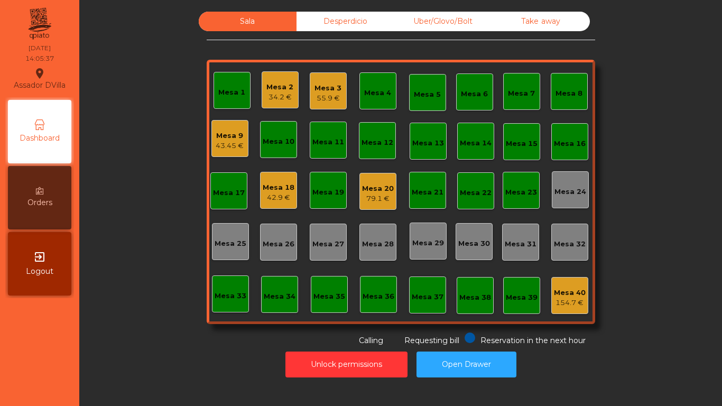
click at [525, 198] on div "Mesa 23" at bounding box center [520, 190] width 37 height 37
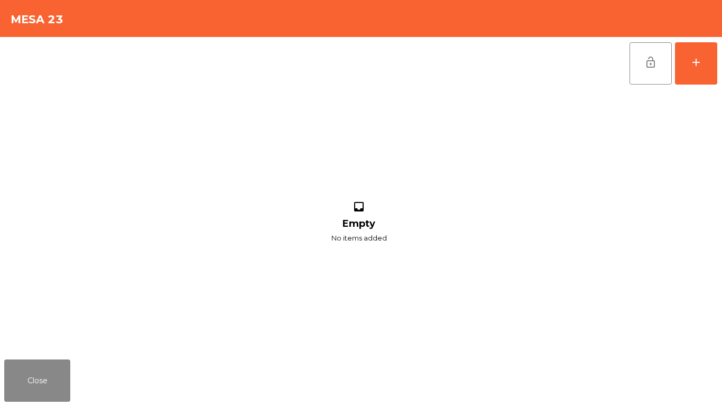
click at [721, 58] on div "lock_open add inbox Empty No items added" at bounding box center [361, 196] width 722 height 318
click at [717, 63] on div "lock_open add" at bounding box center [673, 63] width 89 height 53
click at [701, 66] on div "add" at bounding box center [695, 62] width 13 height 13
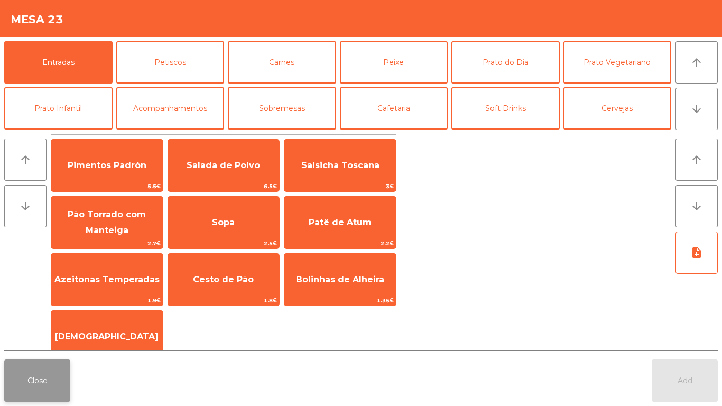
click at [8, 368] on button "Close" at bounding box center [37, 380] width 66 height 42
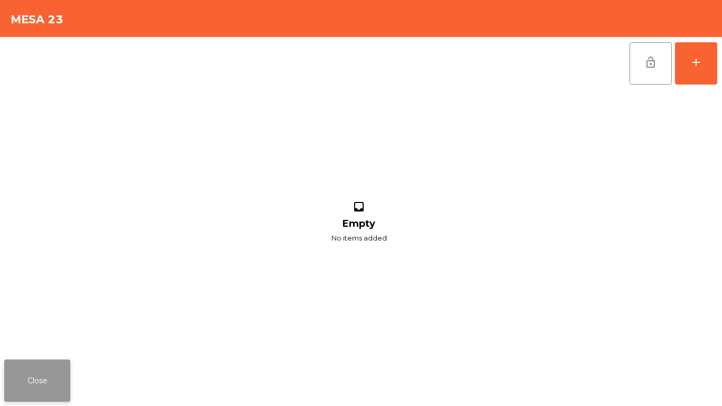
click at [39, 373] on button "Close" at bounding box center [37, 380] width 66 height 42
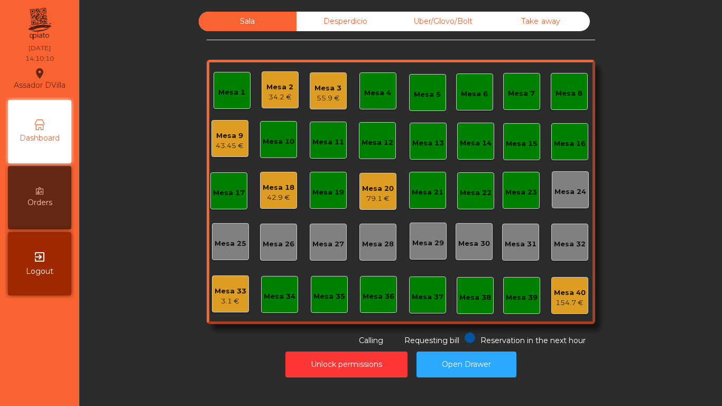
click at [268, 90] on div "Mesa 2" at bounding box center [279, 87] width 27 height 11
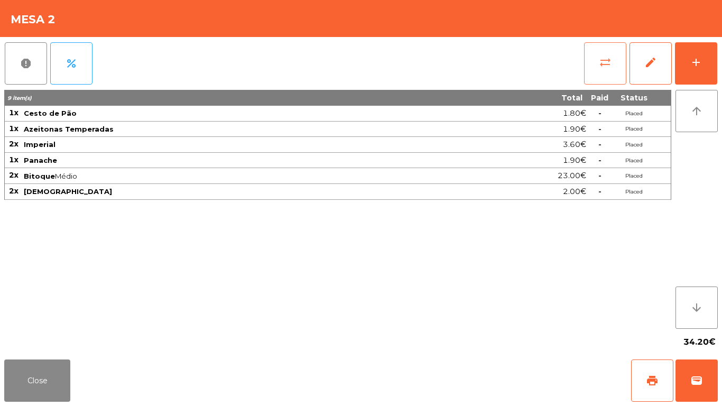
click at [614, 64] on button "sync_alt" at bounding box center [605, 63] width 42 height 42
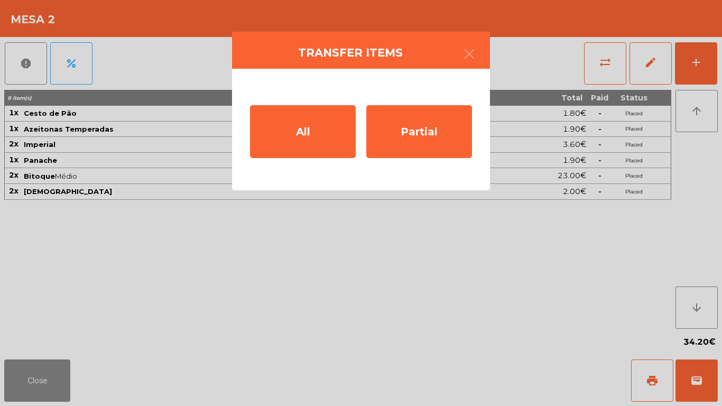
click at [516, 127] on ngb-modal-window "Transfer items All Partial" at bounding box center [361, 203] width 722 height 406
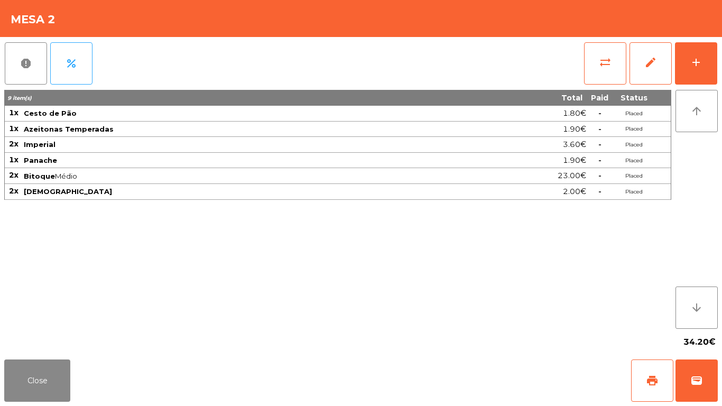
click at [422, 144] on span "Imperial" at bounding box center [236, 144] width 424 height 8
click at [608, 56] on span "sync_alt" at bounding box center [605, 62] width 13 height 13
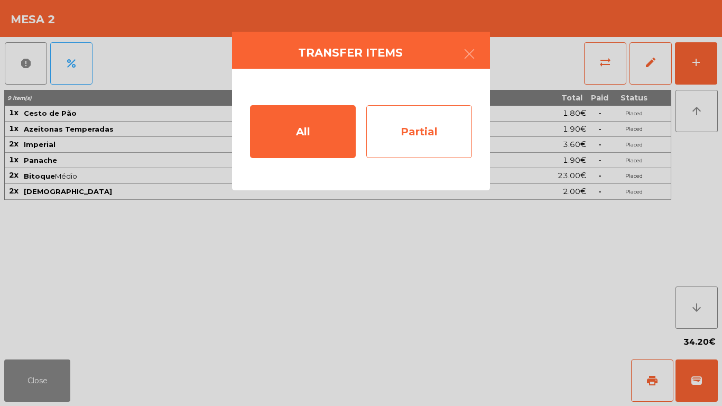
click at [443, 130] on div "Partial" at bounding box center [419, 131] width 106 height 53
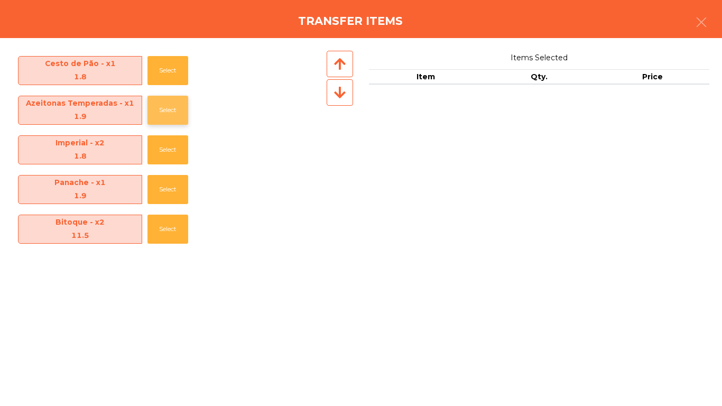
click at [156, 113] on button "Select" at bounding box center [167, 110] width 41 height 29
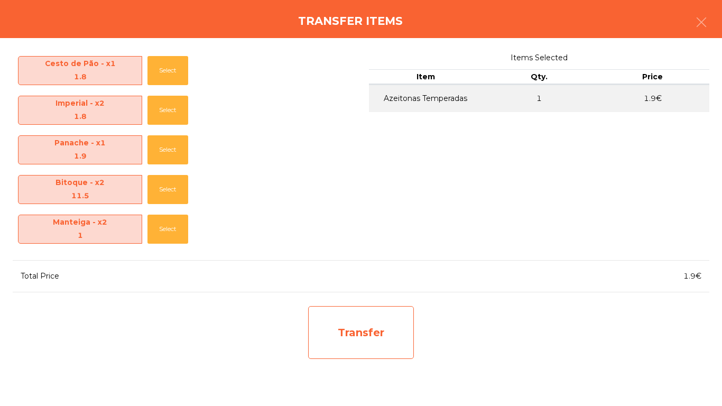
click at [347, 343] on div "Transfer" at bounding box center [361, 332] width 106 height 53
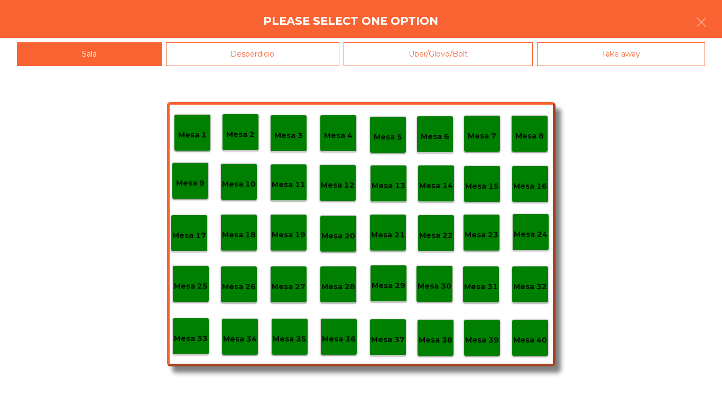
click at [241, 61] on div "Desperdicio" at bounding box center [253, 54] width 174 height 24
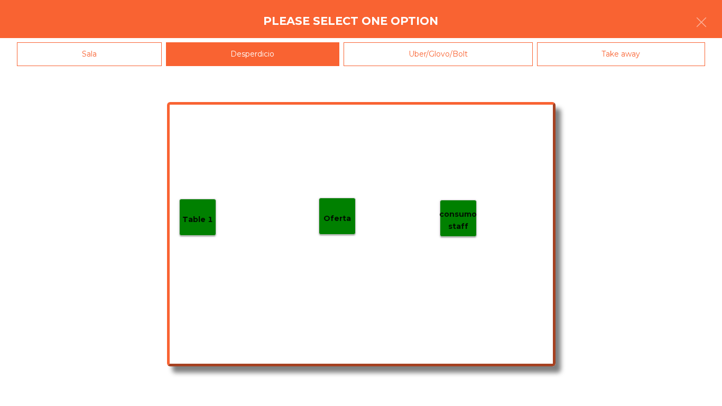
click at [180, 160] on div "Table 1 consumo staff Oferta" at bounding box center [361, 234] width 388 height 264
click at [191, 226] on div "Table 1" at bounding box center [197, 217] width 37 height 37
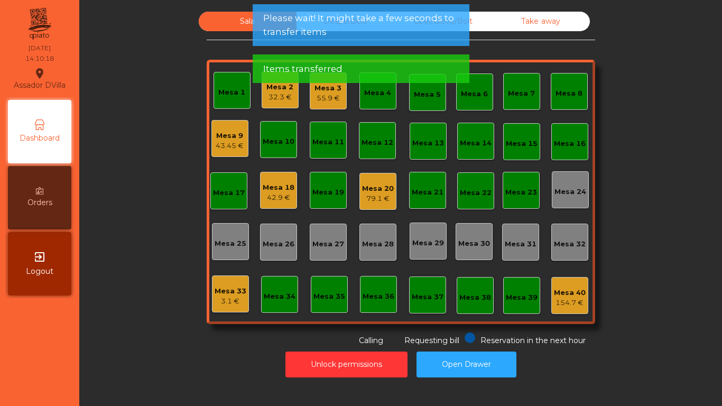
click at [267, 99] on div "32.3 €" at bounding box center [279, 97] width 27 height 11
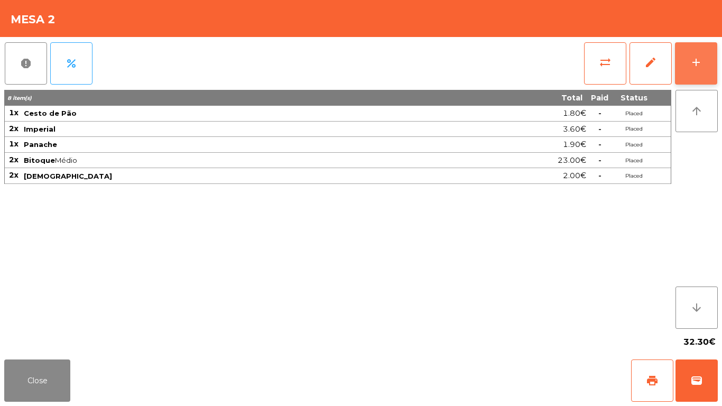
click at [712, 63] on button "add" at bounding box center [696, 63] width 42 height 42
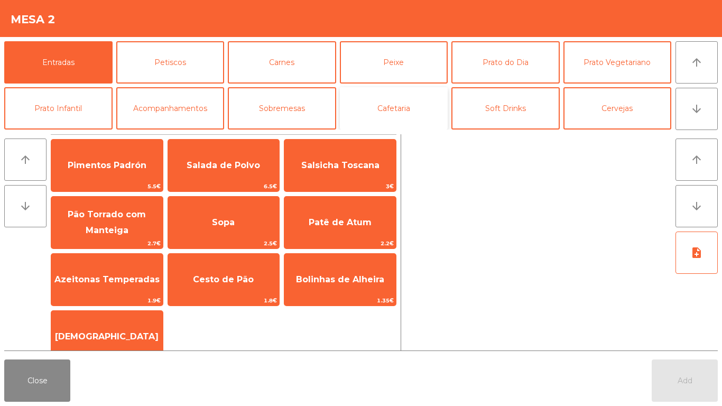
click at [396, 112] on button "Cafetaria" at bounding box center [394, 108] width 108 height 42
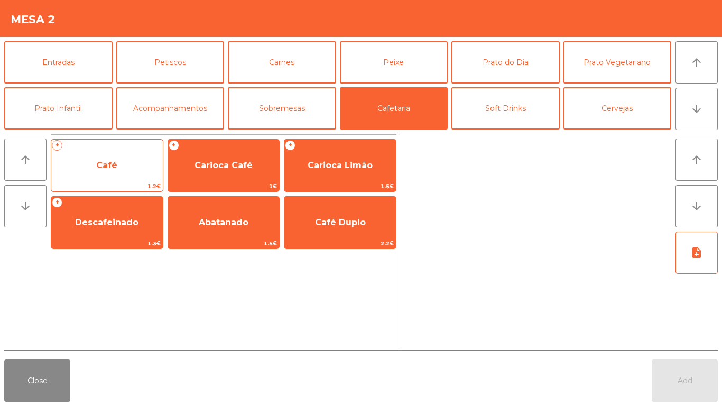
click at [108, 155] on span "Café" at bounding box center [106, 165] width 111 height 29
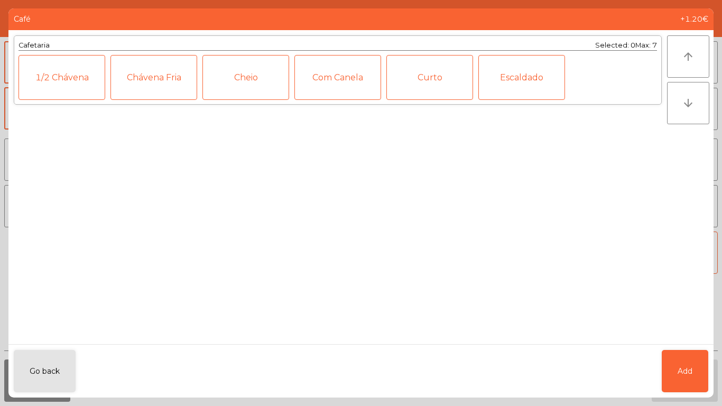
click at [718, 368] on ngb-modal-window "Café +1.20€ Cafetaria Selected: 0 Max: 7 1/2 [PERSON_NAME] Fria Cheio Com [PERS…" at bounding box center [361, 203] width 722 height 406
click at [683, 370] on span "Add" at bounding box center [684, 371] width 15 height 11
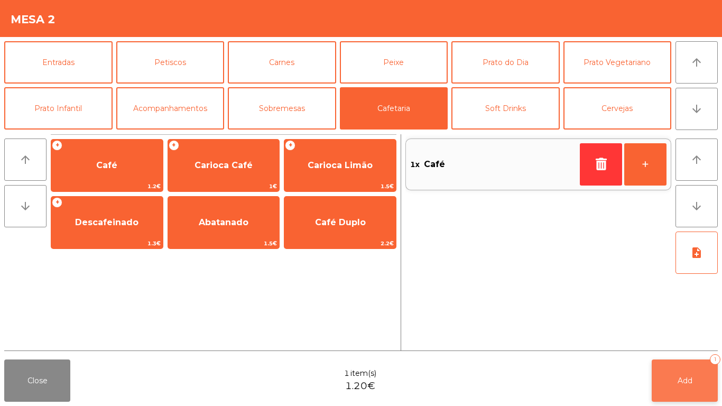
click at [694, 376] on button "Add 1" at bounding box center [684, 380] width 66 height 42
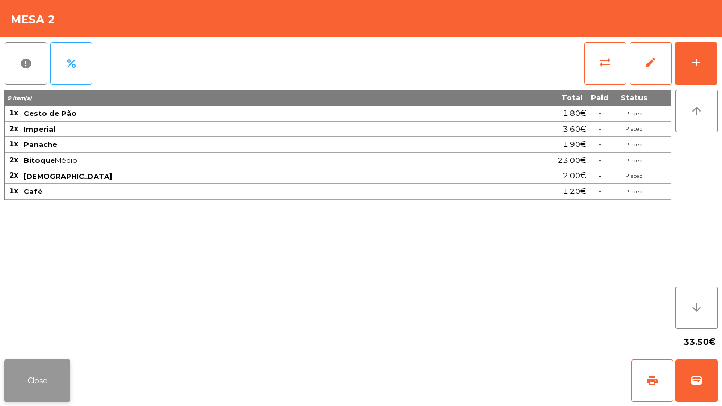
click at [46, 369] on button "Close" at bounding box center [37, 380] width 66 height 42
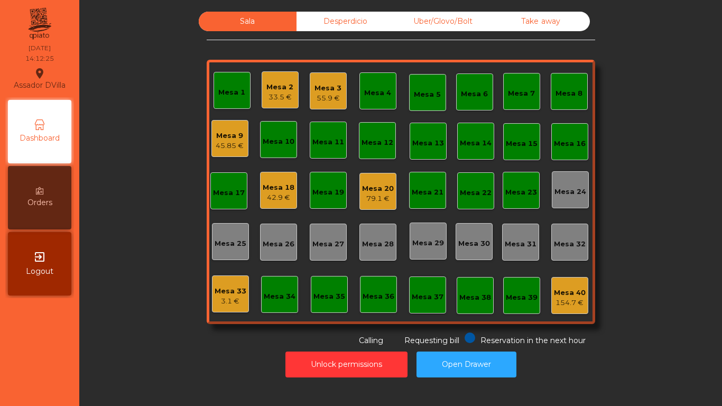
click at [271, 188] on div "Mesa 18" at bounding box center [279, 187] width 32 height 11
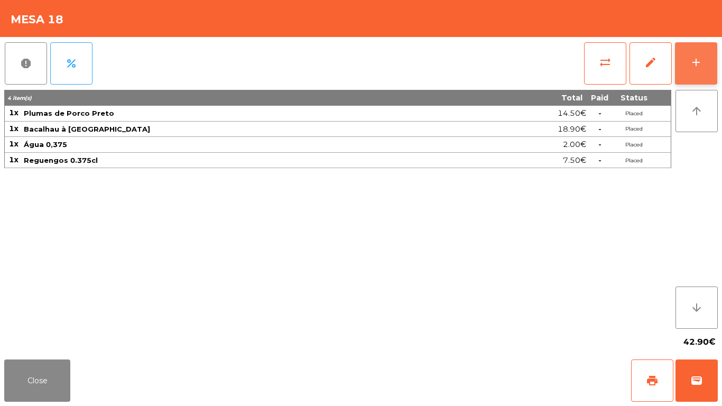
click at [712, 51] on button "add" at bounding box center [696, 63] width 42 height 42
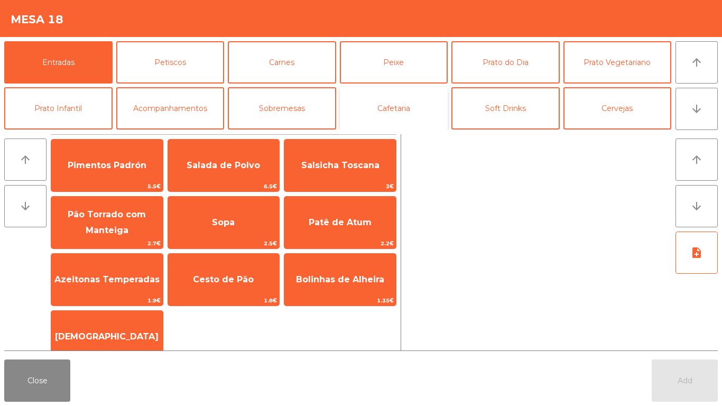
click at [398, 111] on button "Cafetaria" at bounding box center [394, 108] width 108 height 42
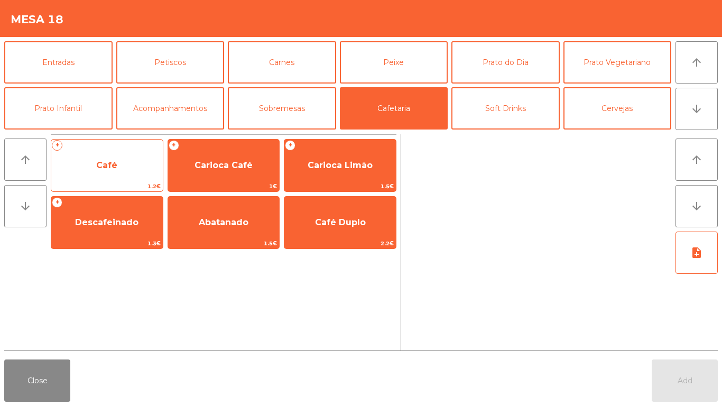
click at [93, 168] on span "Café" at bounding box center [106, 165] width 111 height 29
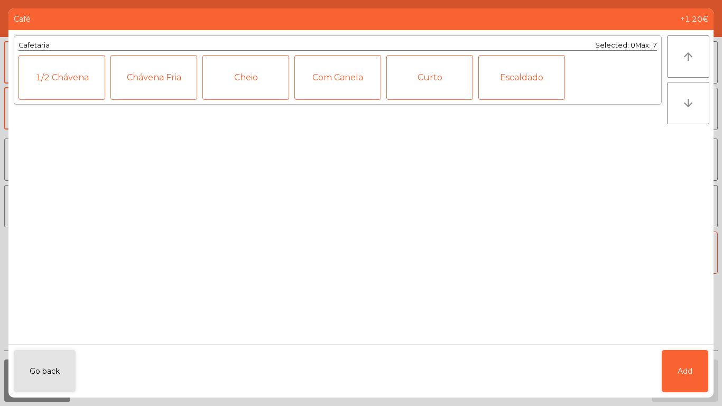
click at [52, 76] on div "1/2 Chávena" at bounding box center [61, 77] width 87 height 45
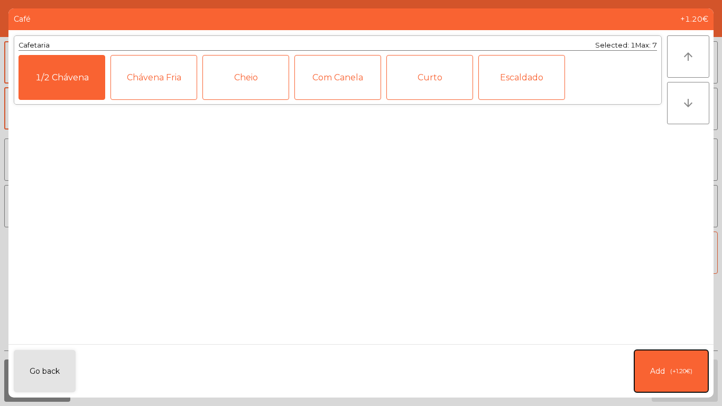
click at [648, 384] on button "Add (+1.20€)" at bounding box center [671, 371] width 74 height 42
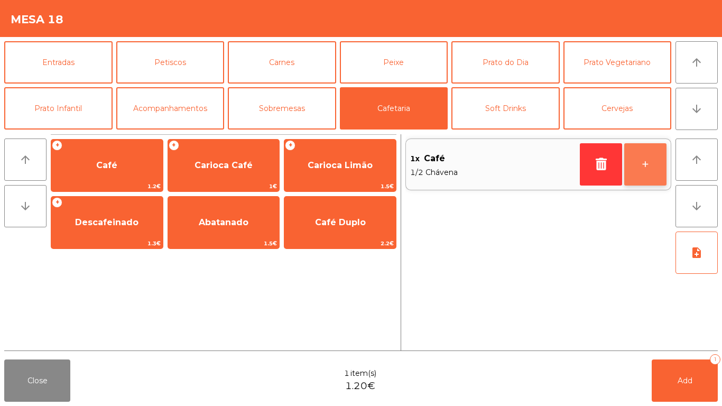
click at [663, 157] on button "+" at bounding box center [645, 164] width 42 height 42
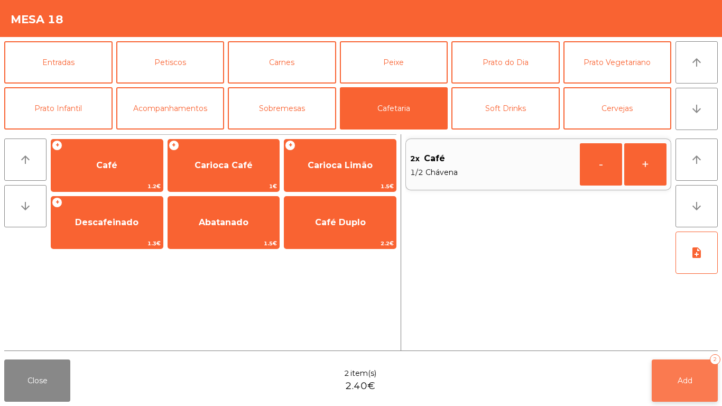
click at [677, 388] on button "Add 2" at bounding box center [684, 380] width 66 height 42
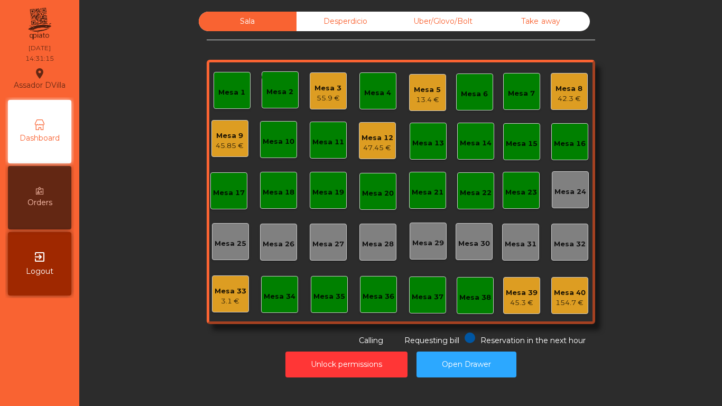
click at [373, 150] on div "47.45 €" at bounding box center [377, 148] width 32 height 11
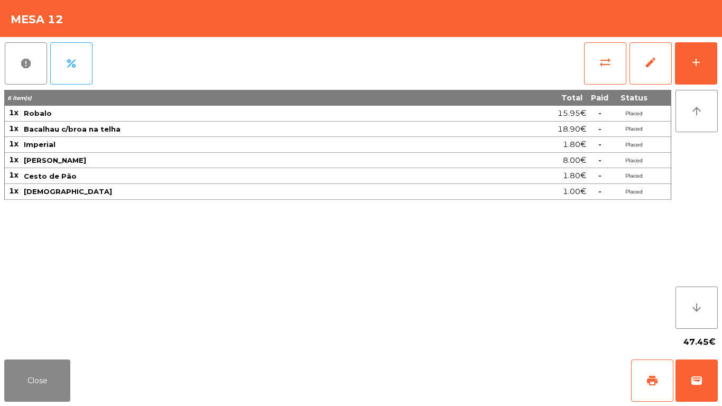
click at [718, 54] on div "report percent sync_alt edit add 6 item(s) Total Paid Status 1x Robalo 15.95€ -…" at bounding box center [361, 196] width 722 height 318
click at [718, 52] on div "report percent sync_alt edit add 6 item(s) Total Paid Status 1x Robalo 15.95€ -…" at bounding box center [361, 196] width 722 height 318
click at [715, 59] on button "add" at bounding box center [696, 63] width 42 height 42
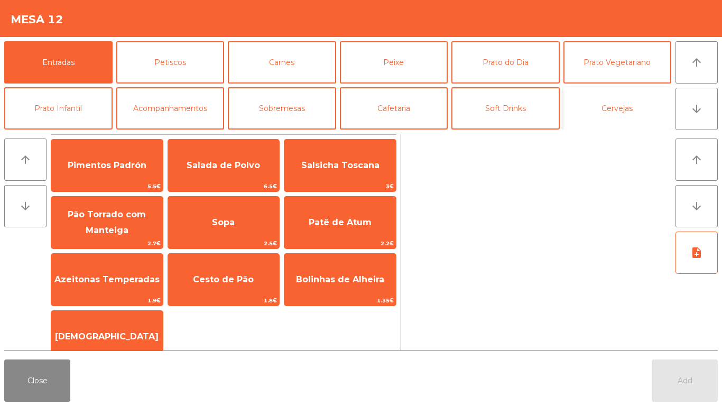
click at [637, 107] on button "Cervejas" at bounding box center [617, 108] width 108 height 42
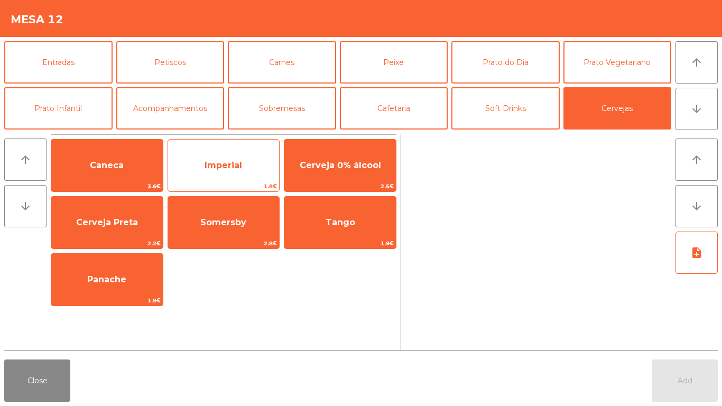
click at [237, 171] on span "Imperial" at bounding box center [223, 165] width 111 height 29
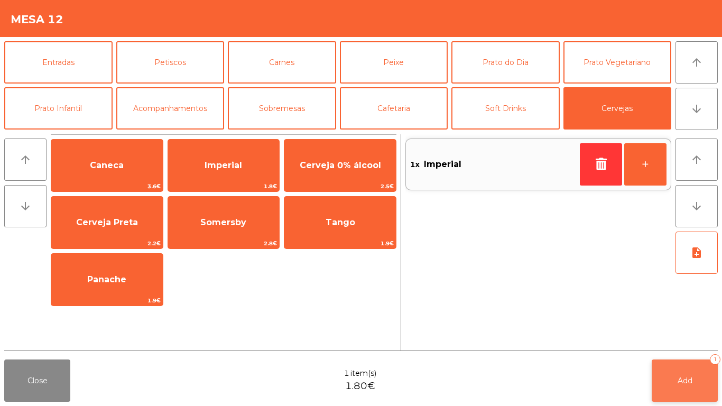
click at [673, 371] on button "Add 1" at bounding box center [684, 380] width 66 height 42
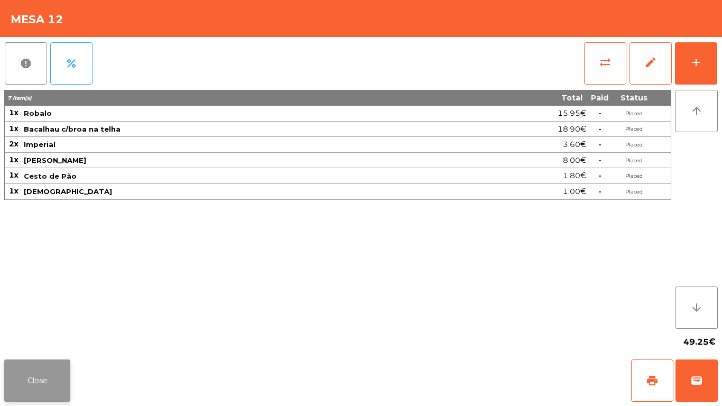
click at [59, 380] on button "Close" at bounding box center [37, 380] width 66 height 42
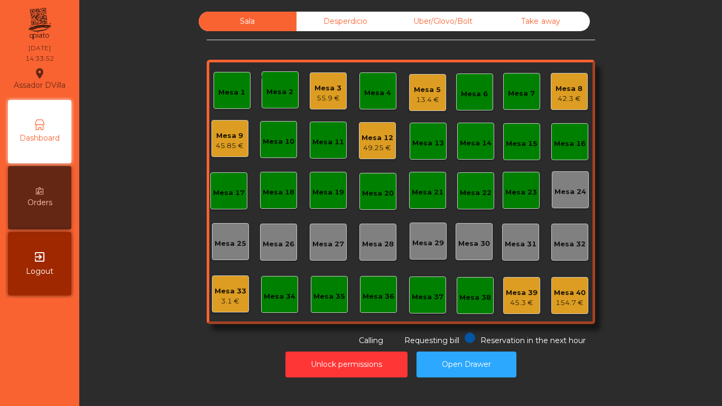
click at [228, 283] on div "Mesa 33 3.1 €" at bounding box center [230, 294] width 32 height 25
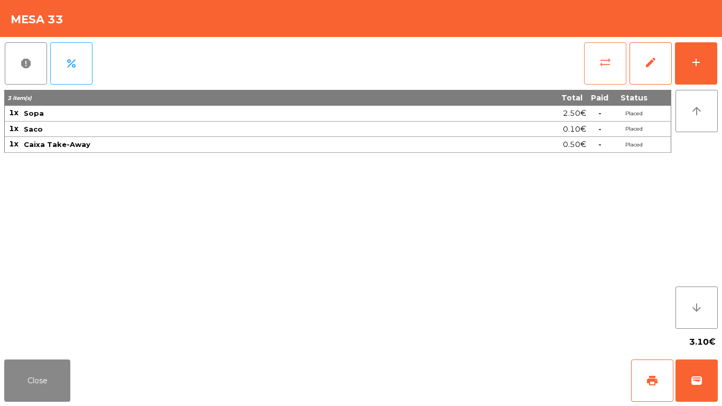
click at [607, 68] on span "sync_alt" at bounding box center [605, 62] width 13 height 13
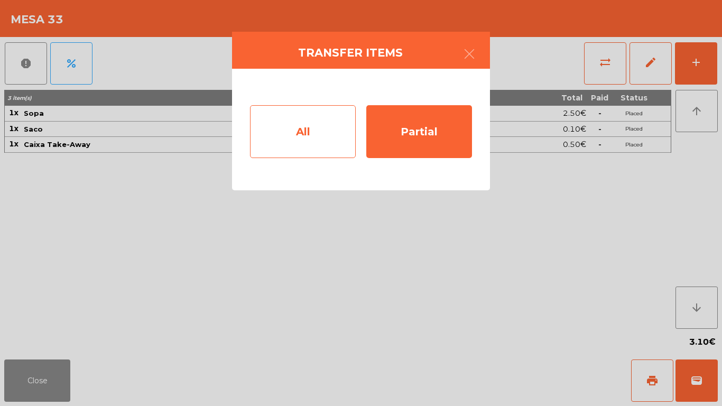
drag, startPoint x: 265, startPoint y: 161, endPoint x: 302, endPoint y: 145, distance: 40.7
click at [265, 161] on div "All Partial" at bounding box center [361, 130] width 258 height 122
click at [302, 145] on div "All" at bounding box center [303, 131] width 106 height 53
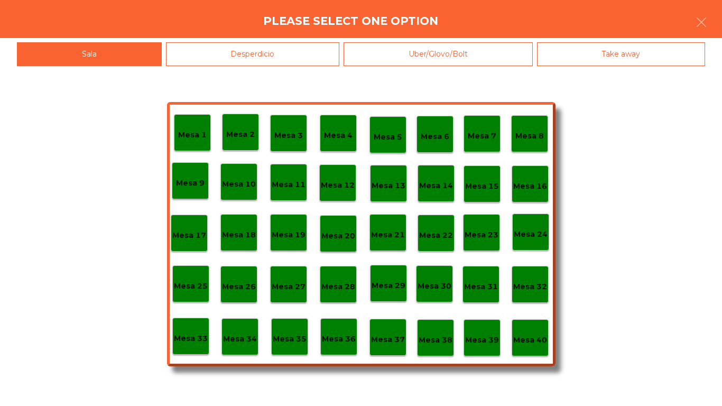
click at [516, 346] on p "Mesa 40" at bounding box center [530, 340] width 34 height 12
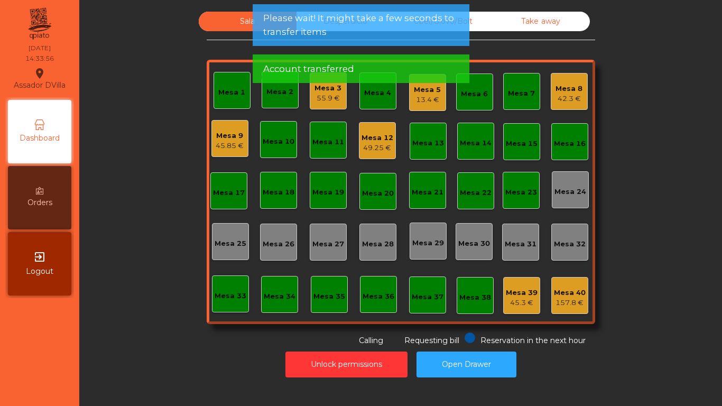
click at [527, 301] on div "45.3 €" at bounding box center [522, 302] width 32 height 11
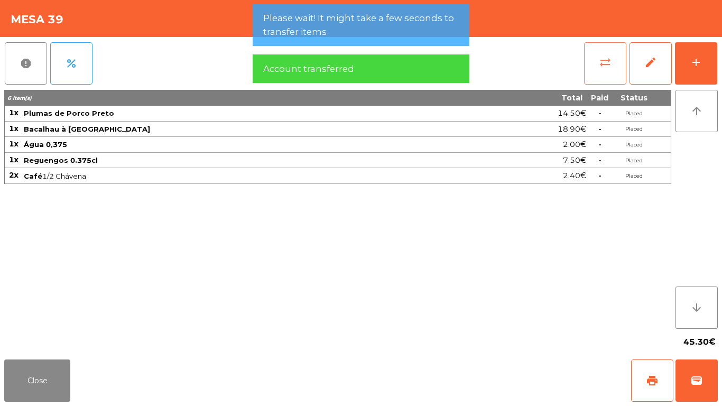
click at [602, 76] on button "sync_alt" at bounding box center [605, 63] width 42 height 42
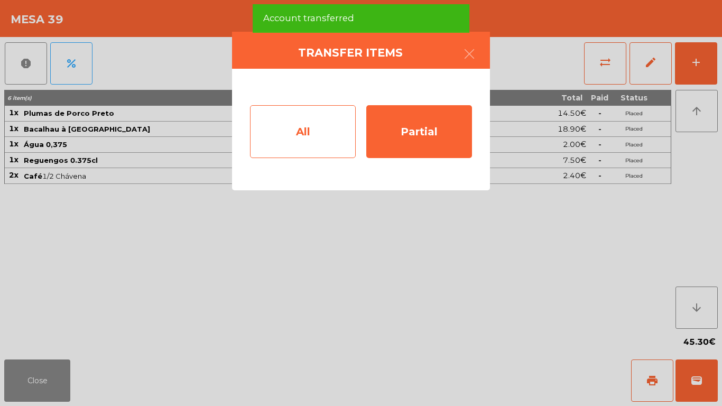
click at [311, 147] on div "All" at bounding box center [303, 131] width 106 height 53
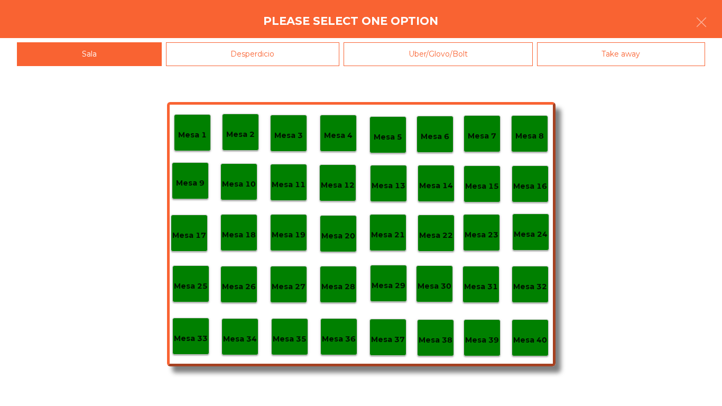
click at [529, 347] on div "Mesa 40" at bounding box center [529, 337] width 37 height 37
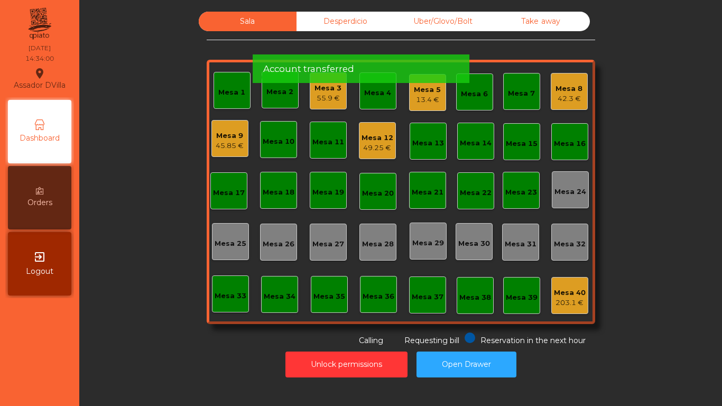
click at [358, 69] on div "Account transferred" at bounding box center [360, 68] width 195 height 13
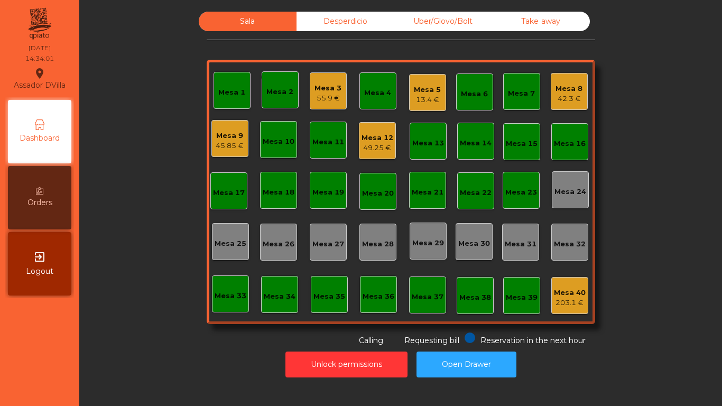
drag, startPoint x: 320, startPoint y: 29, endPoint x: 404, endPoint y: 13, distance: 85.0
click at [321, 29] on div "Desperdicio" at bounding box center [345, 22] width 98 height 20
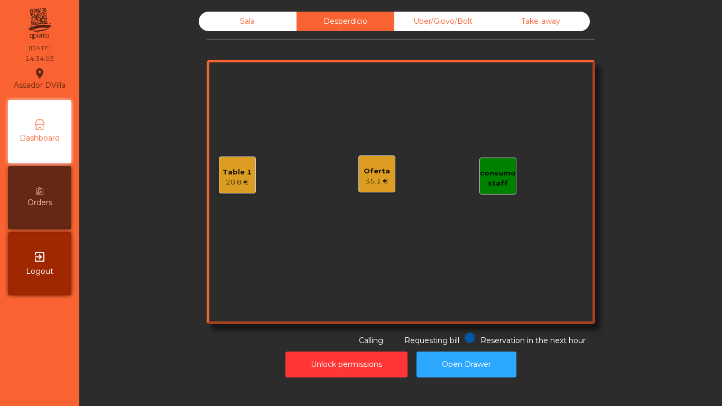
click at [231, 173] on div "Table 1" at bounding box center [236, 172] width 29 height 11
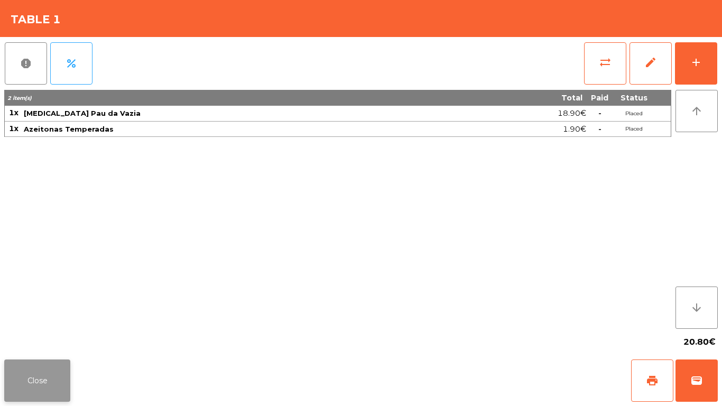
drag, startPoint x: 48, startPoint y: 387, endPoint x: 150, endPoint y: 287, distance: 143.1
click at [48, 387] on button "Close" at bounding box center [37, 380] width 66 height 42
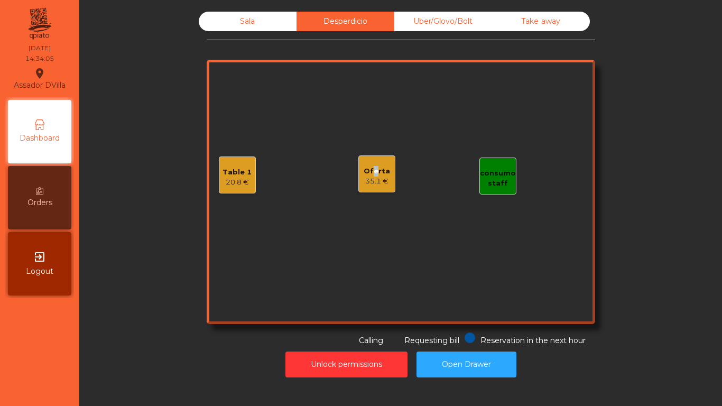
click at [366, 173] on div "Oferta" at bounding box center [376, 171] width 26 height 11
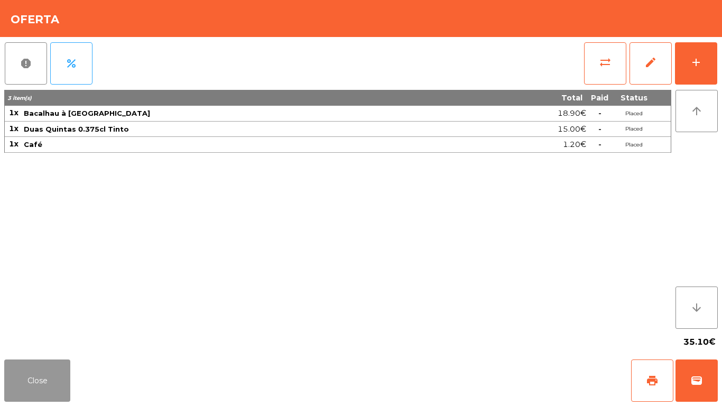
drag, startPoint x: 46, startPoint y: 372, endPoint x: 174, endPoint y: 238, distance: 185.4
click at [53, 363] on button "Close" at bounding box center [37, 380] width 66 height 42
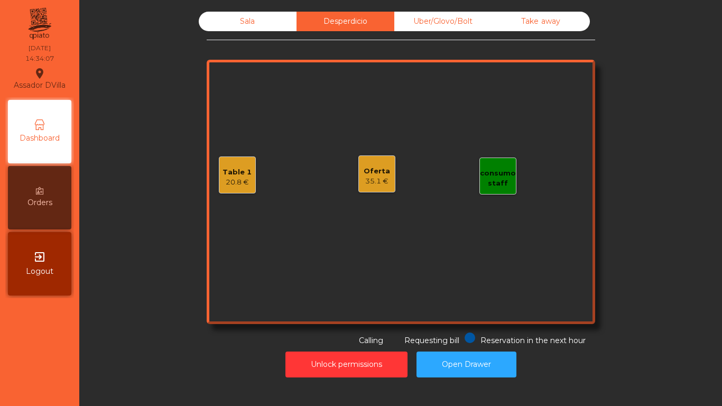
click at [456, 16] on div "Uber/Glovo/Bolt" at bounding box center [443, 22] width 98 height 20
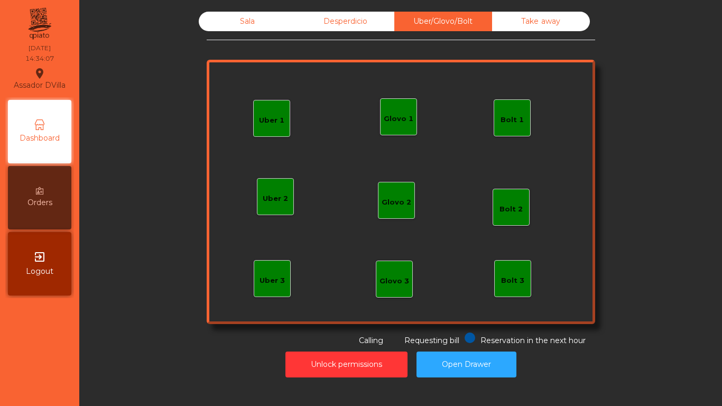
drag, startPoint x: 512, startPoint y: 17, endPoint x: 329, endPoint y: 8, distance: 184.1
click at [512, 21] on div "Take away" at bounding box center [541, 22] width 98 height 20
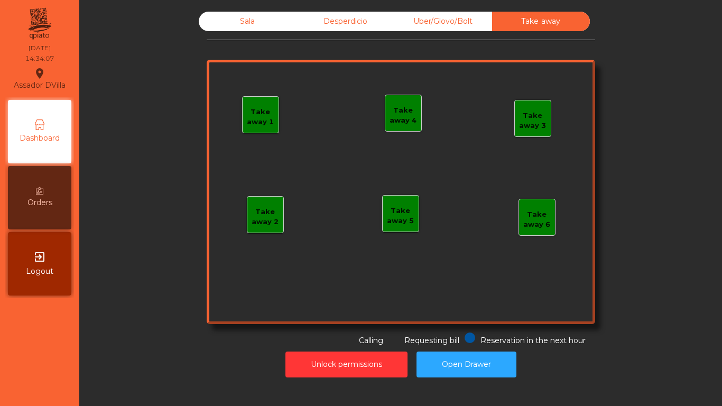
click at [222, 27] on div "Sala" at bounding box center [248, 22] width 98 height 20
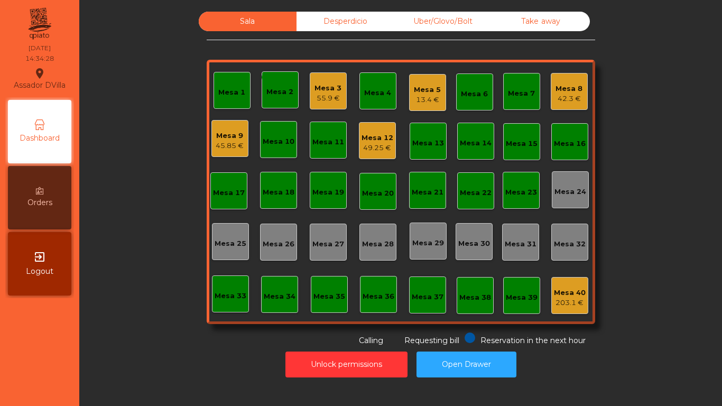
click at [574, 81] on div "Mesa 8 42.3 €" at bounding box center [568, 91] width 27 height 25
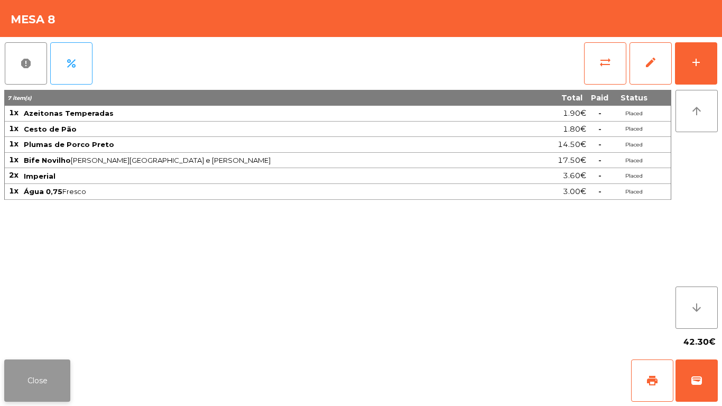
click at [22, 381] on button "Close" at bounding box center [37, 380] width 66 height 42
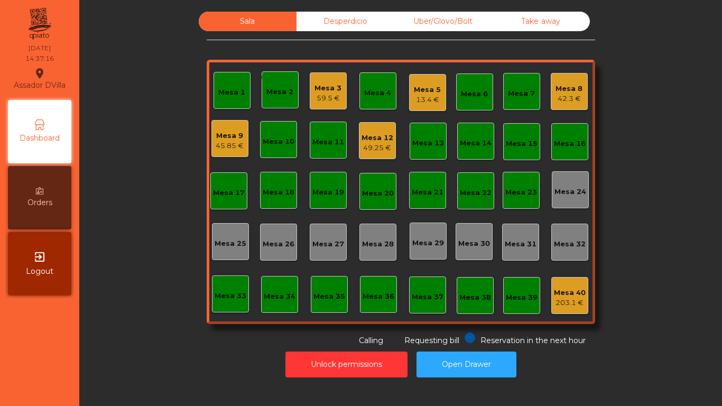
click at [226, 156] on div "Mesa 9 45.85 €" at bounding box center [229, 138] width 37 height 37
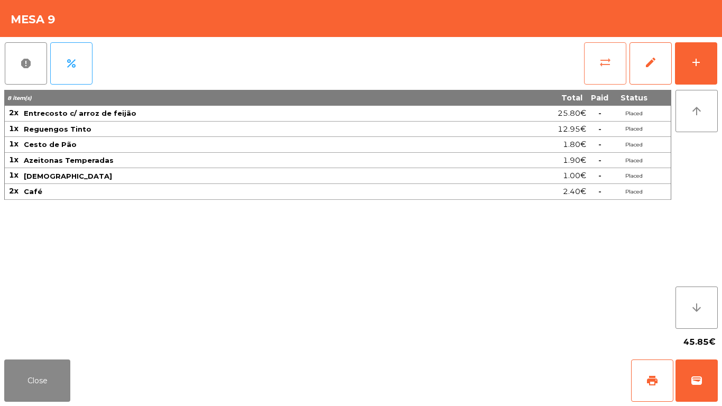
click at [596, 67] on button "sync_alt" at bounding box center [605, 63] width 42 height 42
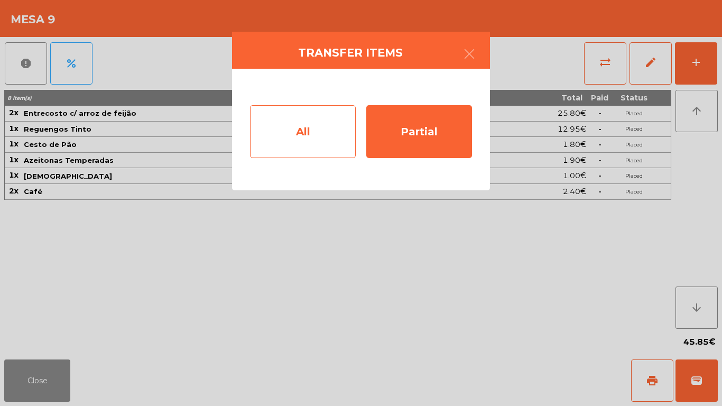
click at [293, 140] on div "All" at bounding box center [303, 131] width 106 height 53
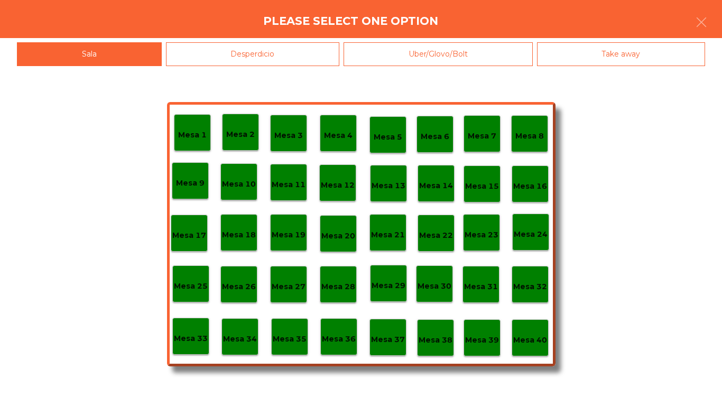
click at [523, 343] on p "Mesa 40" at bounding box center [530, 340] width 34 height 12
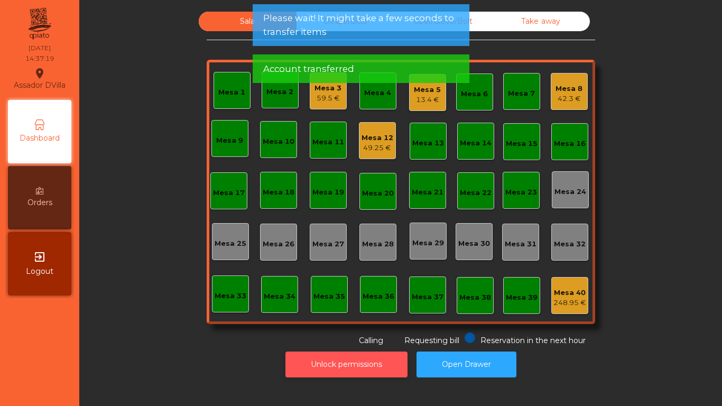
click at [338, 365] on button "Unlock permissions" at bounding box center [346, 364] width 122 height 26
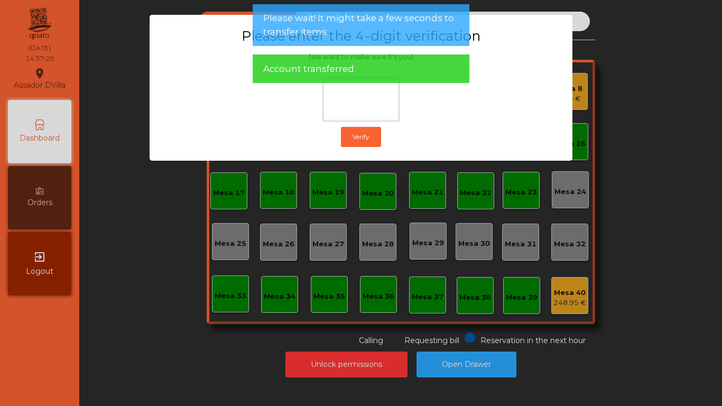
click at [221, 258] on ngb-modal-window "Please enter the 4-digit verification (we want to make sure it's you) Verify" at bounding box center [361, 203] width 686 height 406
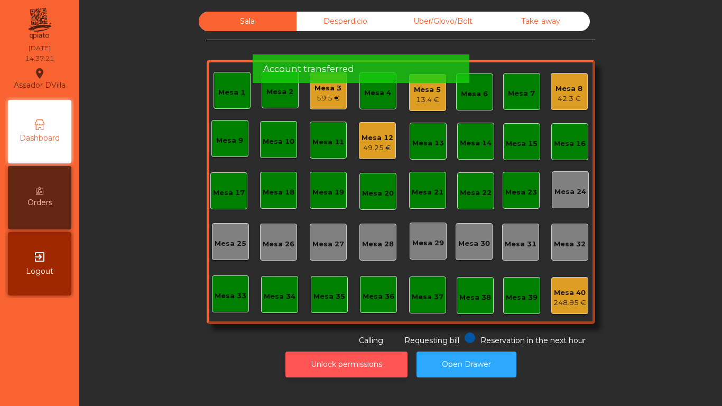
click at [319, 361] on button "Unlock permissions" at bounding box center [346, 364] width 122 height 26
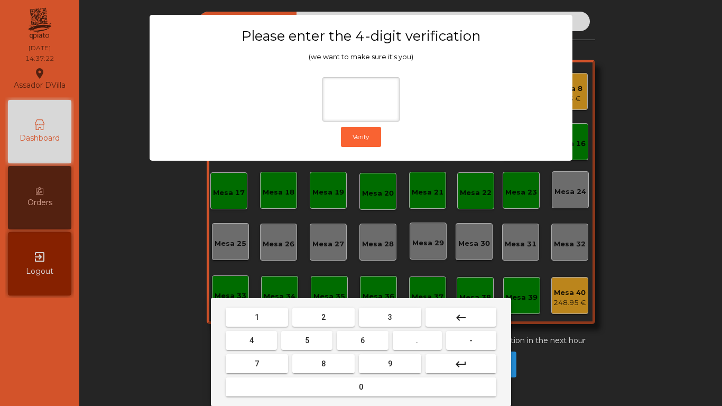
click at [343, 307] on mat-keyboard-key "2" at bounding box center [323, 316] width 67 height 23
click at [344, 316] on button "2" at bounding box center [323, 316] width 62 height 19
click at [273, 334] on button "4" at bounding box center [251, 340] width 51 height 19
drag, startPoint x: 354, startPoint y: 339, endPoint x: 390, endPoint y: 368, distance: 46.9
click at [357, 339] on button "6" at bounding box center [362, 340] width 51 height 19
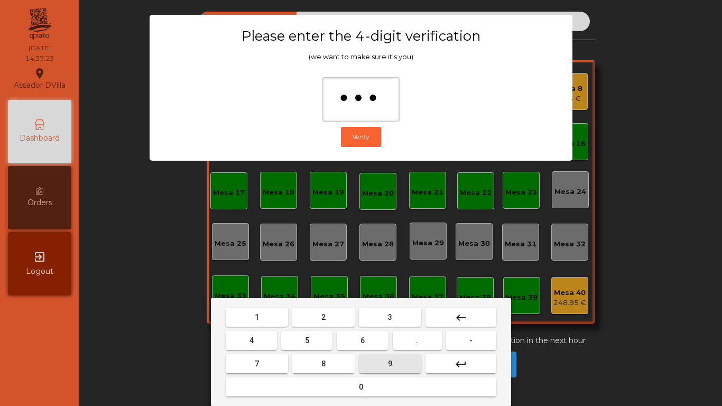
click at [390, 368] on button "9" at bounding box center [390, 363] width 62 height 19
type input "****"
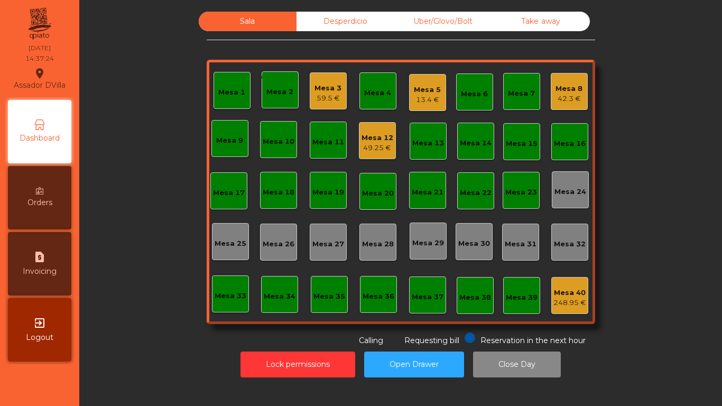
click at [57, 276] on span "Invoicing" at bounding box center [40, 271] width 34 height 11
select select "*"
select select "****"
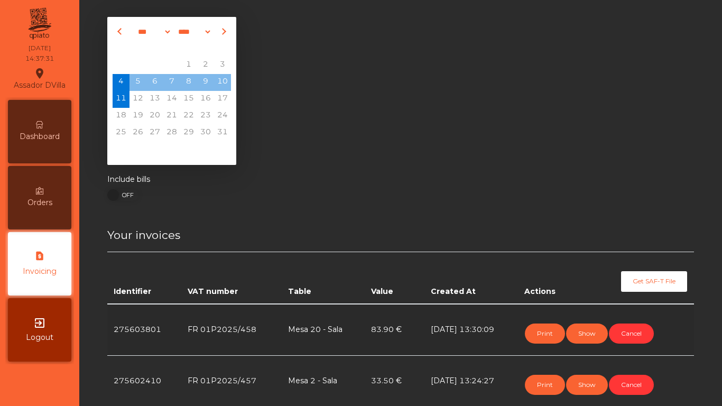
click at [61, 122] on div "Dashboard" at bounding box center [39, 131] width 63 height 63
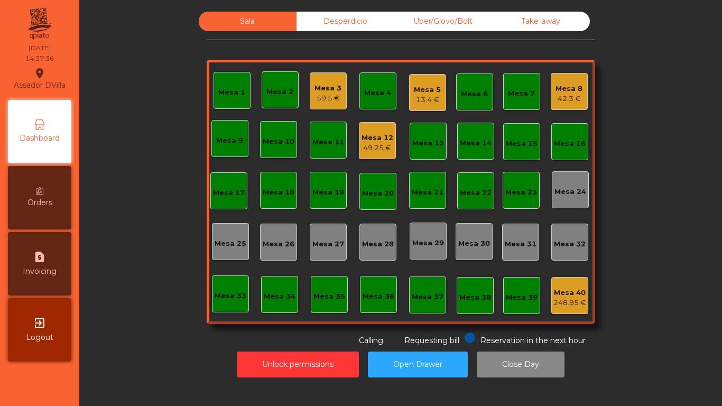
click at [42, 262] on icon "request_page" at bounding box center [39, 256] width 13 height 13
select select "*"
select select "****"
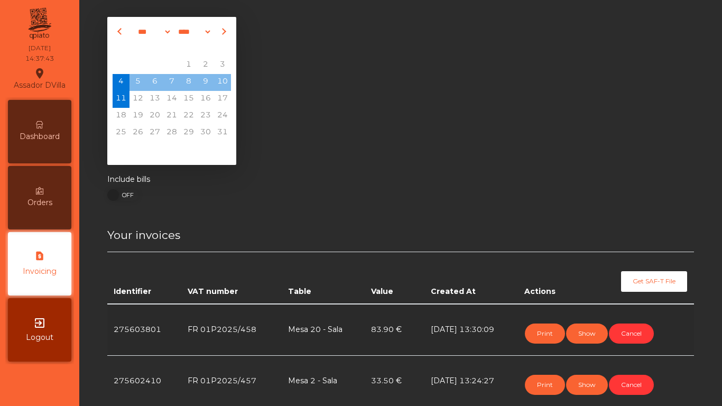
click at [53, 83] on div "Assador DVilla location_on" at bounding box center [40, 79] width 52 height 26
click at [43, 122] on icon at bounding box center [39, 124] width 7 height 7
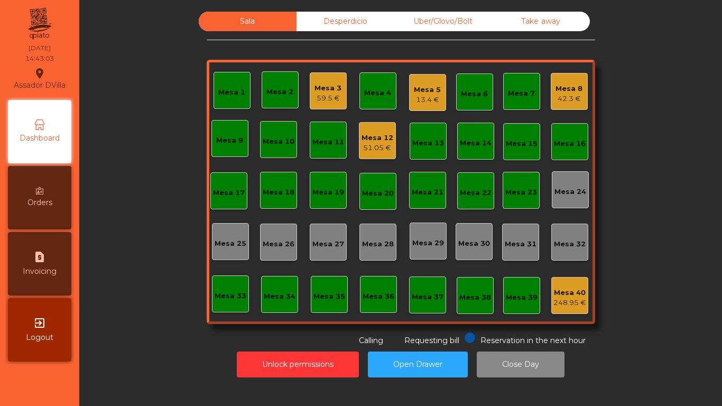
click at [419, 98] on div "13.4 €" at bounding box center [427, 100] width 27 height 11
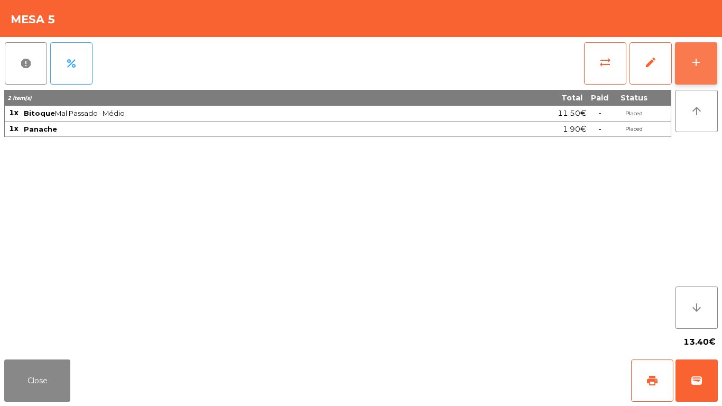
click at [695, 68] on div "add" at bounding box center [695, 62] width 13 height 13
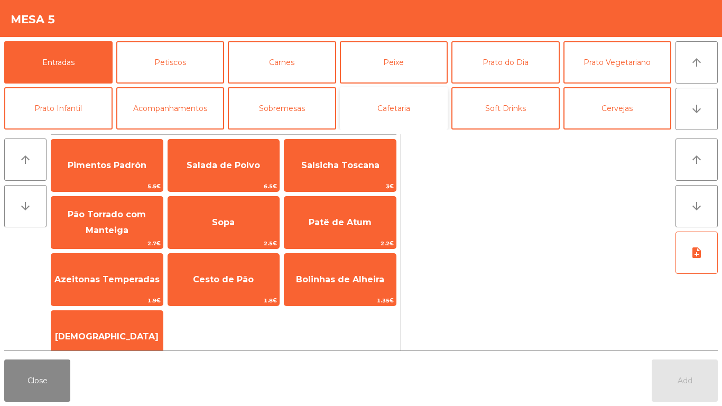
click at [406, 108] on button "Cafetaria" at bounding box center [394, 108] width 108 height 42
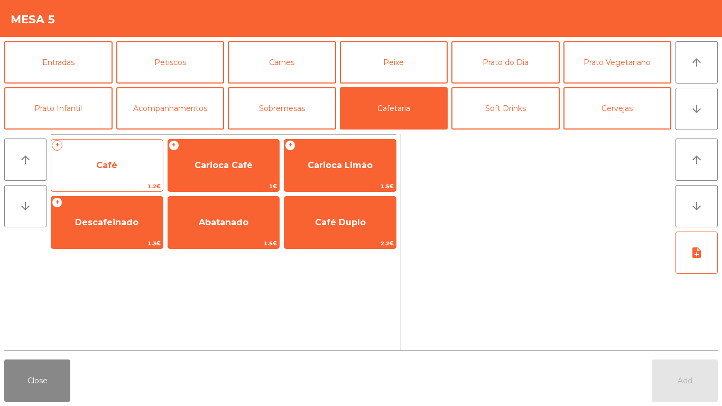
click at [114, 166] on span "Café" at bounding box center [106, 165] width 21 height 10
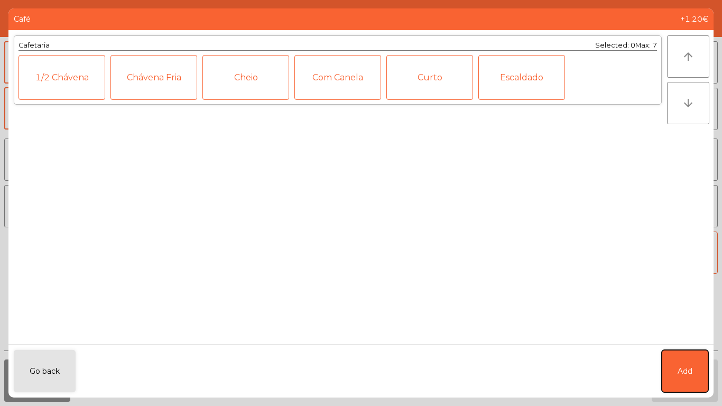
click at [682, 381] on button "Add" at bounding box center [684, 371] width 46 height 42
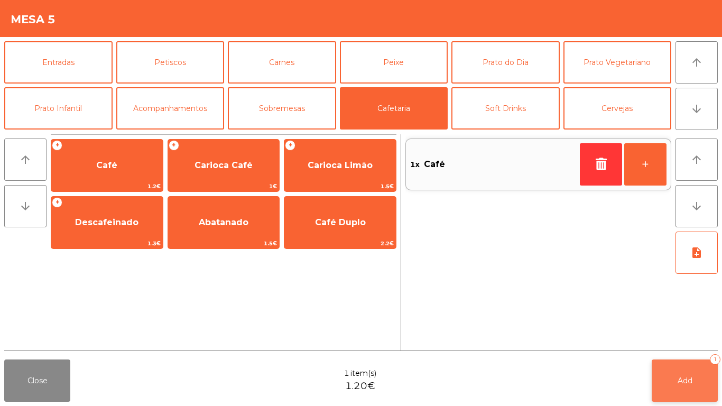
click at [695, 373] on button "Add 1" at bounding box center [684, 380] width 66 height 42
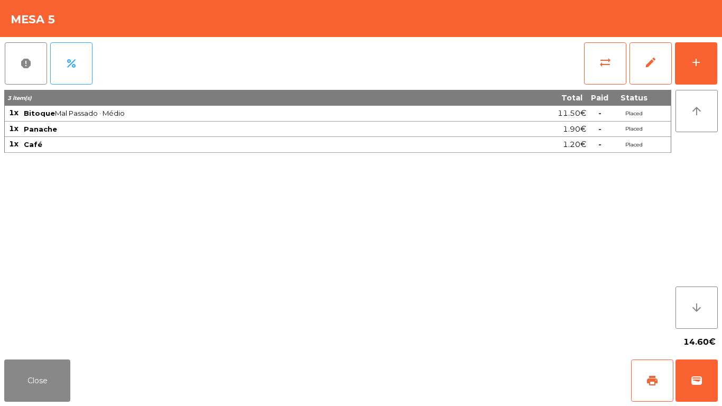
click at [26, 344] on div "14.60€" at bounding box center [360, 342] width 713 height 26
click at [33, 380] on button "Close" at bounding box center [37, 380] width 66 height 42
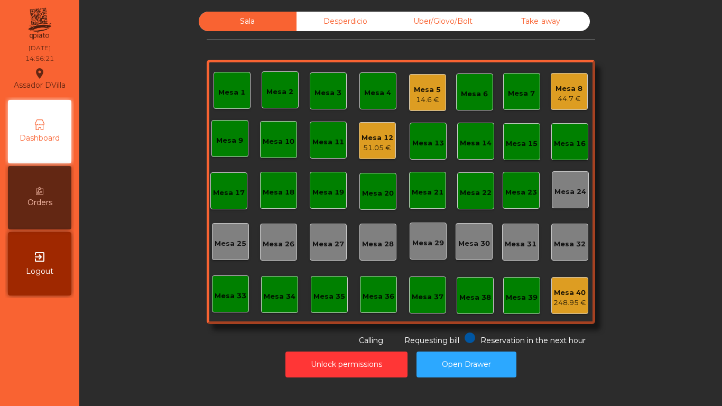
click at [579, 96] on div "Mesa 8 44.7 €" at bounding box center [569, 91] width 37 height 37
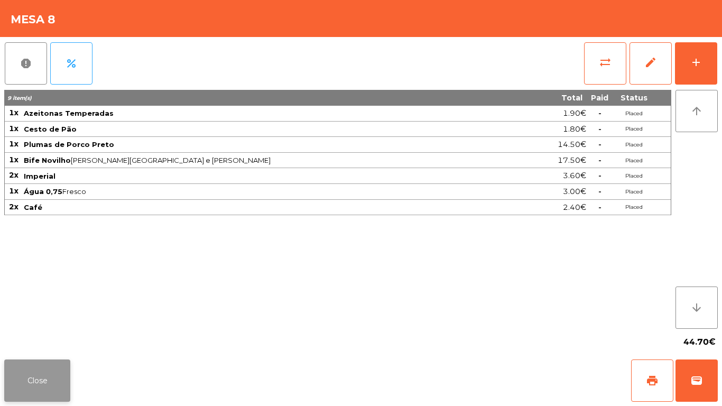
click at [52, 374] on button "Close" at bounding box center [37, 380] width 66 height 42
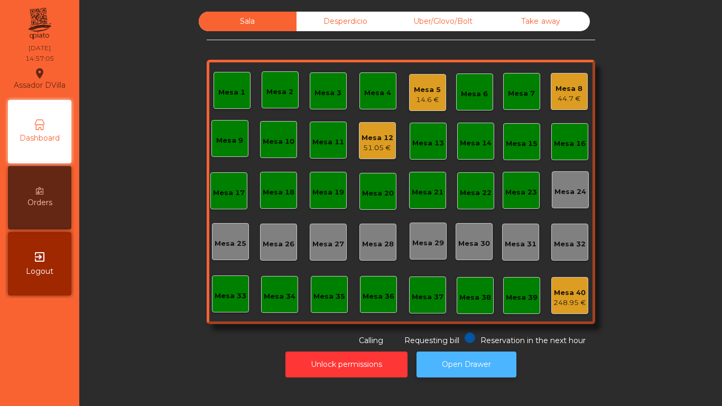
click at [495, 374] on button "Open Drawer" at bounding box center [466, 364] width 100 height 26
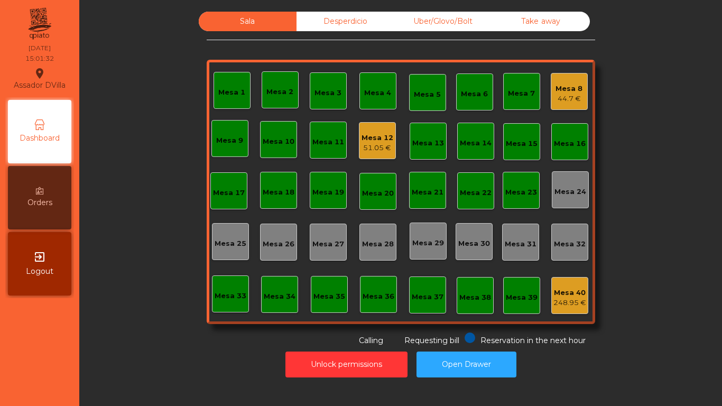
click at [377, 143] on div "51.05 €" at bounding box center [377, 148] width 32 height 11
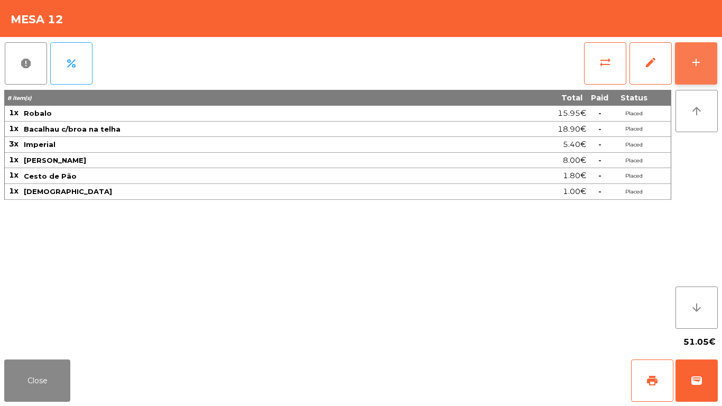
click at [708, 52] on button "add" at bounding box center [696, 63] width 42 height 42
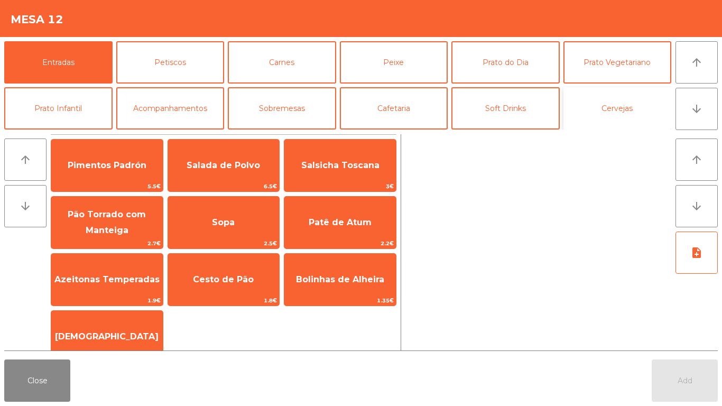
click at [630, 123] on button "Cervejas" at bounding box center [617, 108] width 108 height 42
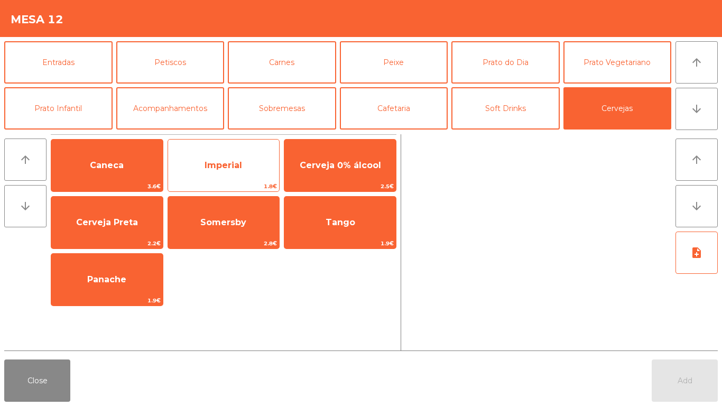
click at [238, 158] on span "Imperial" at bounding box center [223, 165] width 111 height 29
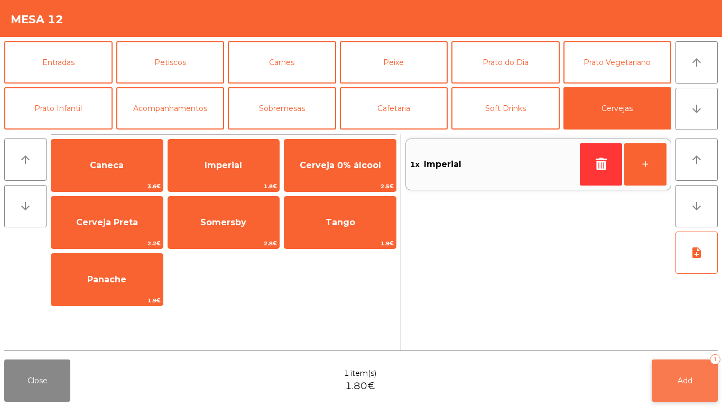
click at [697, 381] on button "Add 1" at bounding box center [684, 380] width 66 height 42
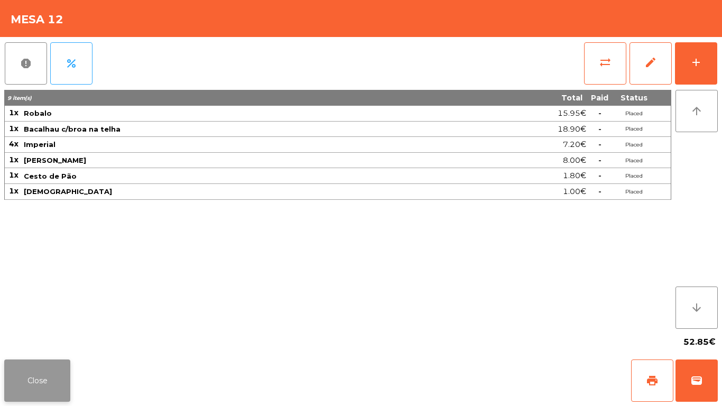
click at [49, 361] on button "Close" at bounding box center [37, 380] width 66 height 42
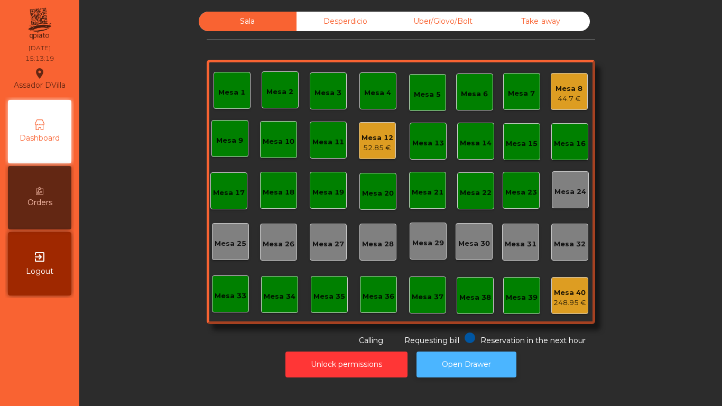
click at [480, 355] on button "Open Drawer" at bounding box center [466, 364] width 100 height 26
click at [18, 342] on nav "Assador DVilla location_on 11/08/2025 15:30:55 Dashboard Orders exit_to_app Log…" at bounding box center [39, 203] width 79 height 406
click at [485, 357] on button "Open Drawer" at bounding box center [466, 364] width 100 height 26
